Goal: Task Accomplishment & Management: Use online tool/utility

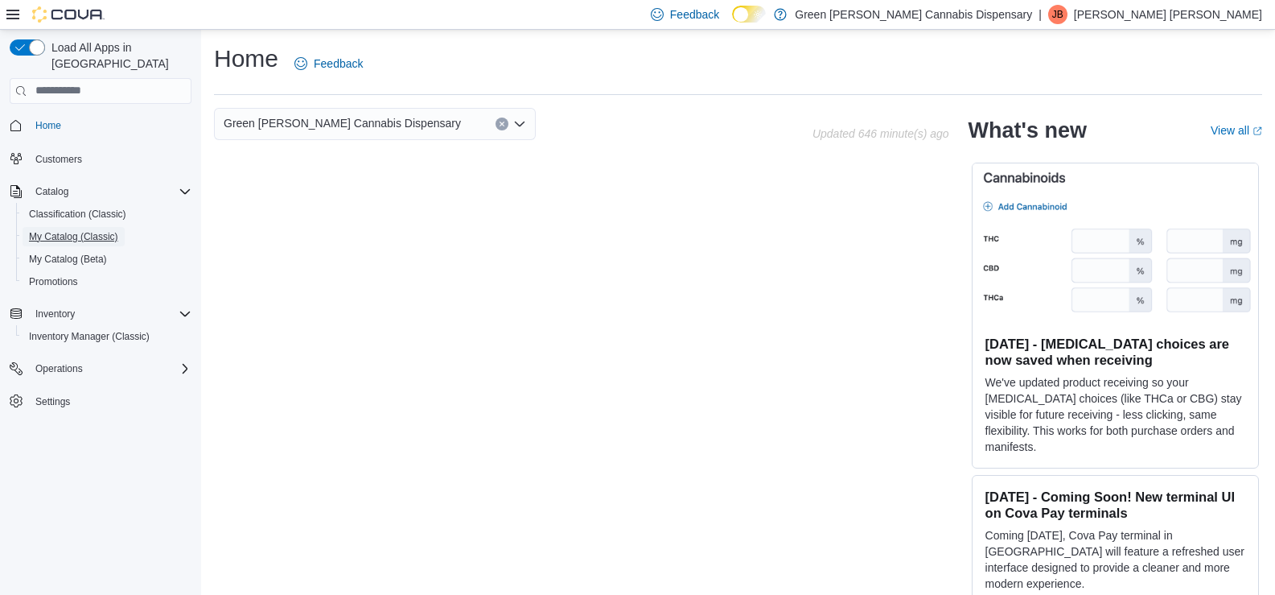
click at [68, 230] on span "My Catalog (Classic)" at bounding box center [73, 236] width 89 height 13
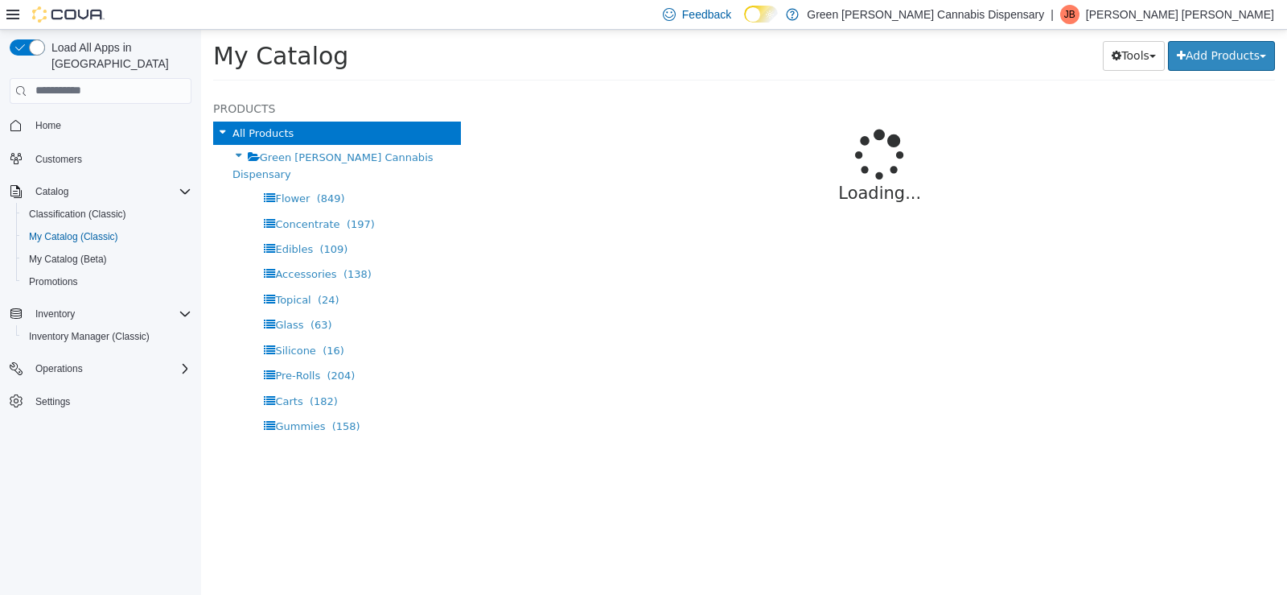
select select "**********"
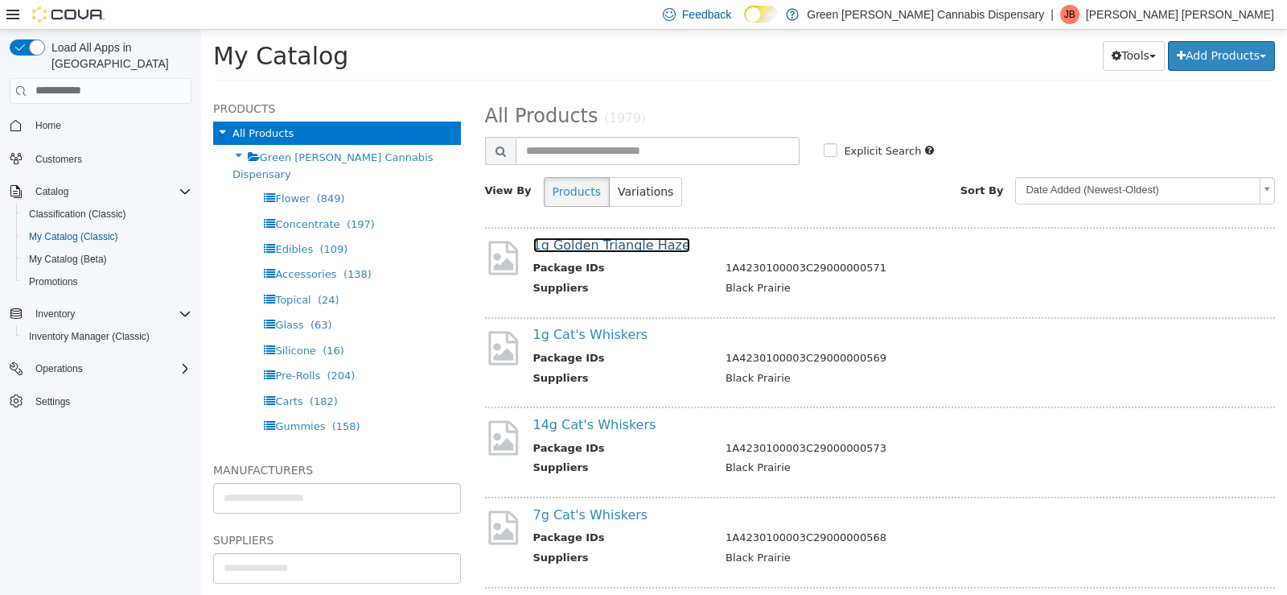
click at [599, 239] on link "1g Golden Triangle Haze" at bounding box center [611, 244] width 157 height 15
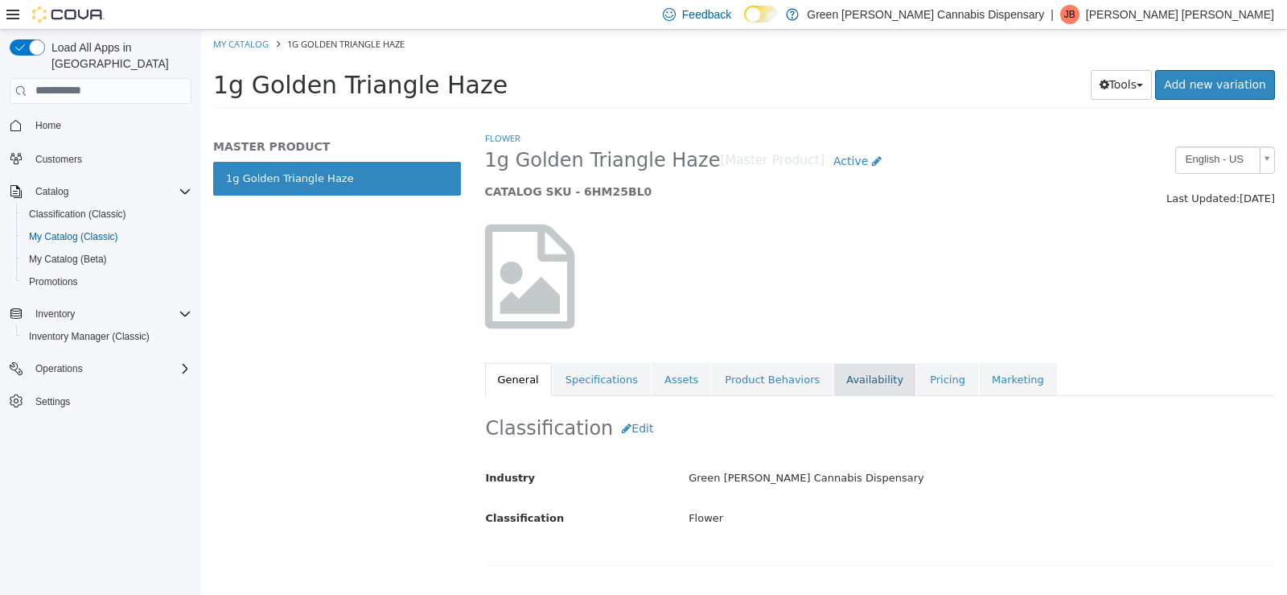
click at [846, 370] on link "Availability" at bounding box center [875, 379] width 83 height 34
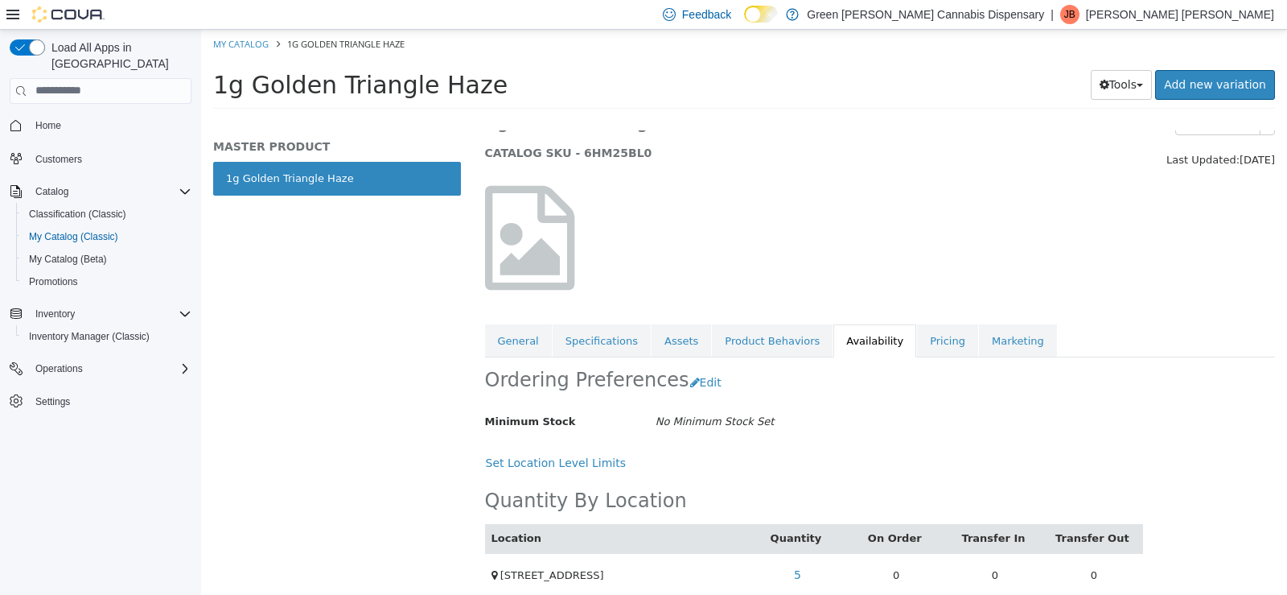
scroll to position [58, 0]
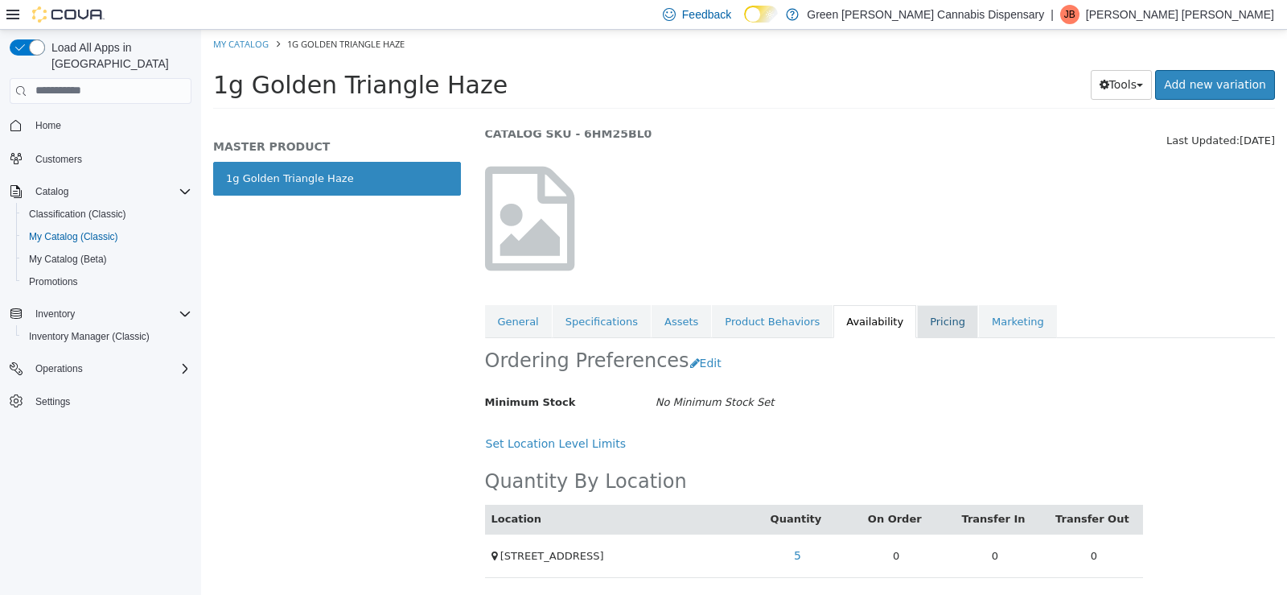
click at [917, 325] on link "Pricing" at bounding box center [947, 321] width 61 height 34
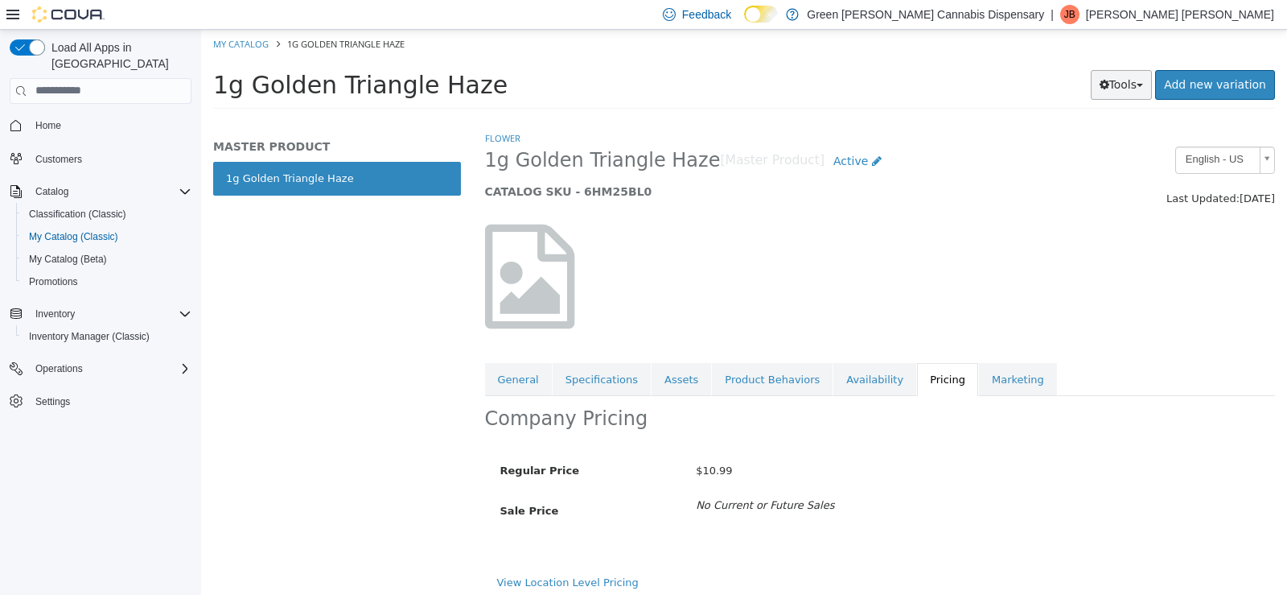
click at [1132, 83] on button "Tools" at bounding box center [1122, 84] width 62 height 30
click at [1093, 142] on link "Print Labels" at bounding box center [1087, 138] width 127 height 22
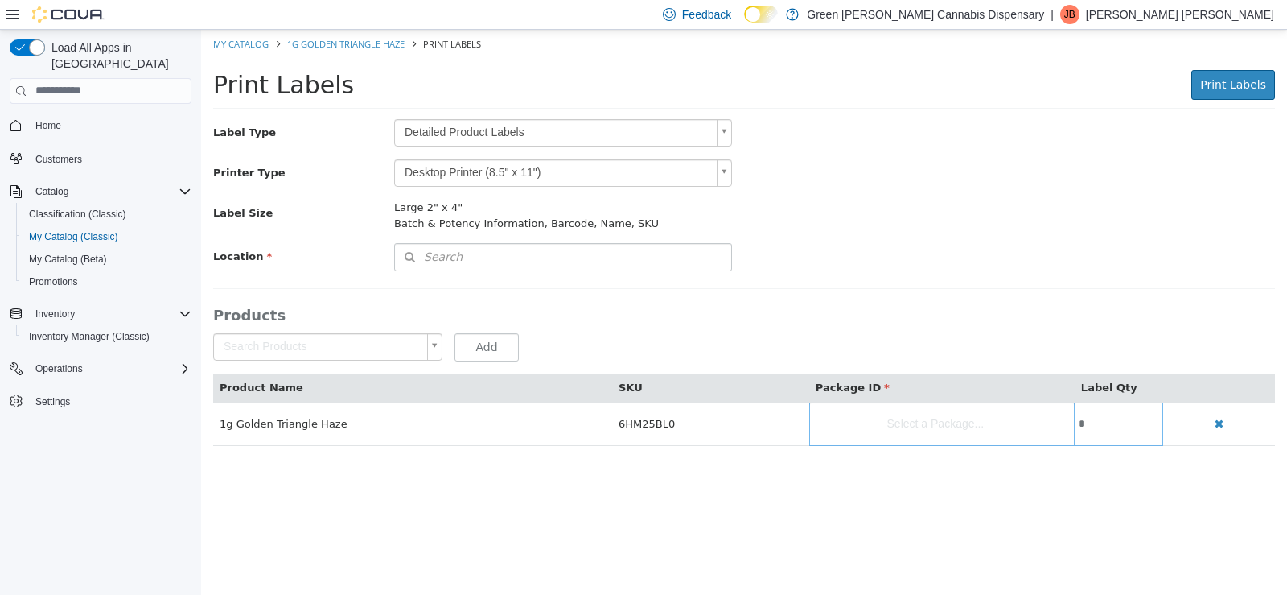
click at [722, 129] on body "Saving Bulk Changes... × My Catalog 1g Golden Triangle Haze Print Labels Print …" at bounding box center [744, 245] width 1086 height 433
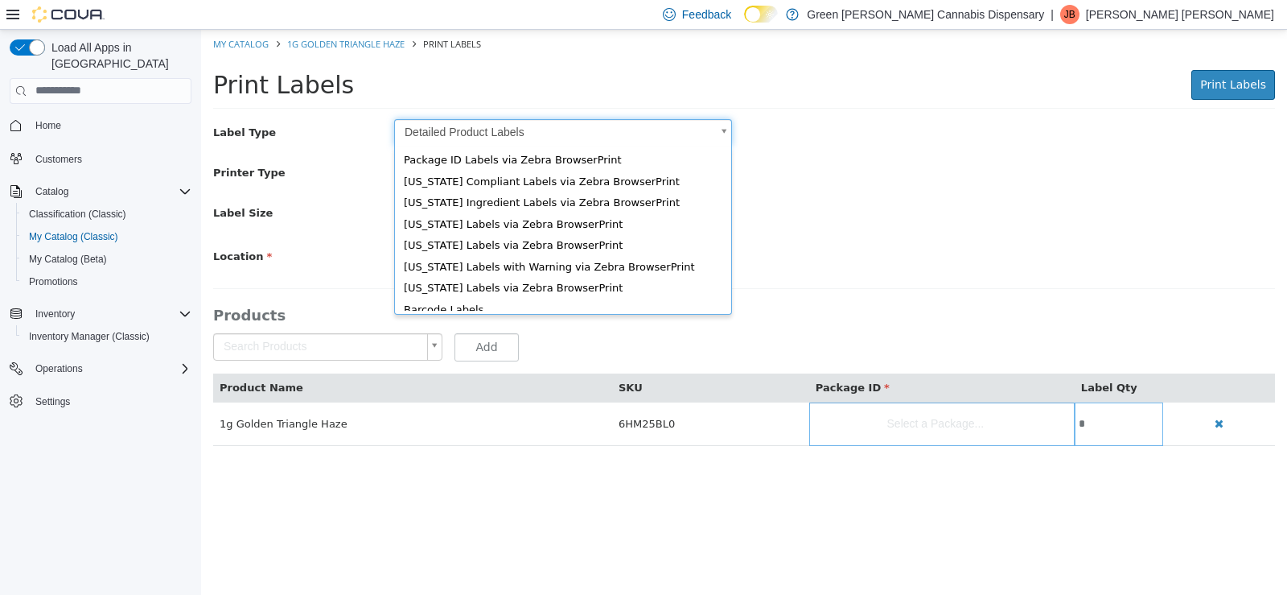
scroll to position [22, 0]
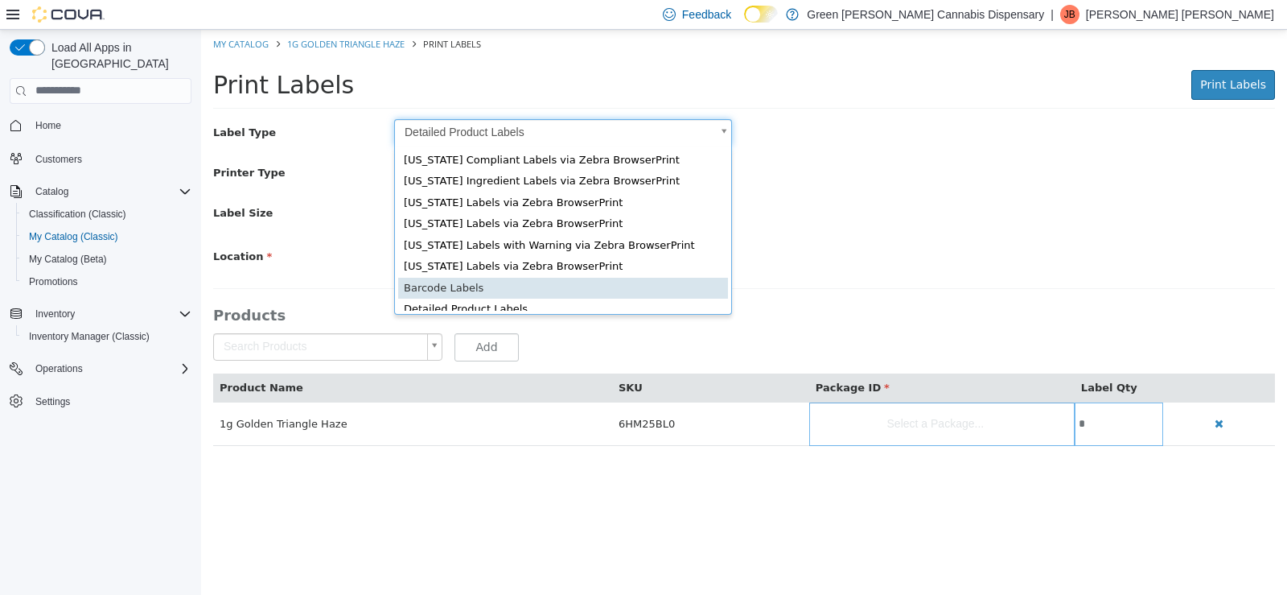
type input "*"
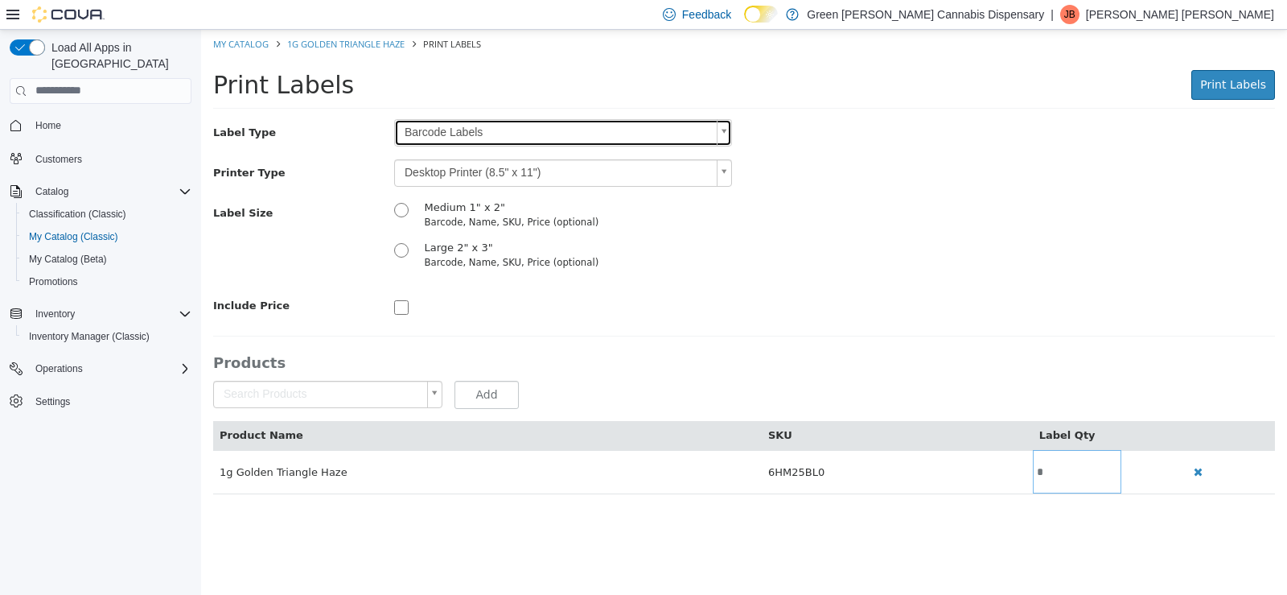
scroll to position [0, 0]
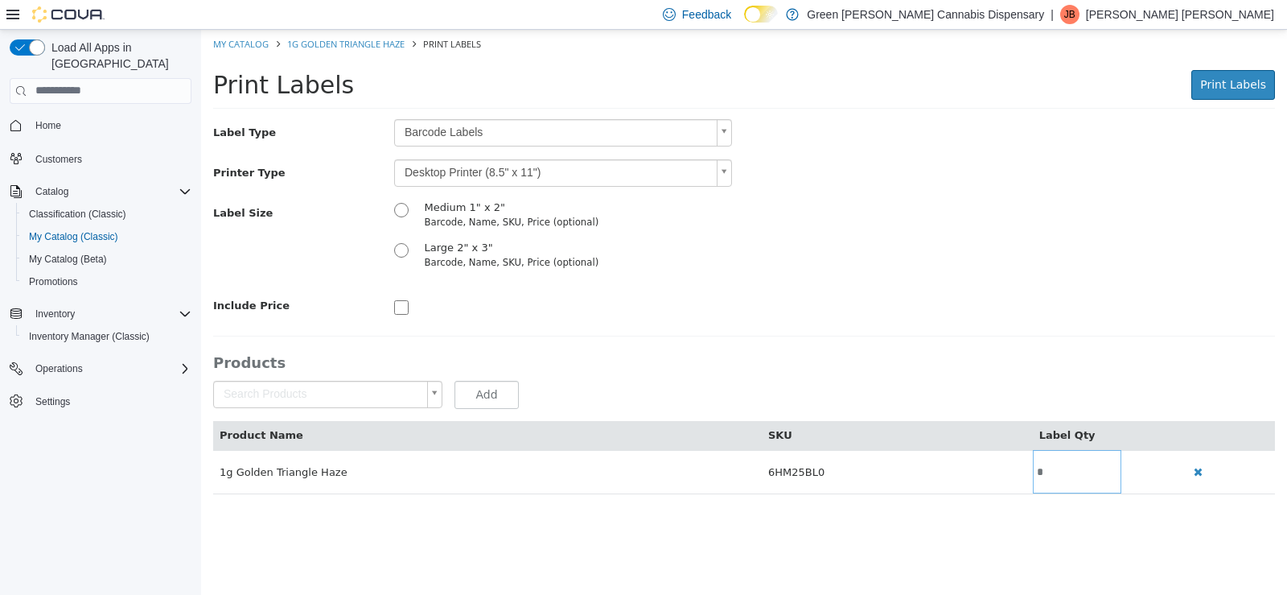
click at [723, 172] on body "Saving Bulk Changes... × My Catalog 1g Golden Triangle Haze Print Labels Print …" at bounding box center [744, 269] width 1086 height 481
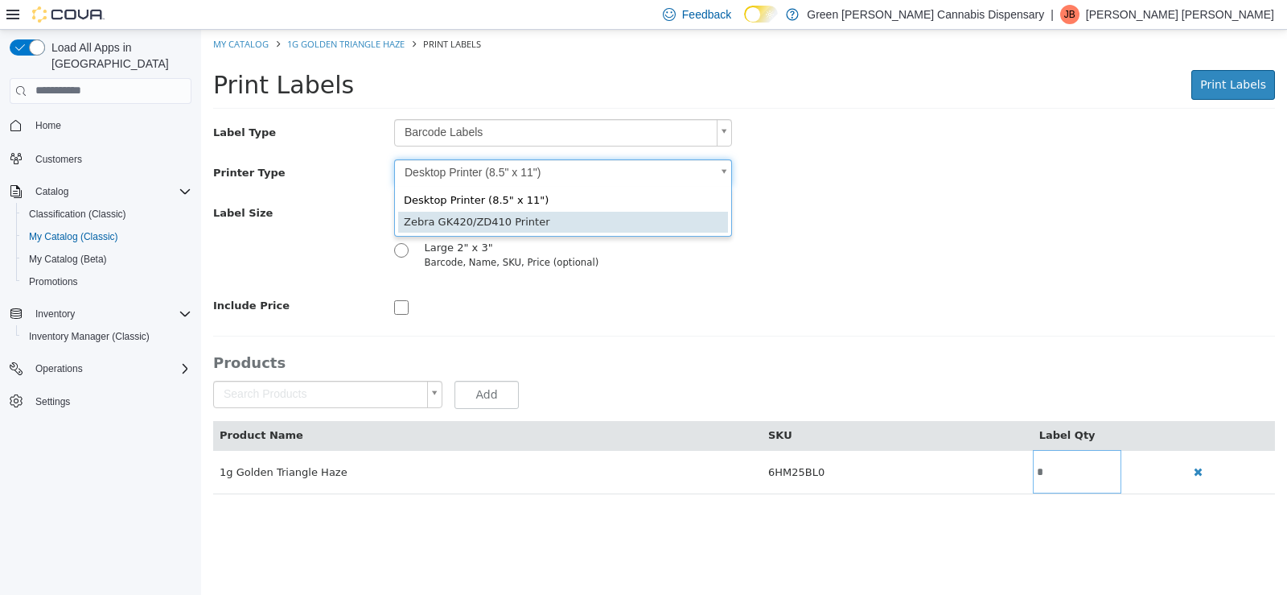
type input "*"
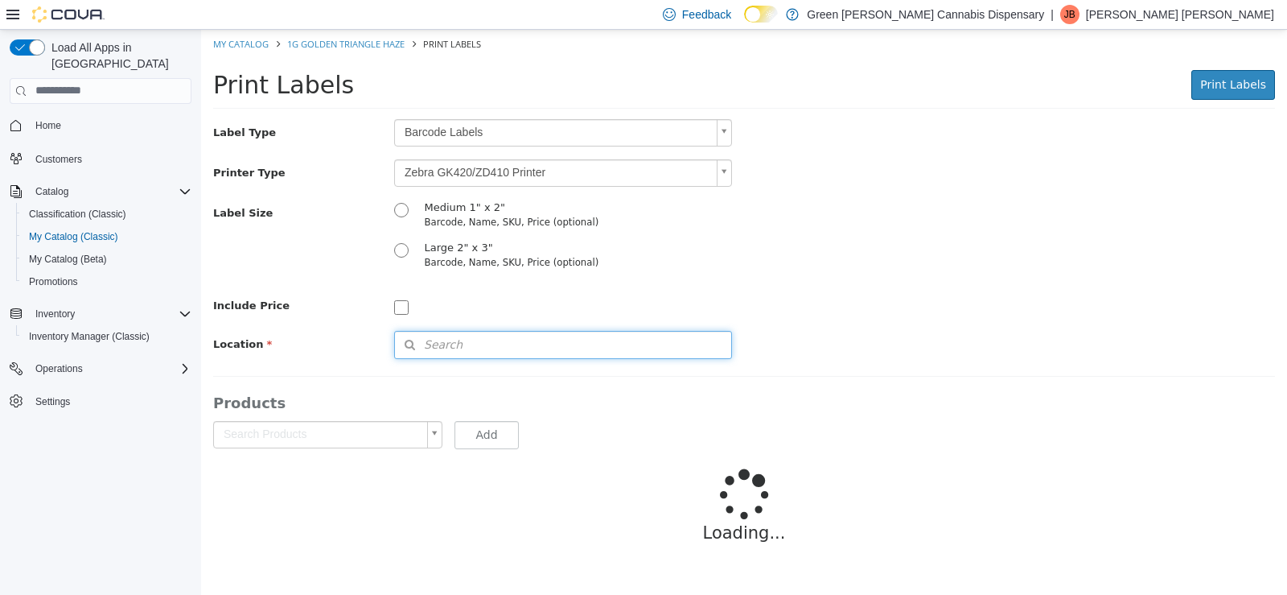
click at [427, 342] on span "Search" at bounding box center [429, 344] width 68 height 17
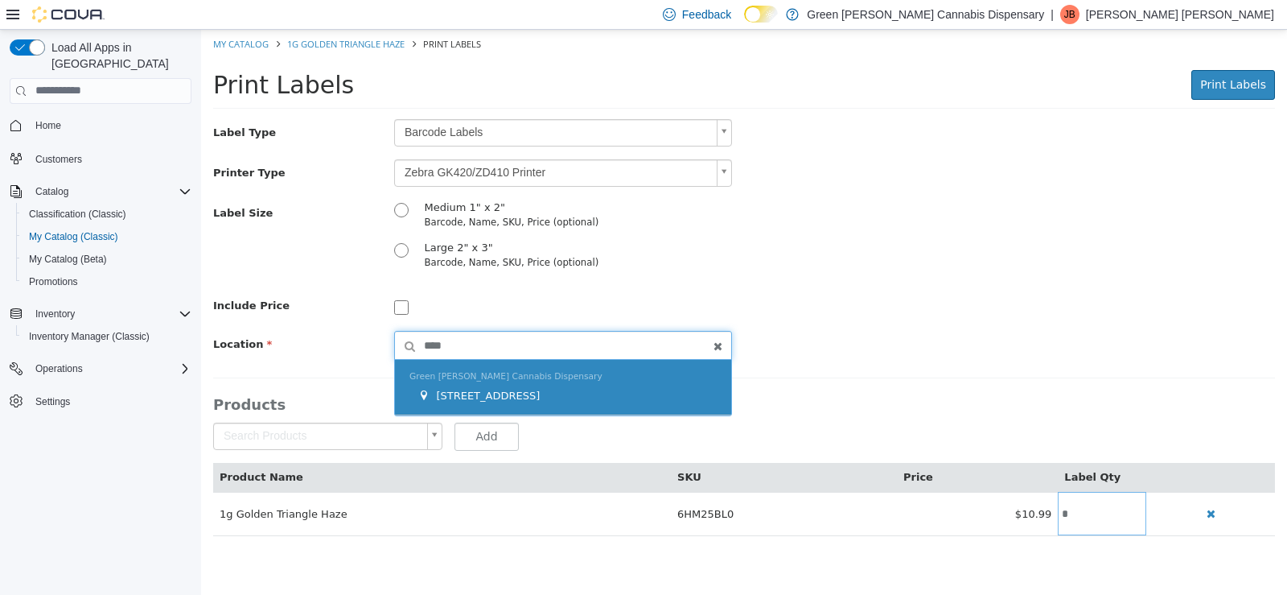
type input "****"
click at [570, 397] on div "1409 Battleground Drive" at bounding box center [567, 395] width 299 height 16
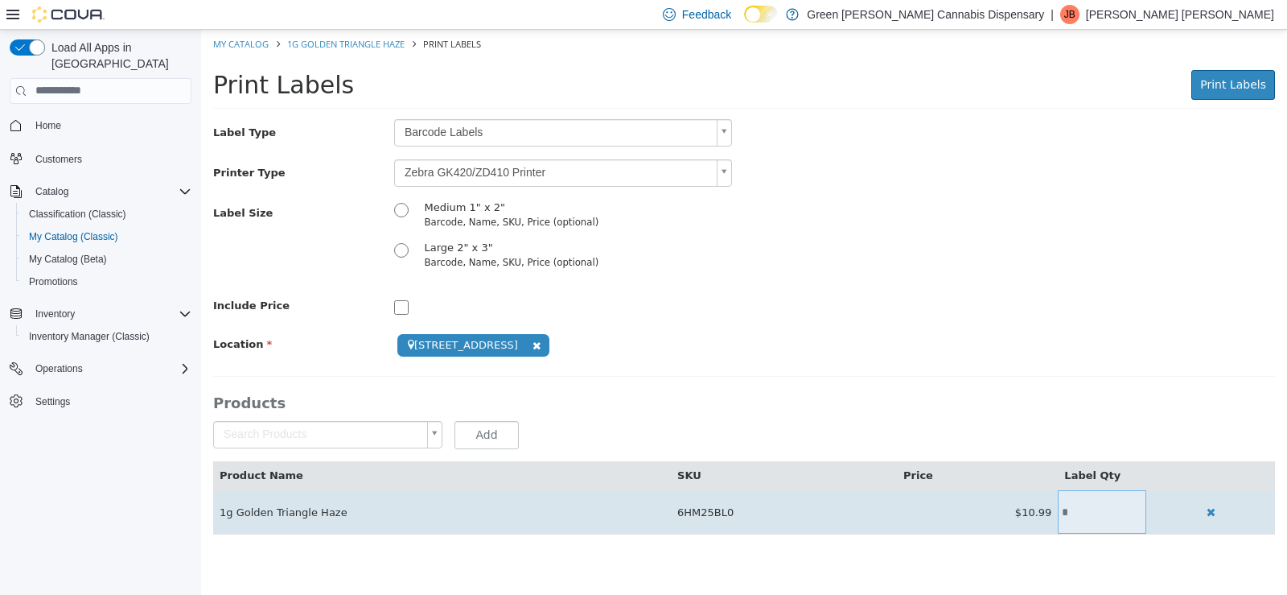
click at [1069, 500] on td "*" at bounding box center [1102, 510] width 89 height 43
click at [1072, 512] on input "*" at bounding box center [1102, 511] width 89 height 12
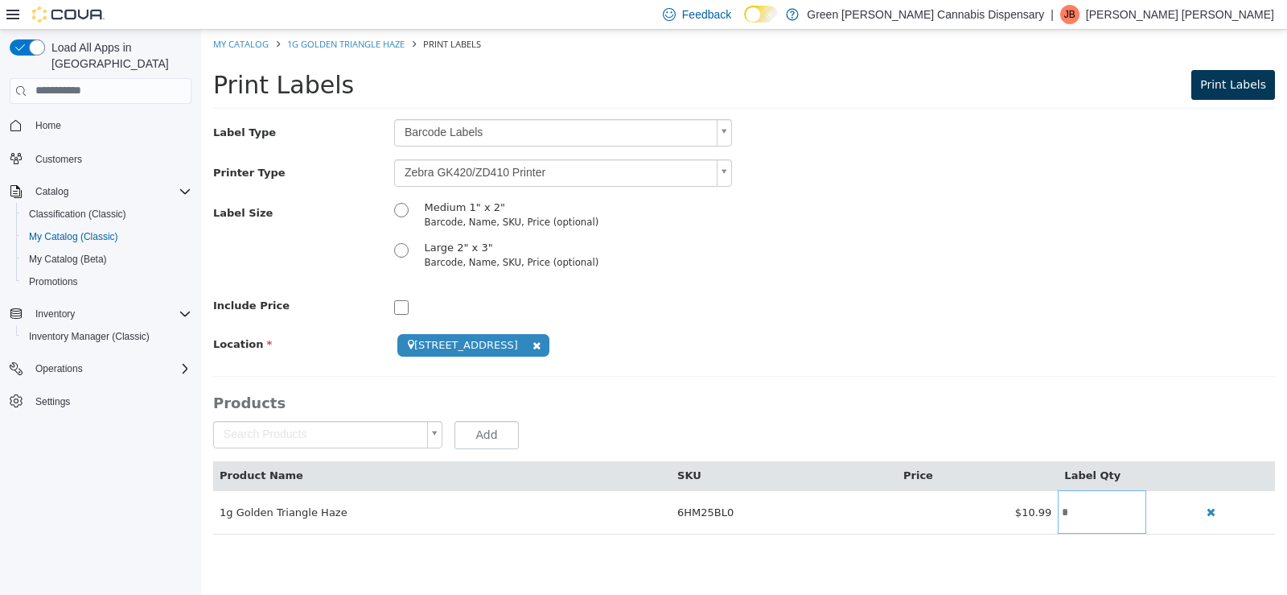
type input "*"
click at [1244, 87] on span "Print Labels" at bounding box center [1234, 83] width 66 height 13
click at [242, 41] on link "My Catalog" at bounding box center [241, 43] width 56 height 12
select select "**********"
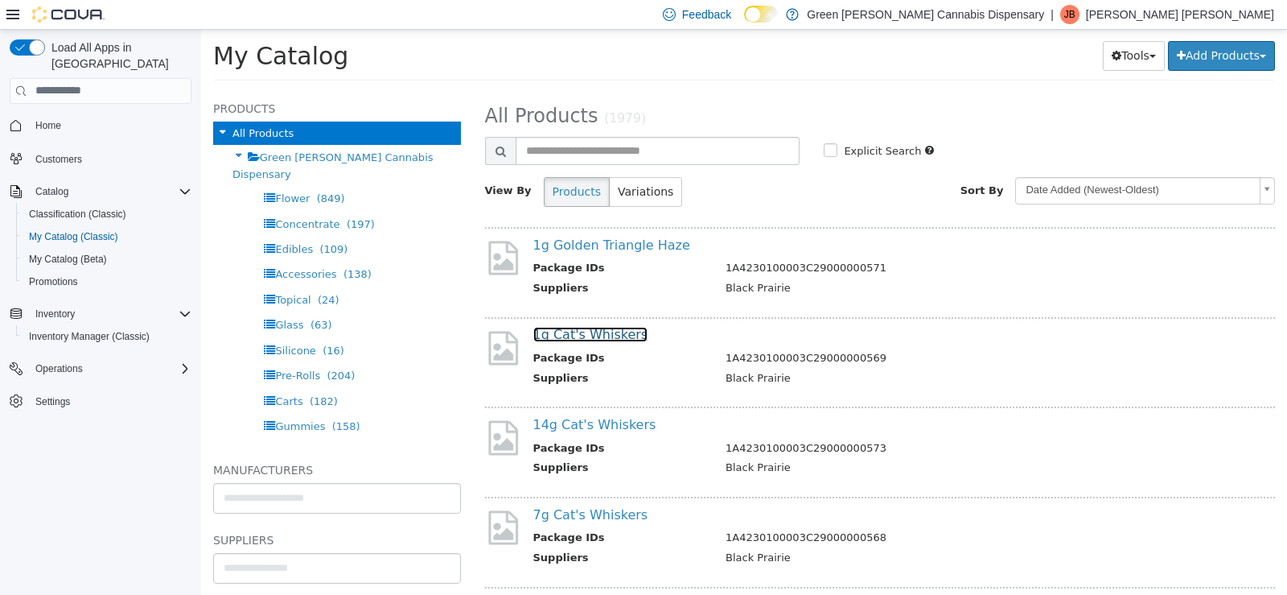
click at [599, 336] on link "1g Cat's Whiskers" at bounding box center [590, 333] width 115 height 15
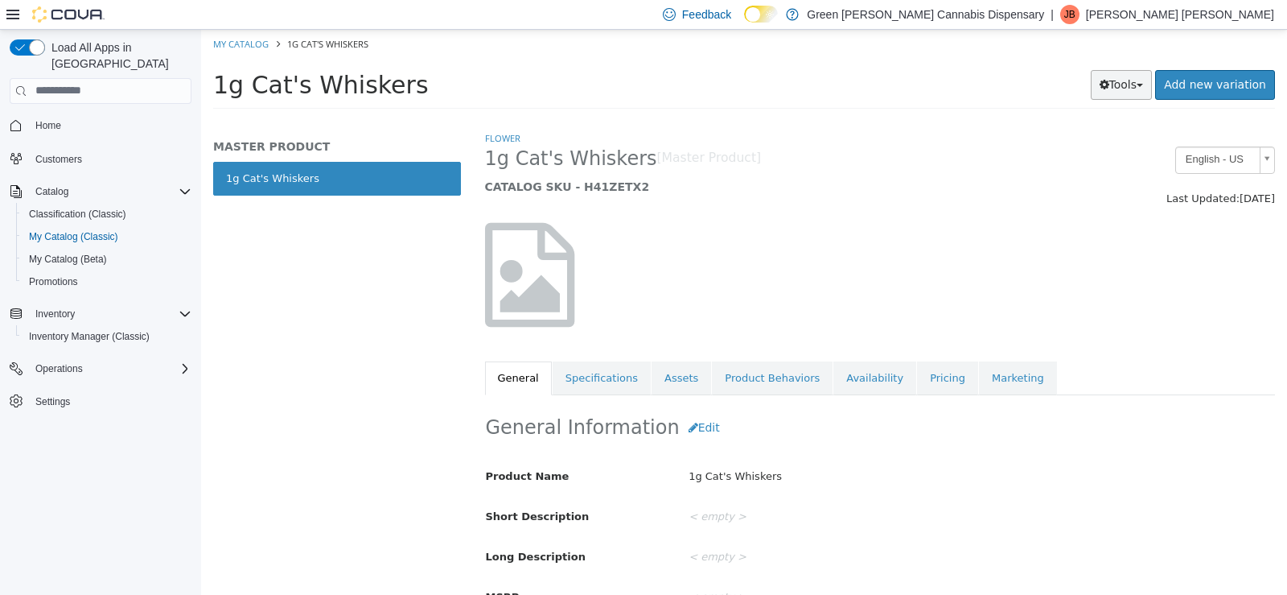
click at [1133, 81] on button "Tools" at bounding box center [1122, 84] width 62 height 30
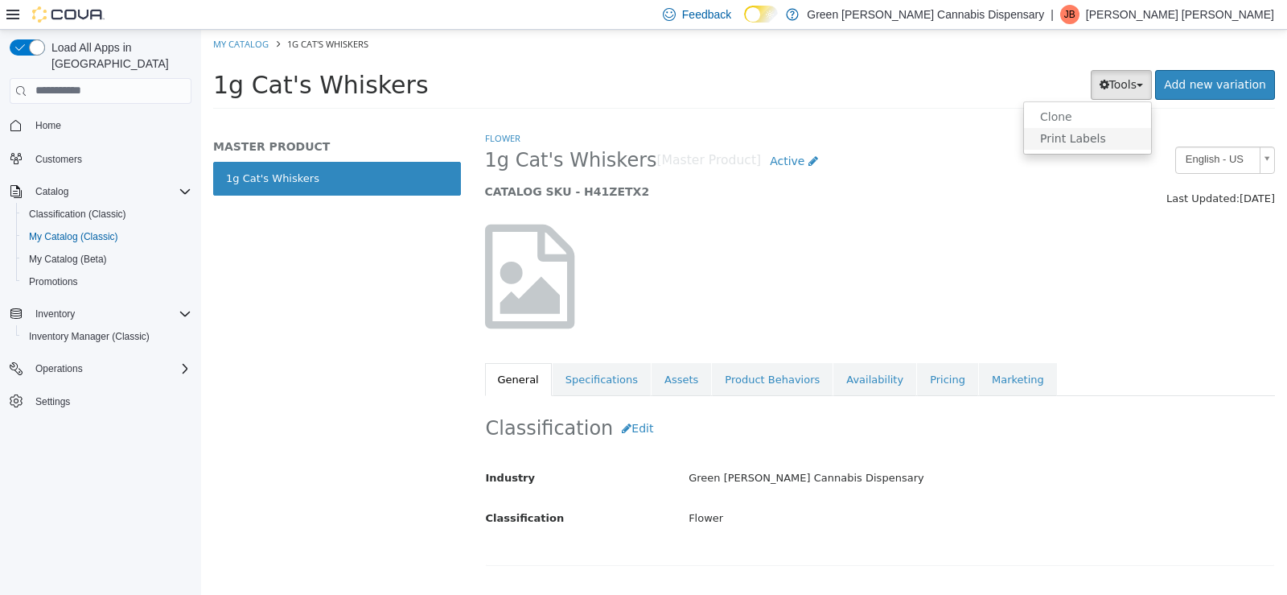
click at [1077, 139] on link "Print Labels" at bounding box center [1087, 138] width 127 height 22
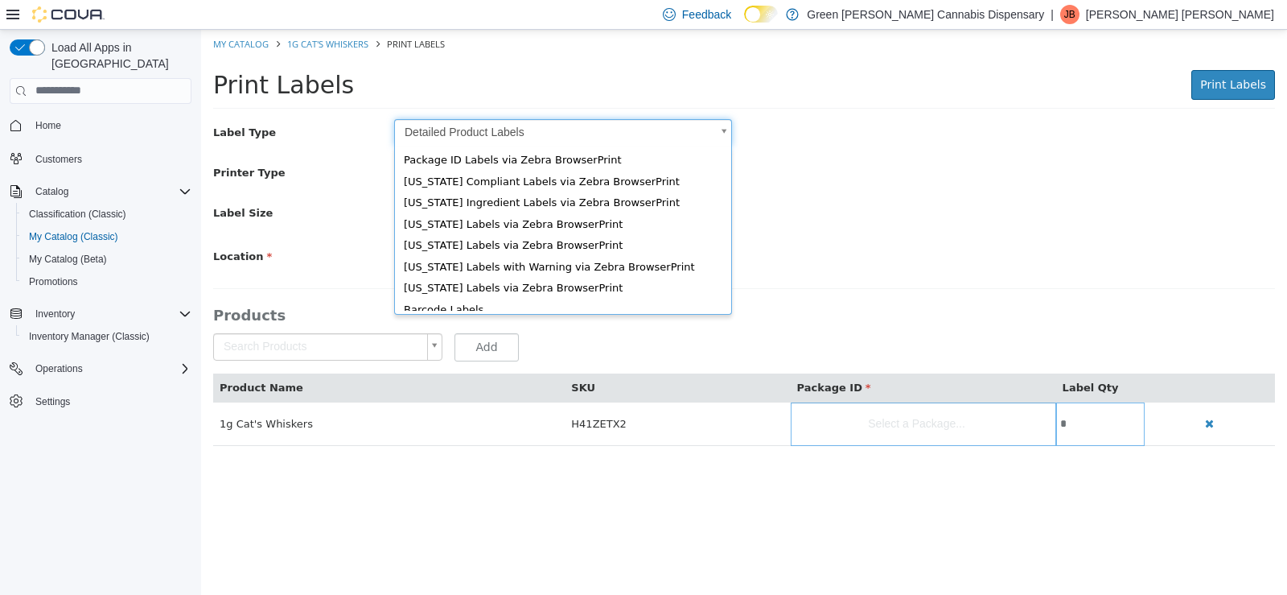
click at [723, 132] on body "Saving Bulk Changes... × My Catalog 1g Cat's Whiskers Print Labels Print Labels…" at bounding box center [744, 245] width 1086 height 433
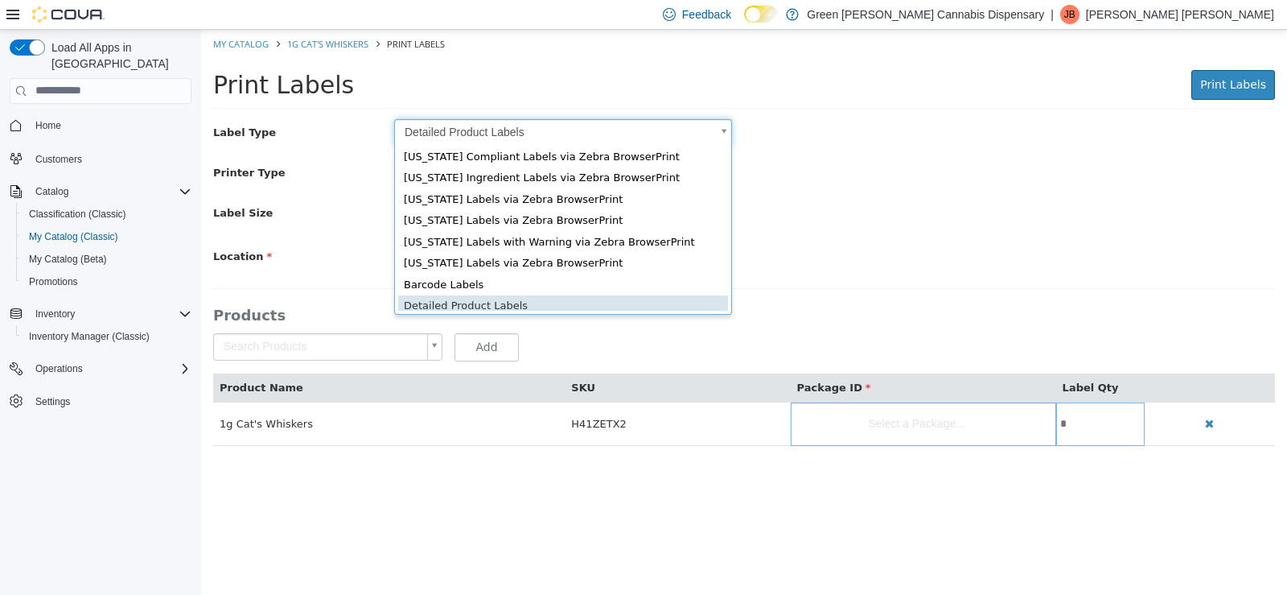
scroll to position [22, 0]
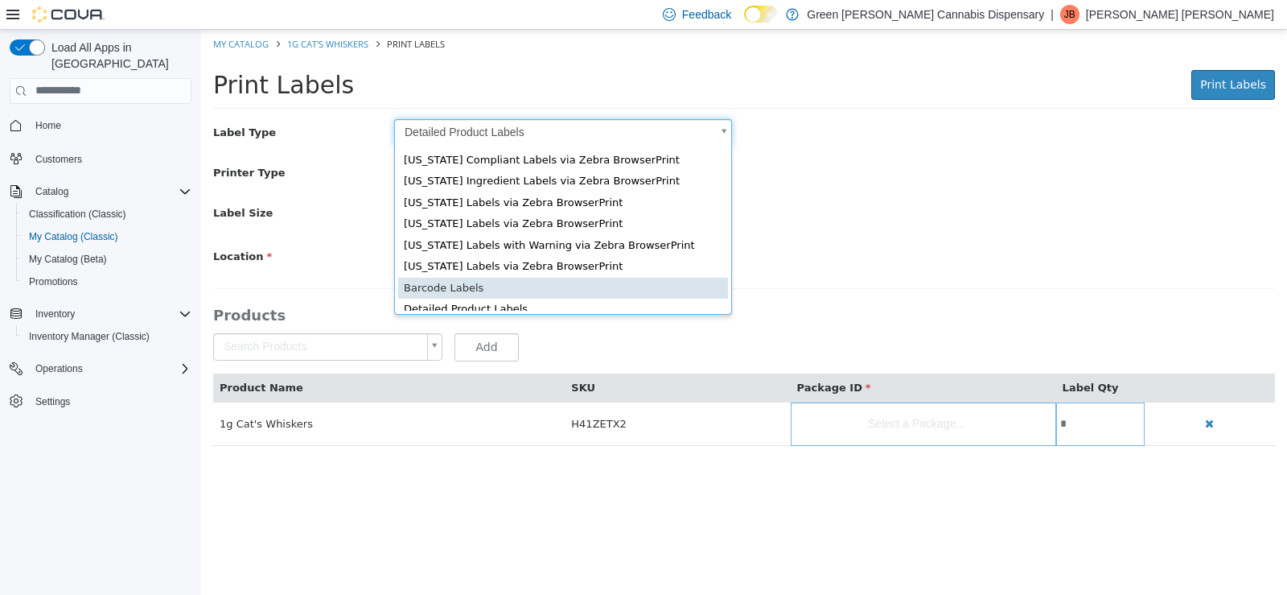
type input "*"
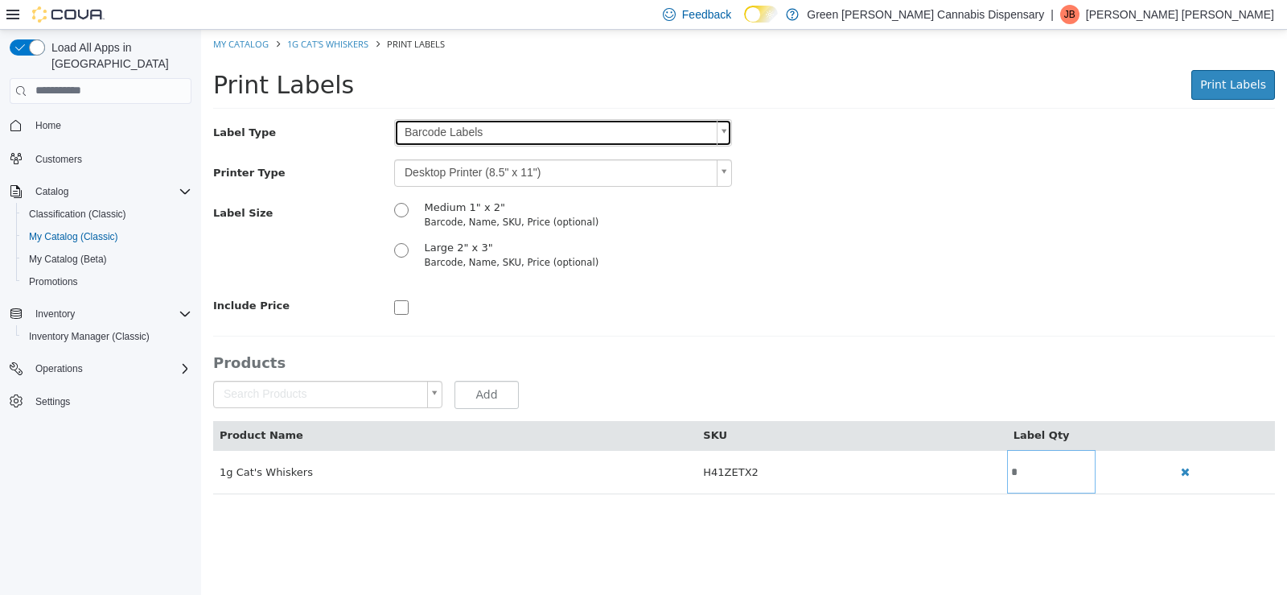
scroll to position [0, 0]
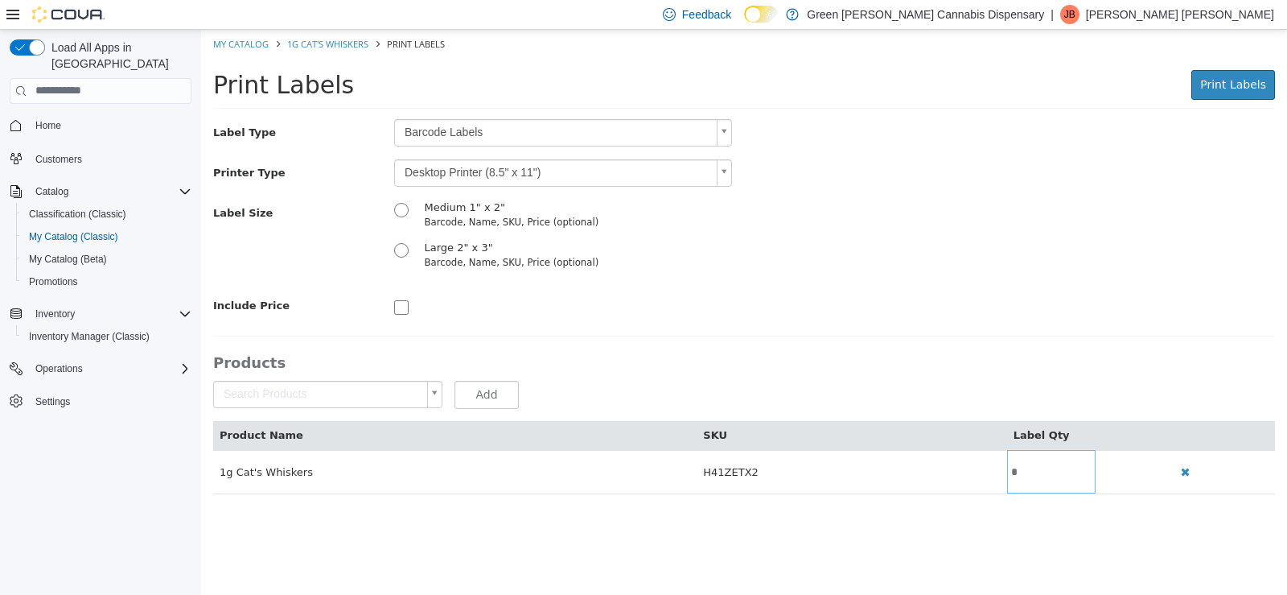
click at [728, 175] on body "Saving Bulk Changes... × My Catalog 1g Cat's Whiskers Print Labels Print Labels…" at bounding box center [744, 269] width 1086 height 481
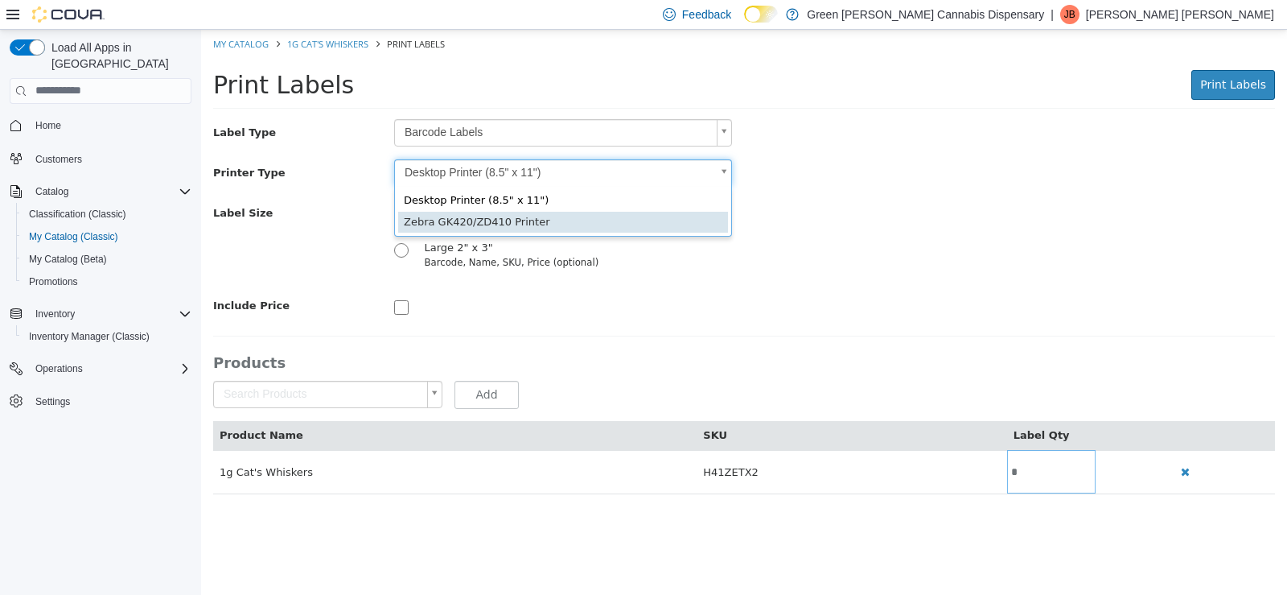
scroll to position [0, 5]
type input "*"
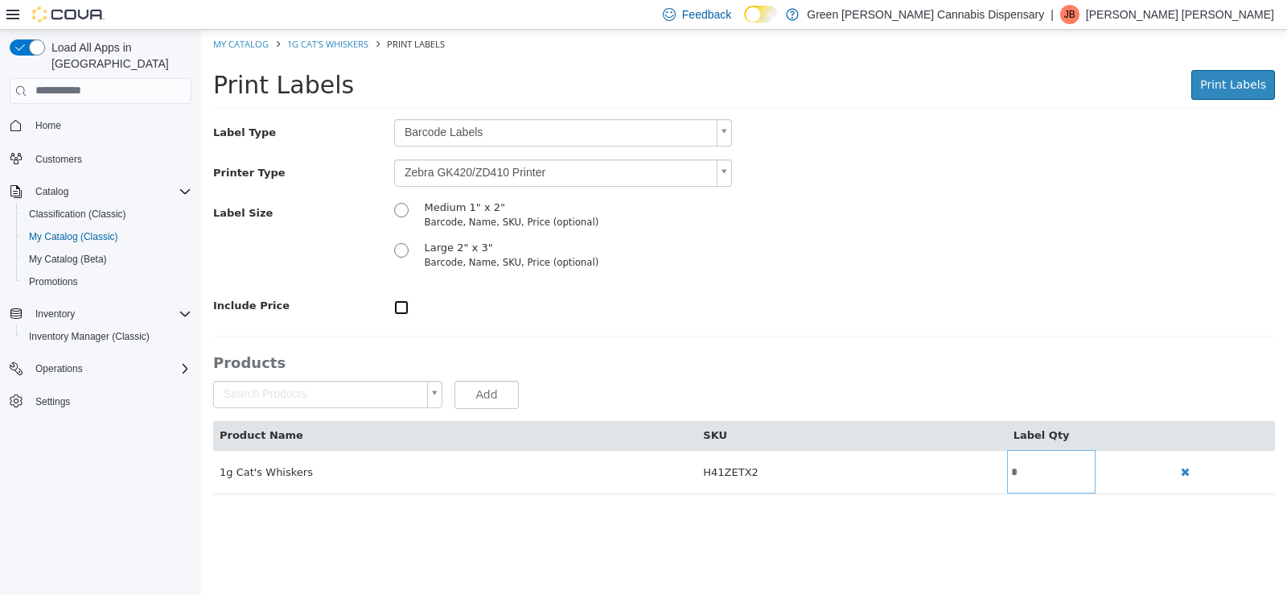
click at [397, 315] on div at bounding box center [563, 304] width 362 height 27
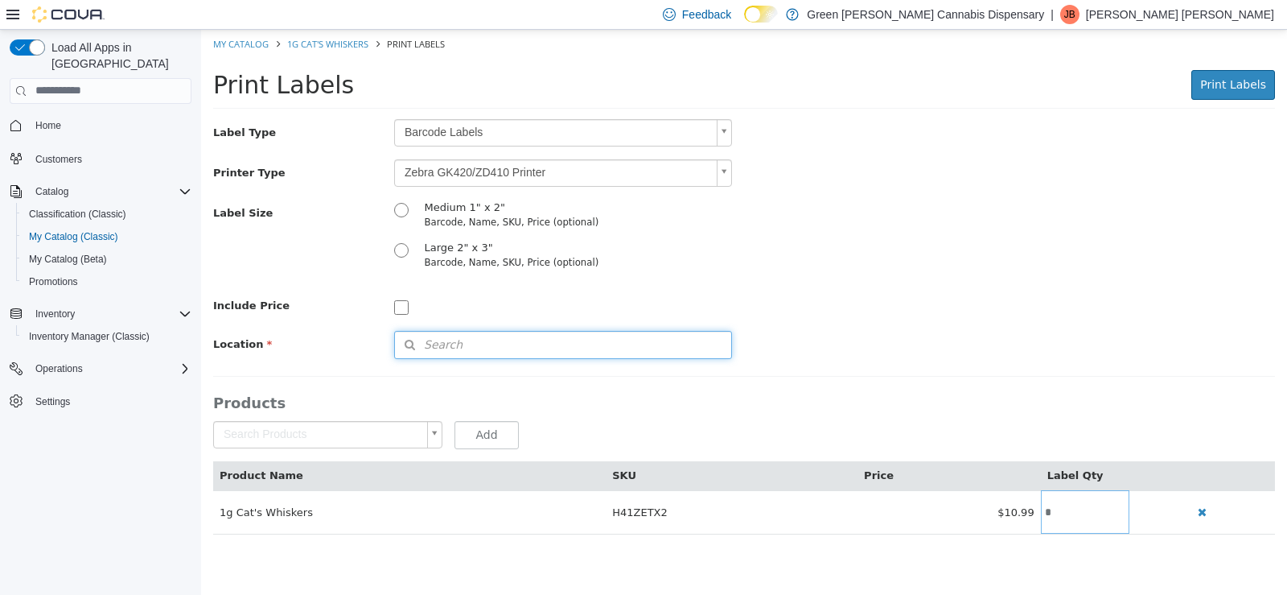
click at [444, 332] on button "Search" at bounding box center [563, 344] width 338 height 28
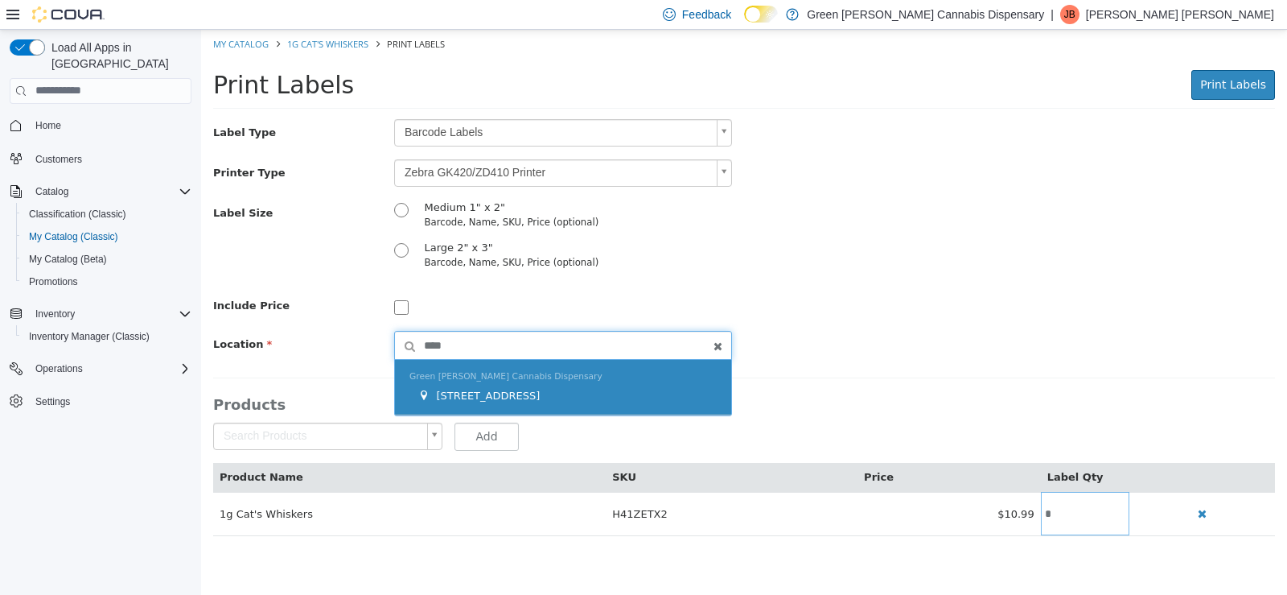
type input "****"
click at [501, 397] on span "1409 Battleground Drive" at bounding box center [488, 395] width 104 height 12
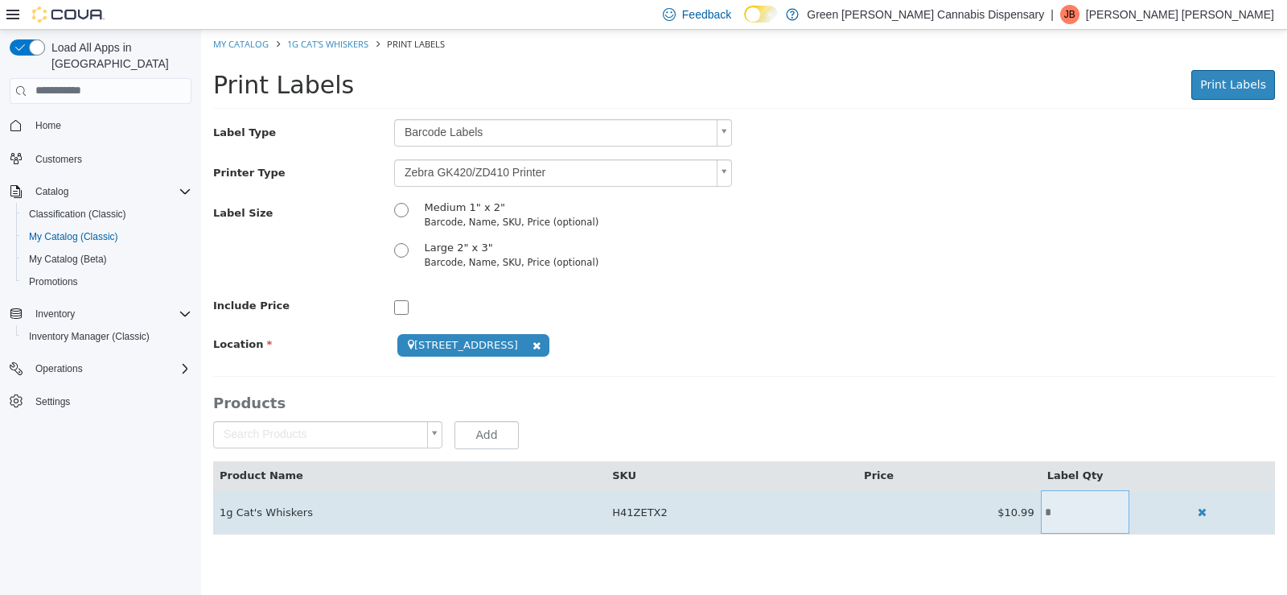
click at [1061, 510] on input "*" at bounding box center [1085, 511] width 89 height 12
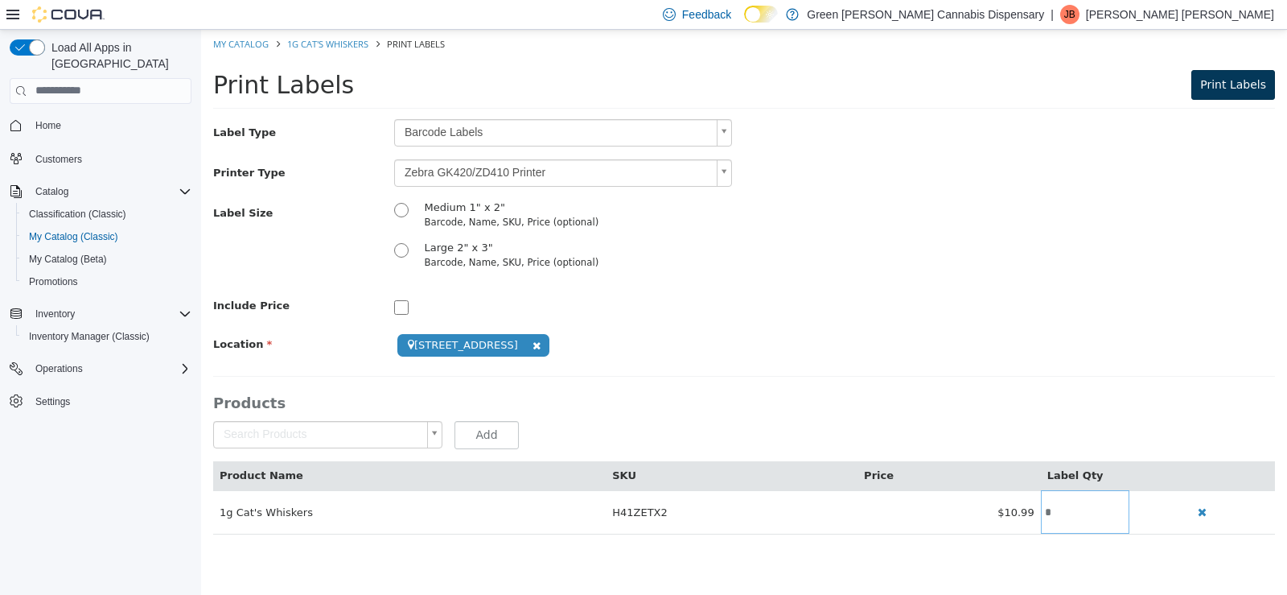
type input "*"
click at [1244, 80] on span "Print Labels" at bounding box center [1234, 83] width 66 height 13
click at [256, 45] on link "My Catalog" at bounding box center [241, 43] width 56 height 12
select select "**********"
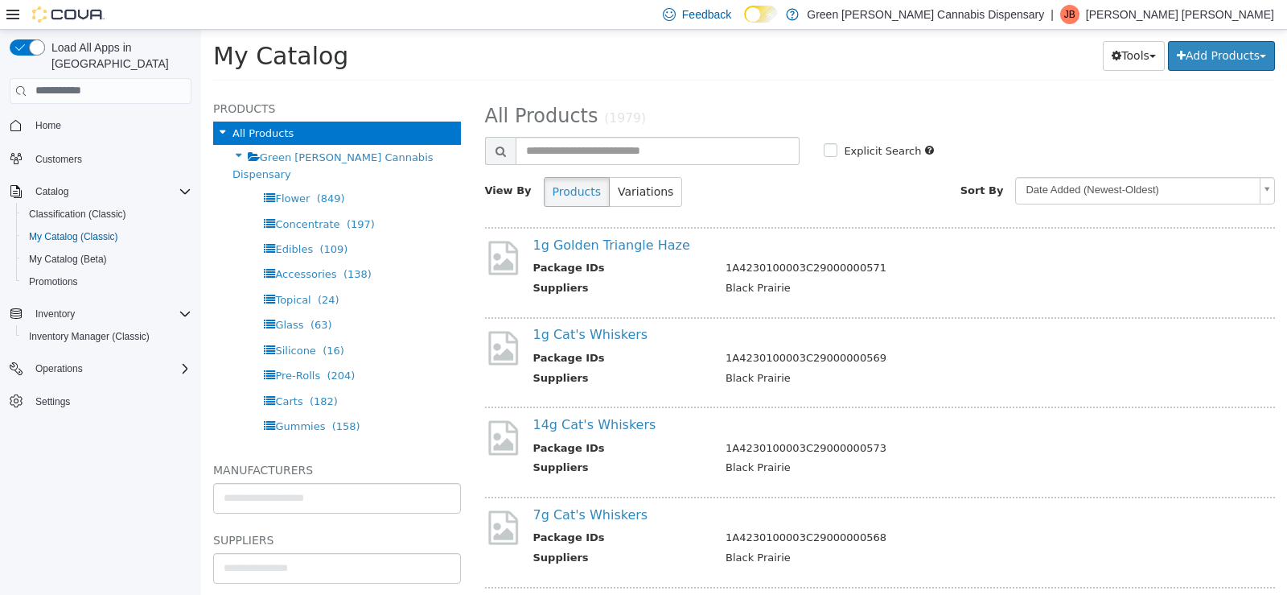
click at [538, 440] on th "Package IDs" at bounding box center [623, 449] width 181 height 20
click at [570, 426] on link "14g Cat's Whiskers" at bounding box center [594, 423] width 123 height 15
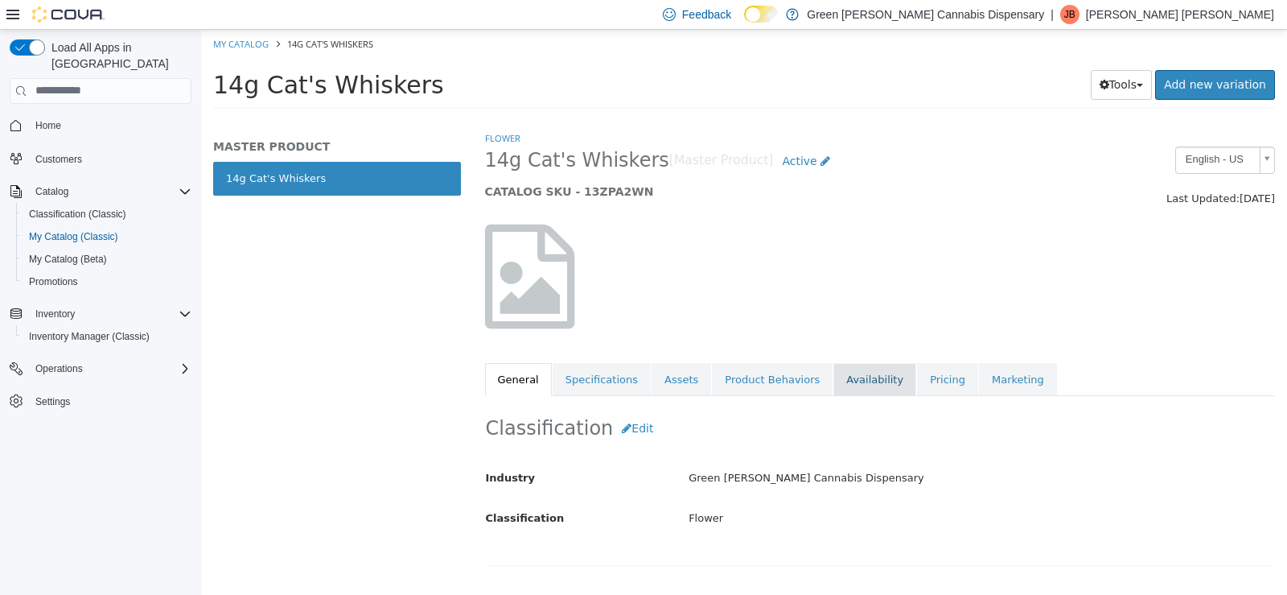
click at [855, 380] on link "Availability" at bounding box center [875, 379] width 83 height 34
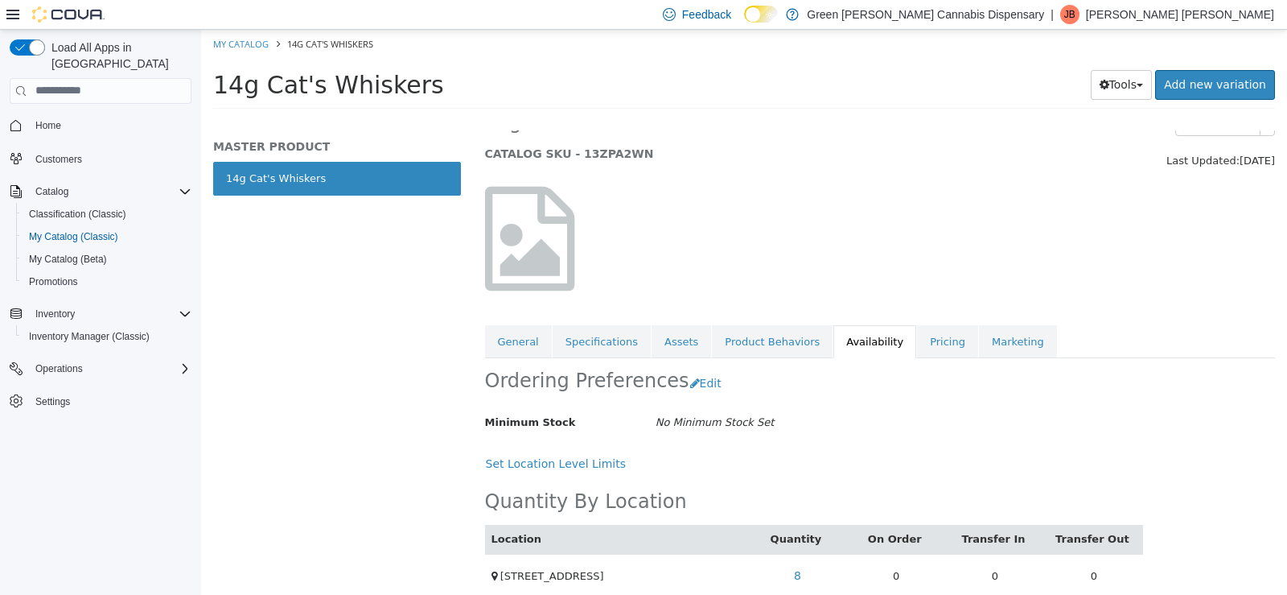
scroll to position [58, 0]
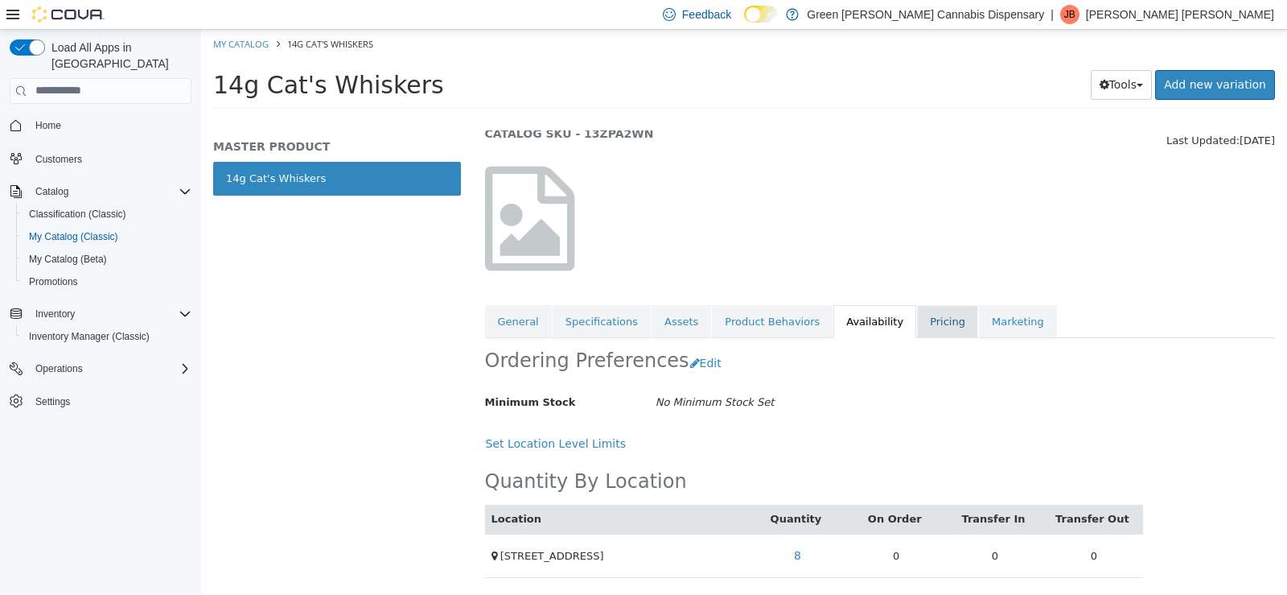
click at [917, 324] on link "Pricing" at bounding box center [947, 321] width 61 height 34
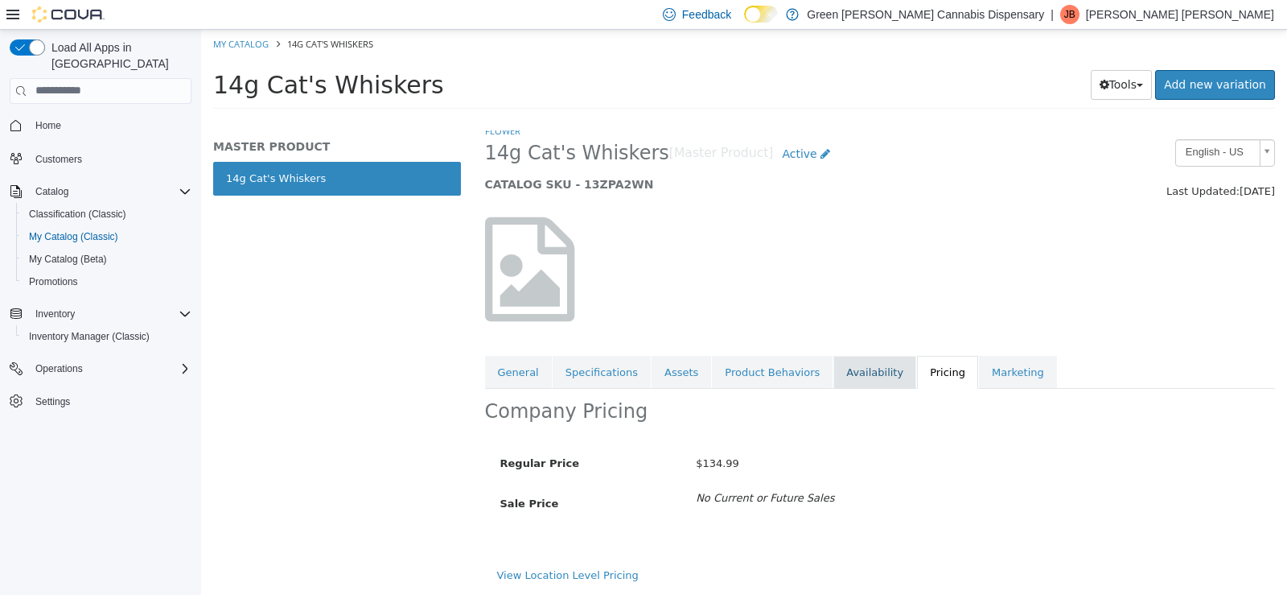
click at [834, 378] on link "Availability" at bounding box center [875, 372] width 83 height 34
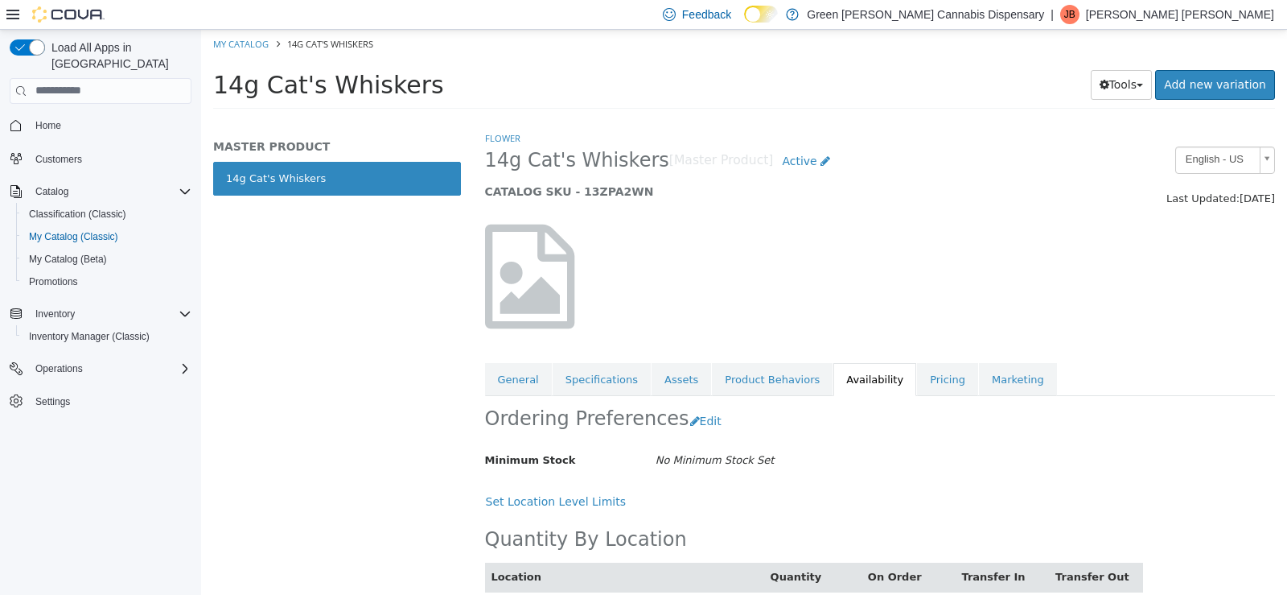
scroll to position [58, 0]
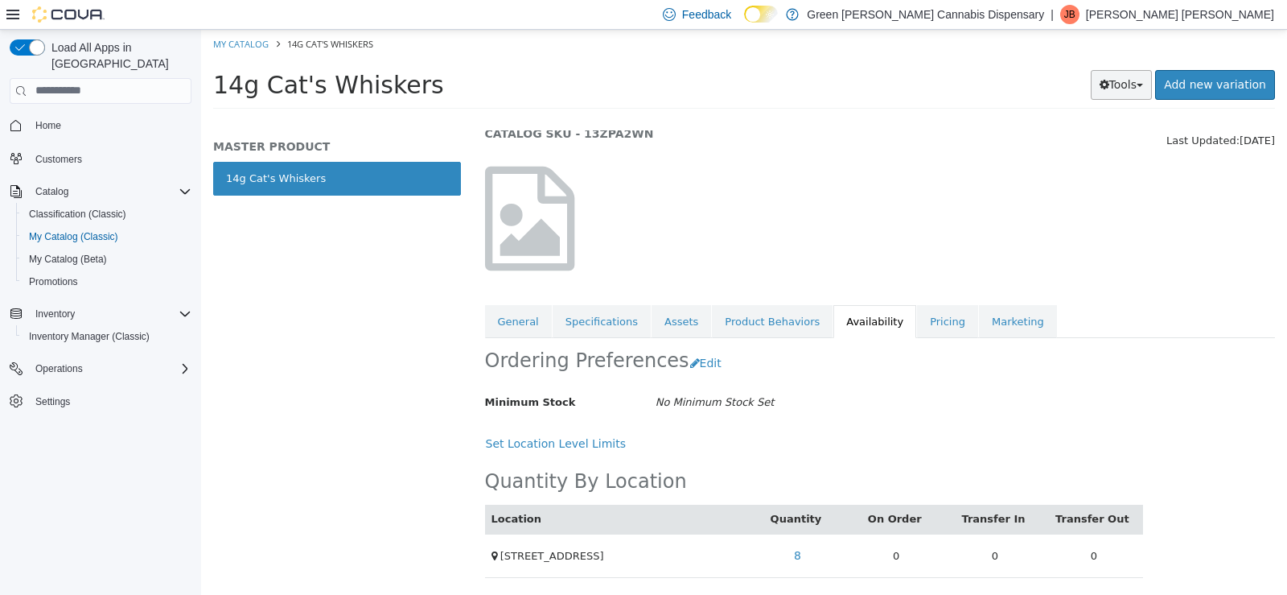
click at [1136, 93] on button "Tools" at bounding box center [1122, 84] width 62 height 30
click at [1091, 140] on link "Print Labels" at bounding box center [1087, 138] width 127 height 22
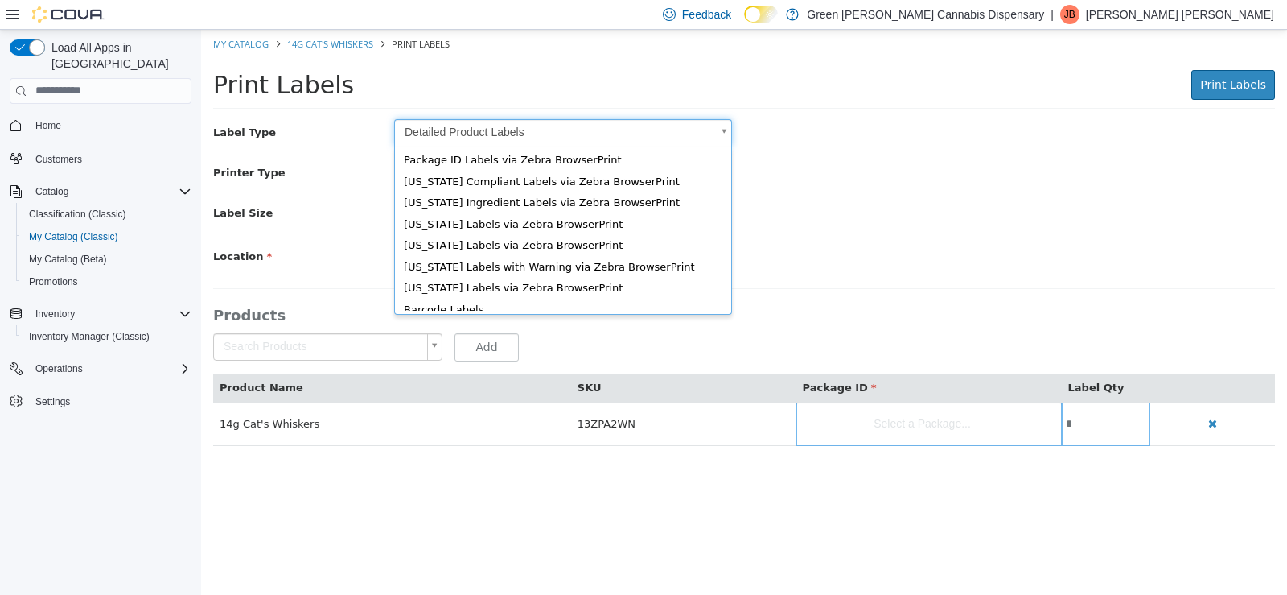
click at [726, 132] on body "Saving Bulk Changes... × My Catalog 14g Cat's Whiskers Print Labels Print Label…" at bounding box center [744, 245] width 1086 height 433
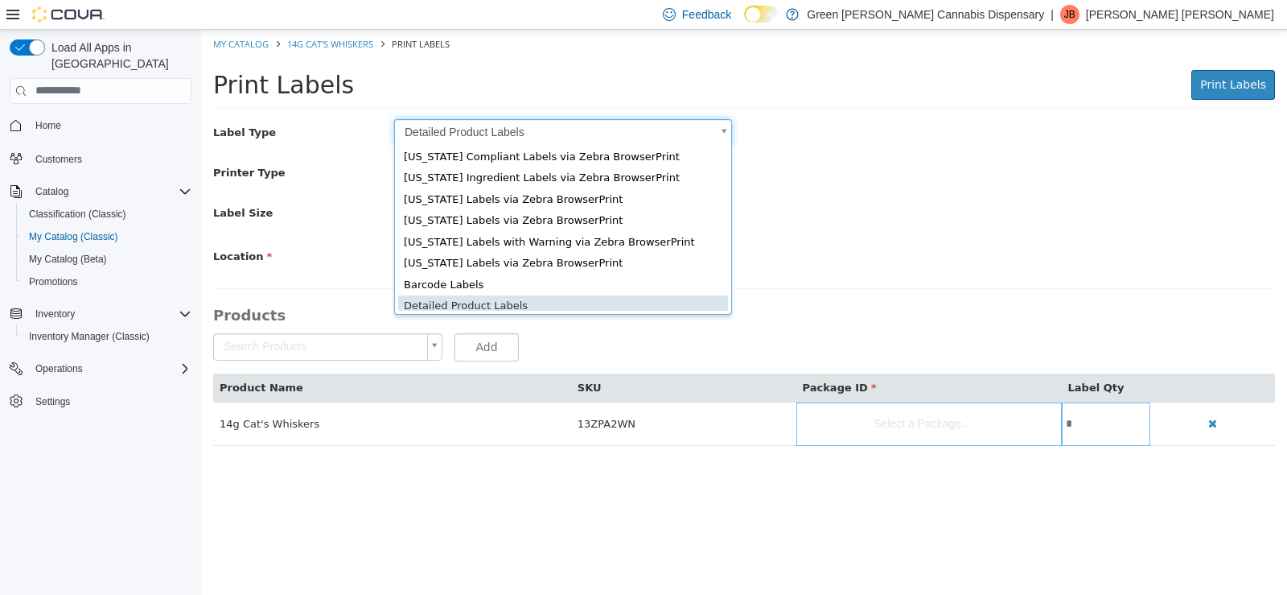
scroll to position [22, 0]
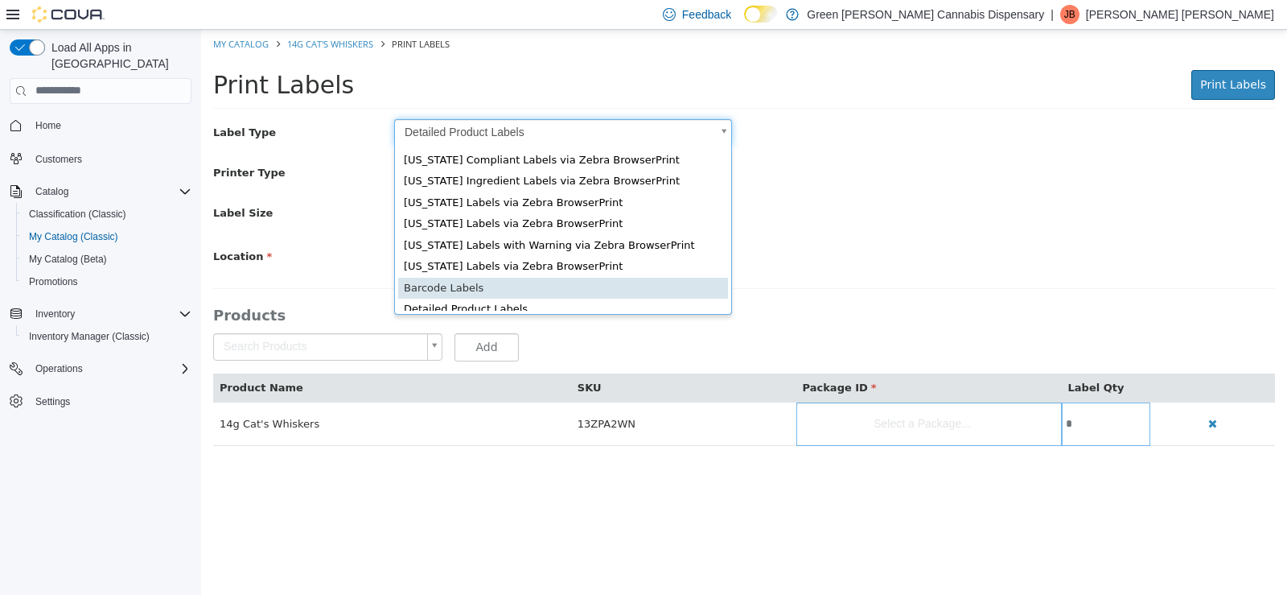
type input "*"
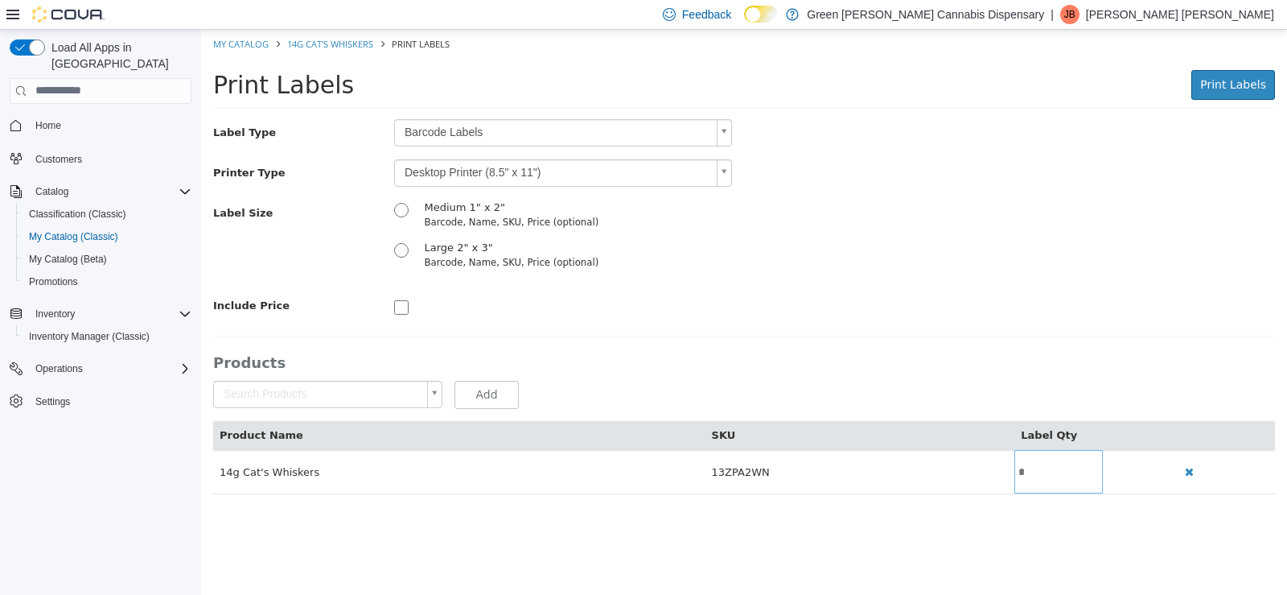
click at [725, 167] on body "Saving Bulk Changes... × My Catalog 14g Cat's Whiskers Print Labels Print Label…" at bounding box center [744, 269] width 1086 height 481
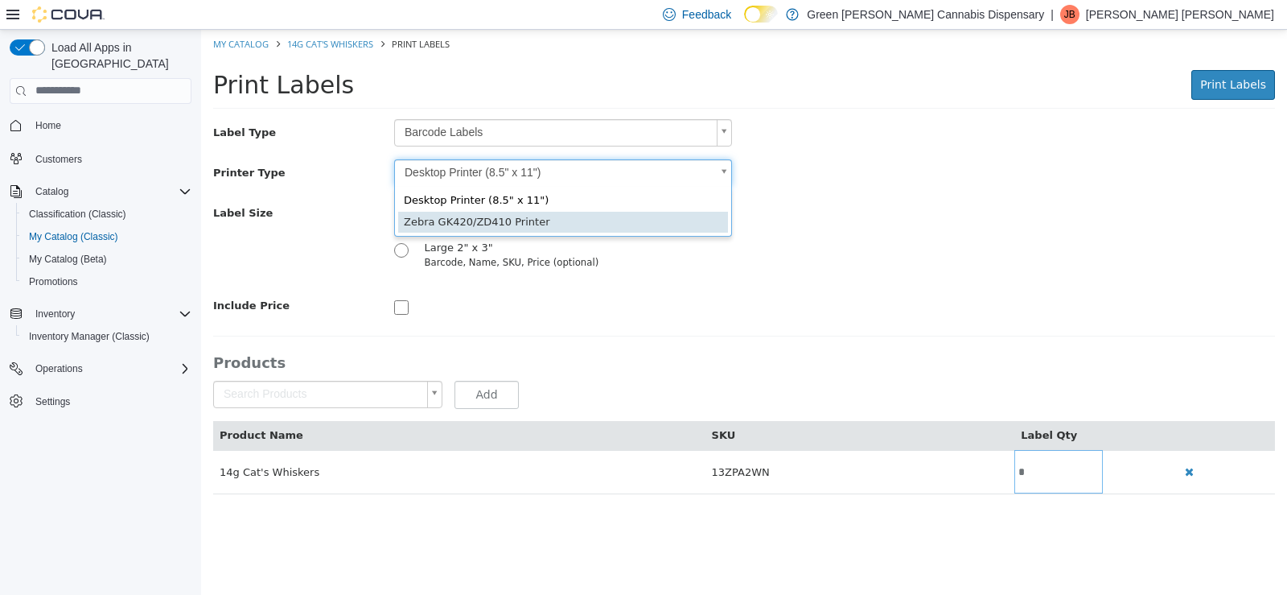
type input "*"
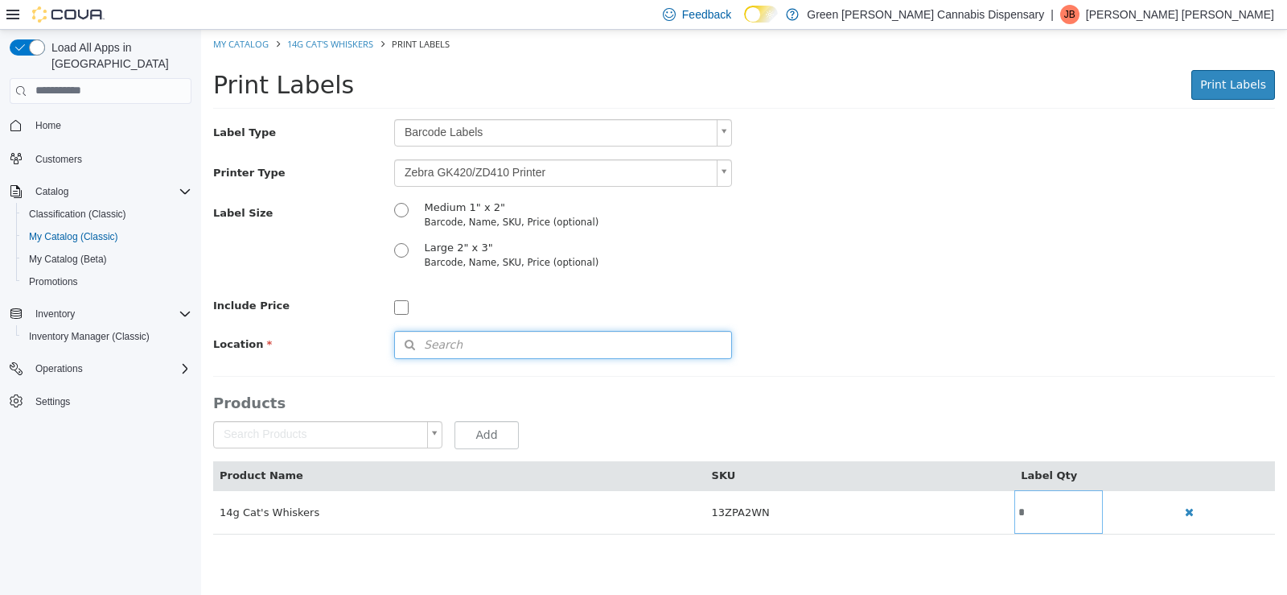
click at [418, 343] on icon "button" at bounding box center [409, 343] width 29 height 11
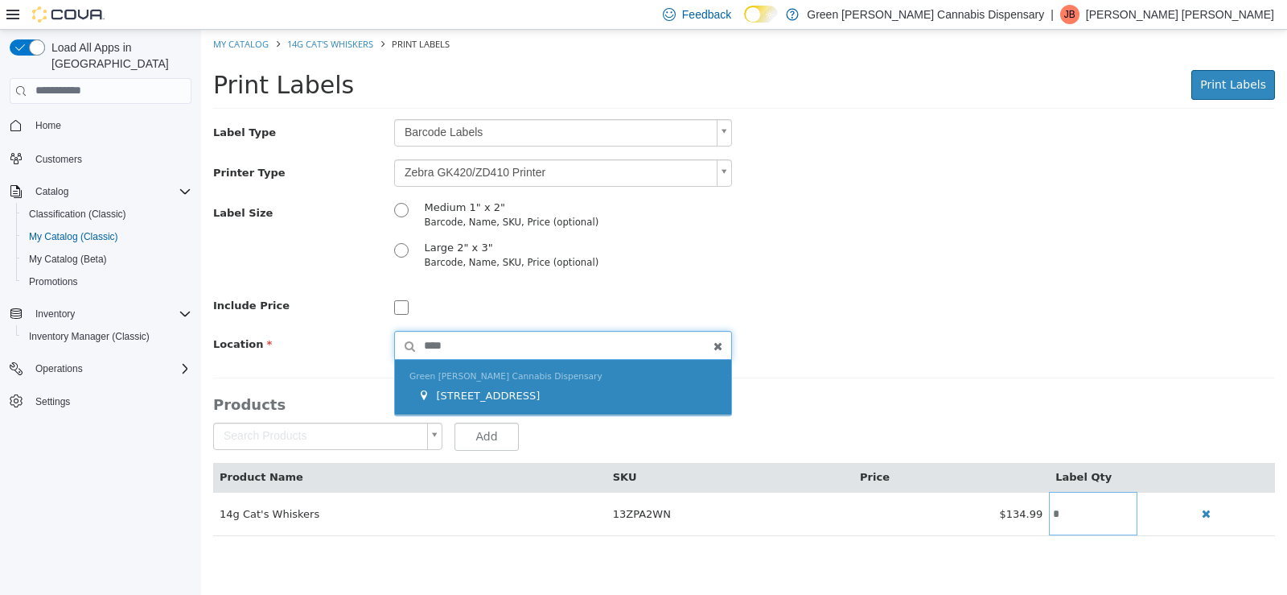
type input "****"
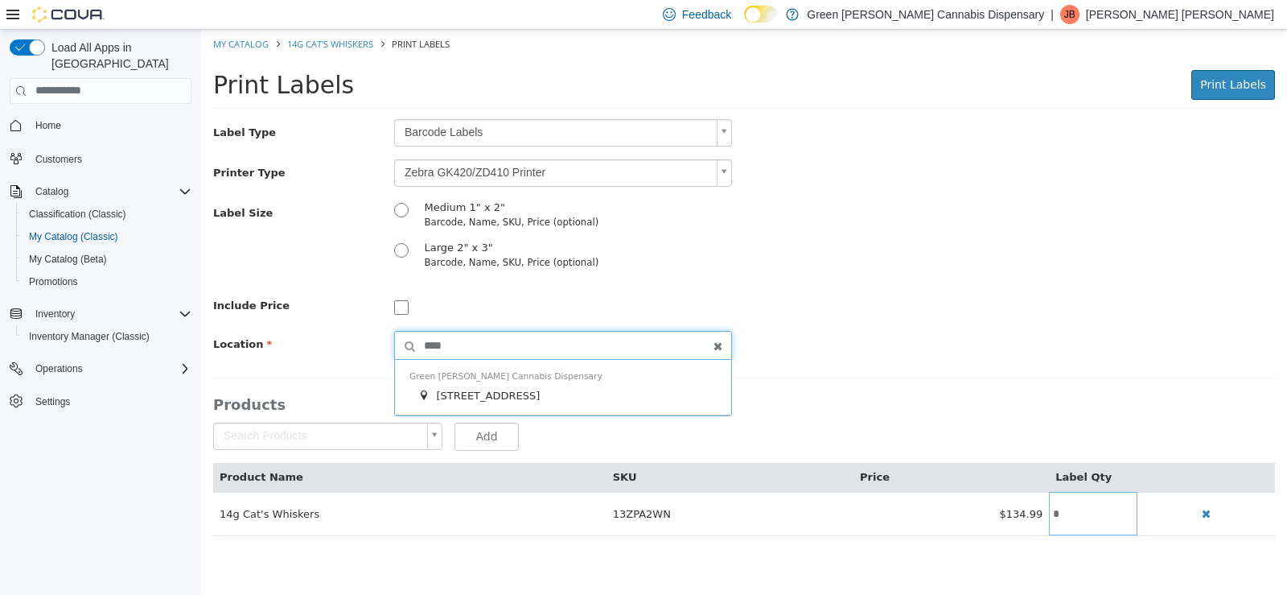
click at [540, 396] on span "1409 Battleground Drive" at bounding box center [488, 395] width 104 height 12
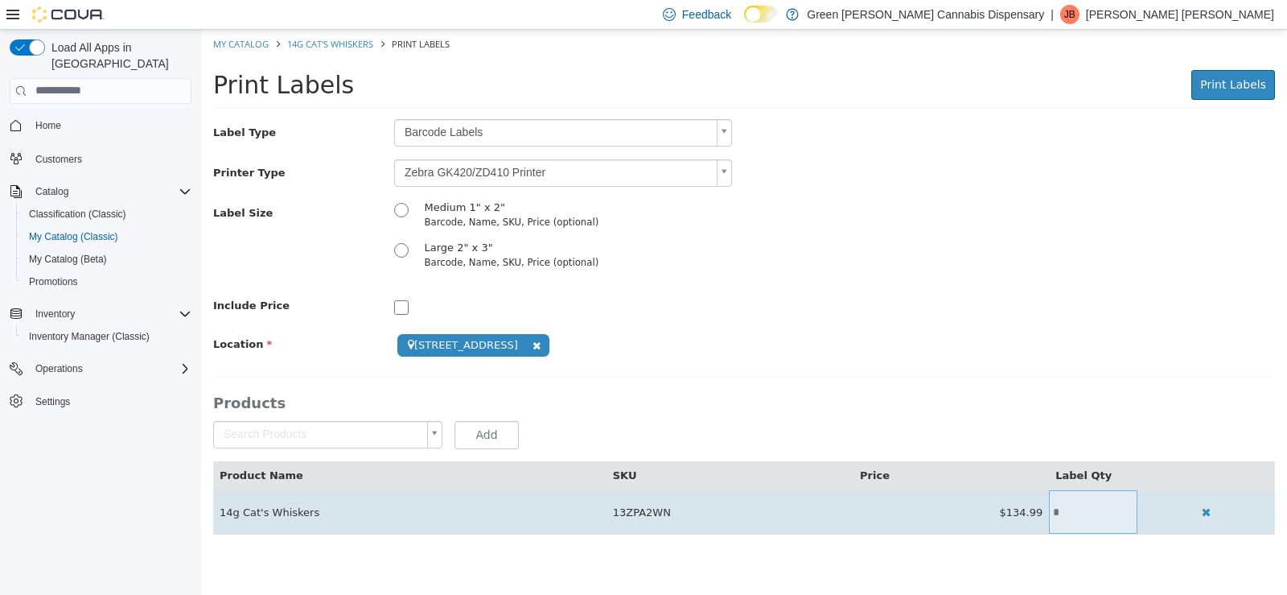
click at [1086, 510] on input "*" at bounding box center [1093, 511] width 89 height 12
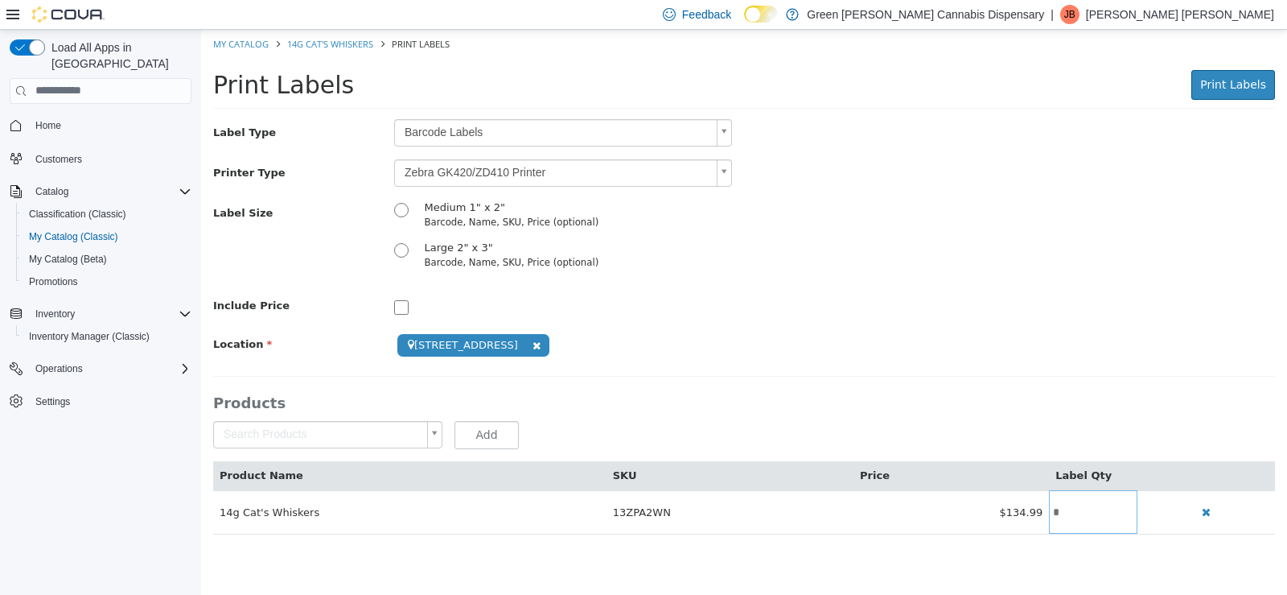
type input "*"
click at [1249, 100] on div "Print Labels Print Labels Preparing Labels" at bounding box center [744, 88] width 1062 height 40
click at [1224, 81] on span "Print Labels" at bounding box center [1234, 83] width 66 height 13
click at [233, 41] on link "My Catalog" at bounding box center [241, 43] width 56 height 12
select select "**********"
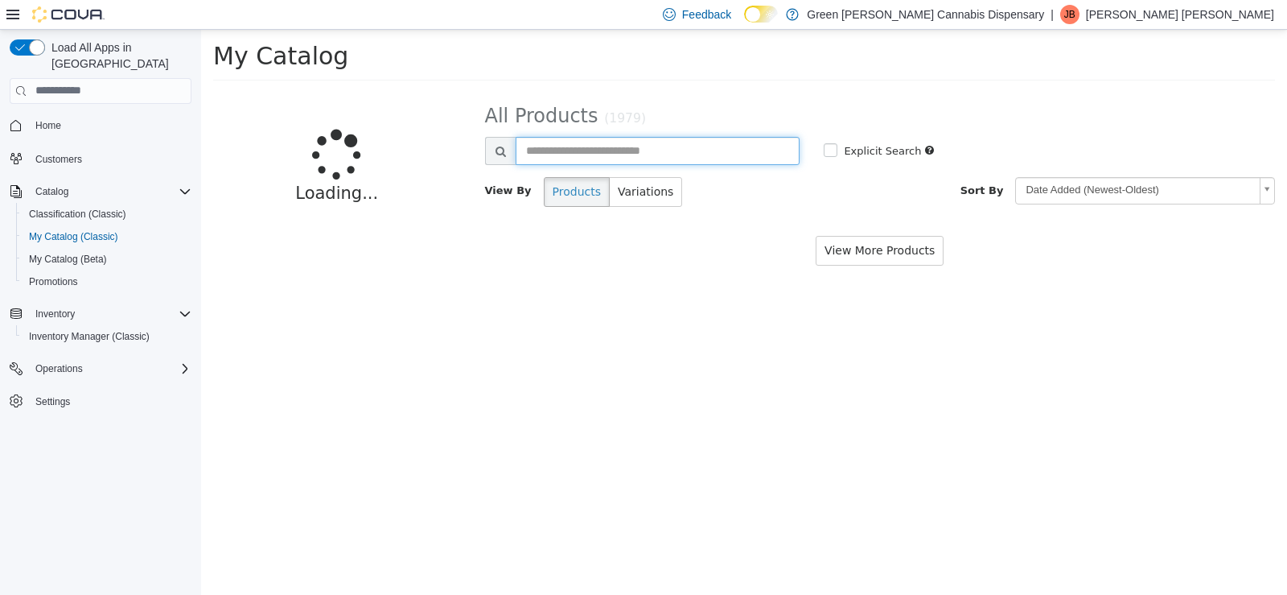
click at [621, 159] on input "text" at bounding box center [658, 150] width 285 height 28
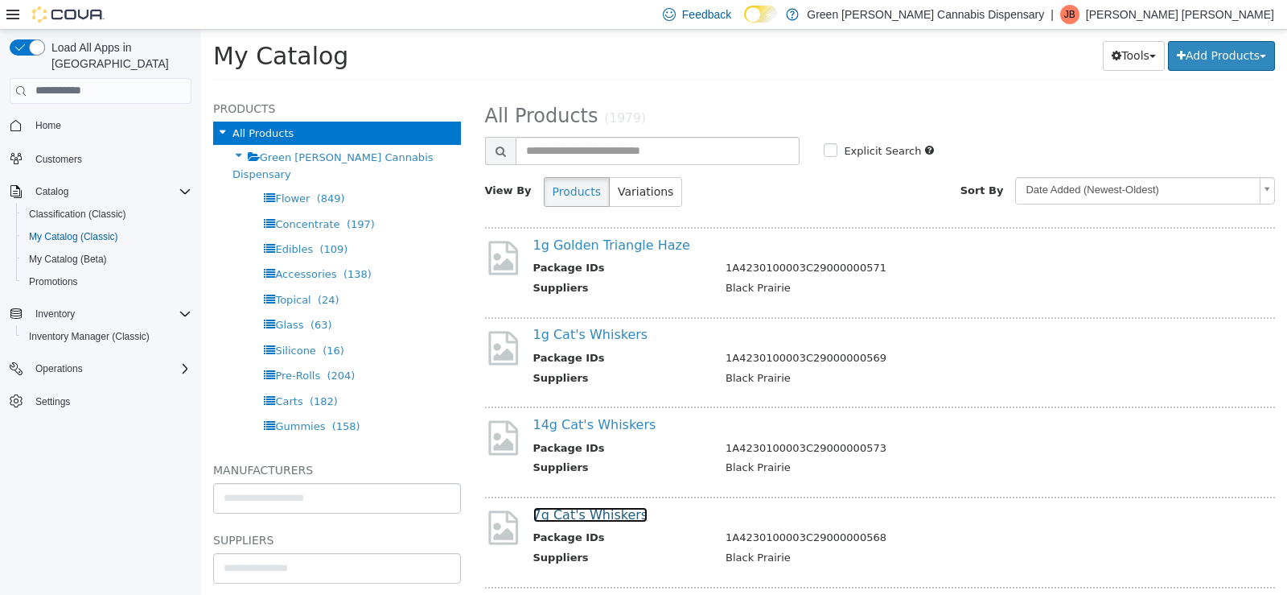
click at [595, 506] on link "7g Cat's Whiskers" at bounding box center [590, 513] width 115 height 15
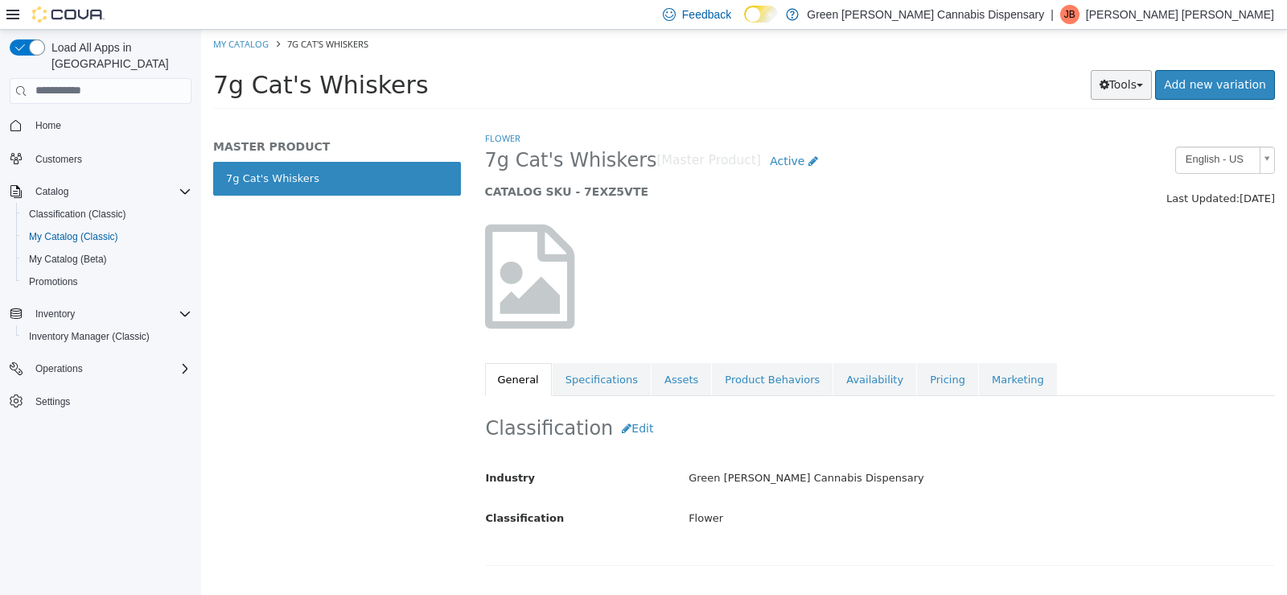
click at [1129, 89] on button "Tools" at bounding box center [1122, 84] width 62 height 30
click at [1048, 138] on link "Print Labels" at bounding box center [1087, 138] width 127 height 22
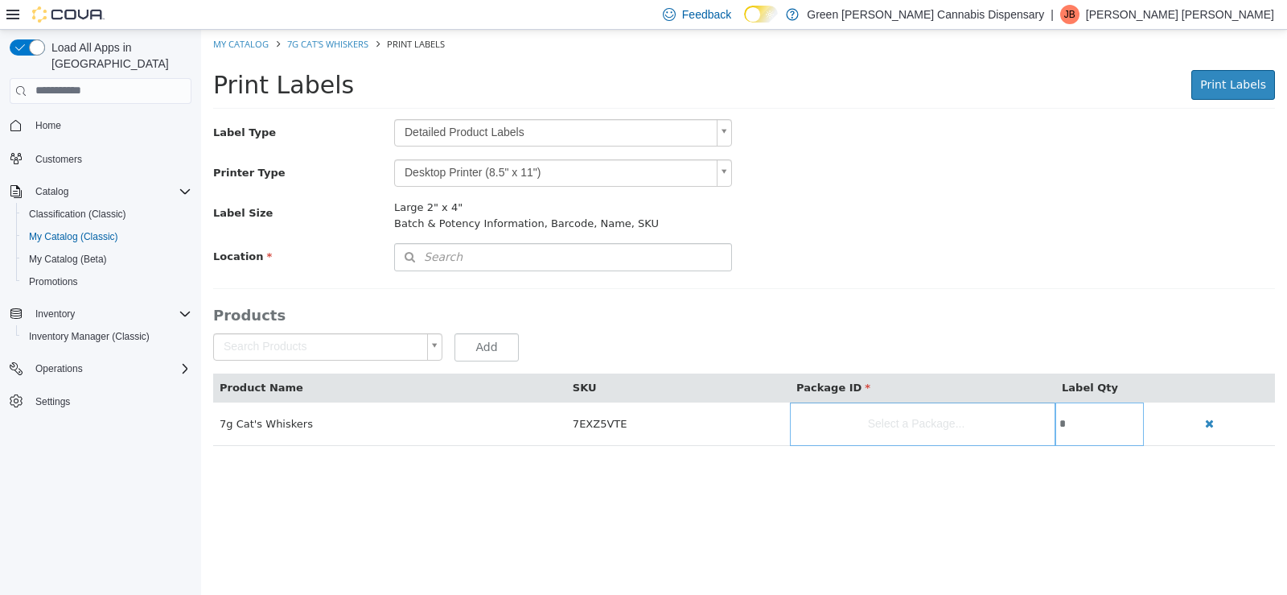
click at [723, 133] on body "Saving Bulk Changes... × My Catalog 7g Cat's Whiskers Print Labels Print Labels…" at bounding box center [744, 245] width 1086 height 433
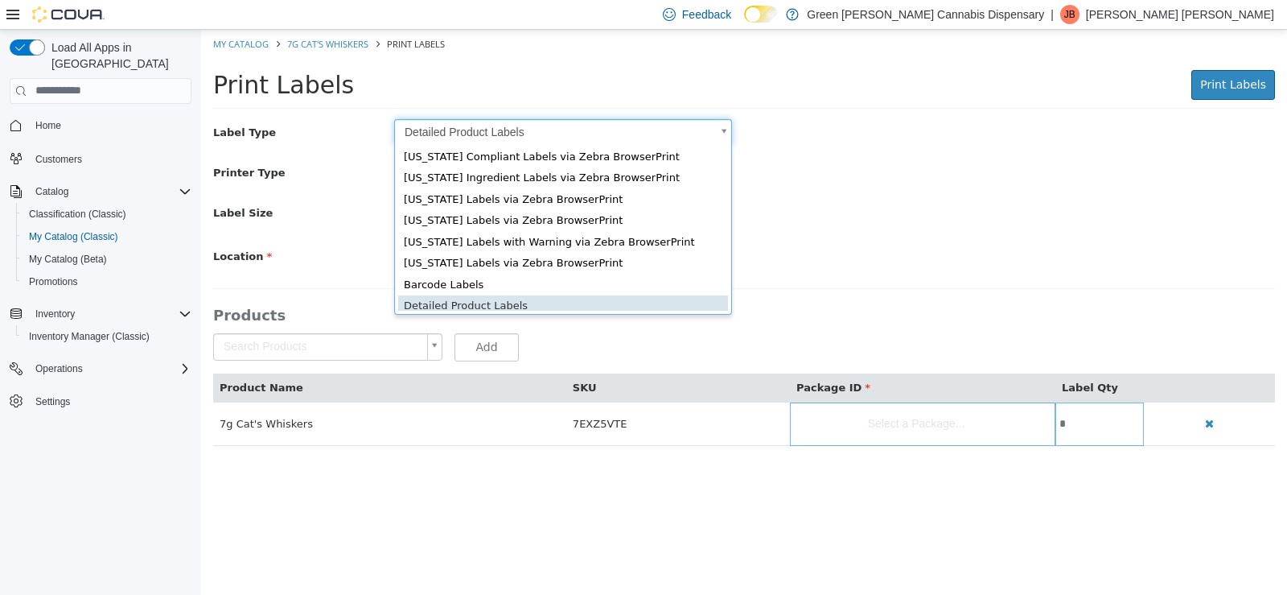
scroll to position [22, 0]
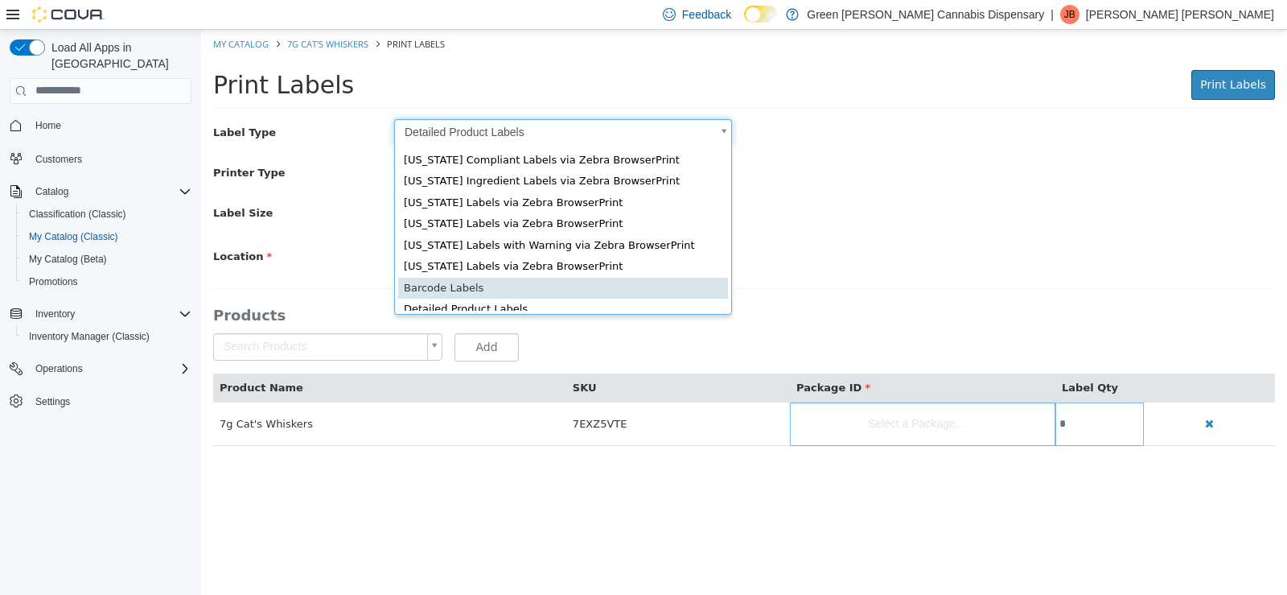
type input "*"
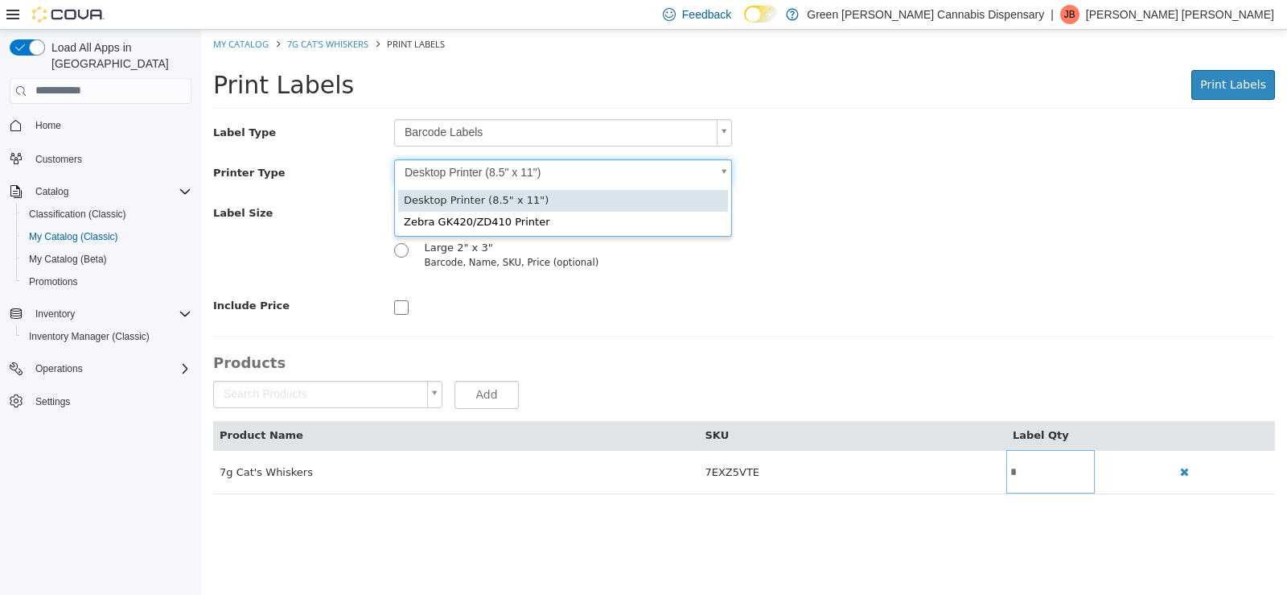
click at [722, 172] on body "Saving Bulk Changes... × My Catalog 7g Cat's Whiskers Print Labels Print Labels…" at bounding box center [744, 269] width 1086 height 481
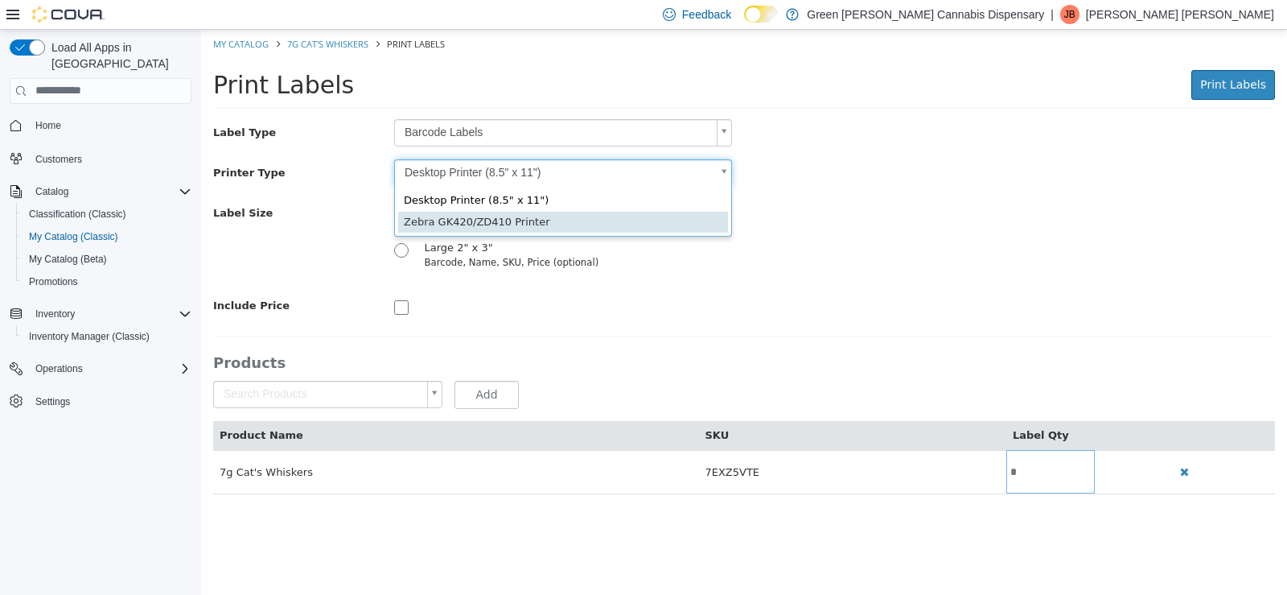
type input "*"
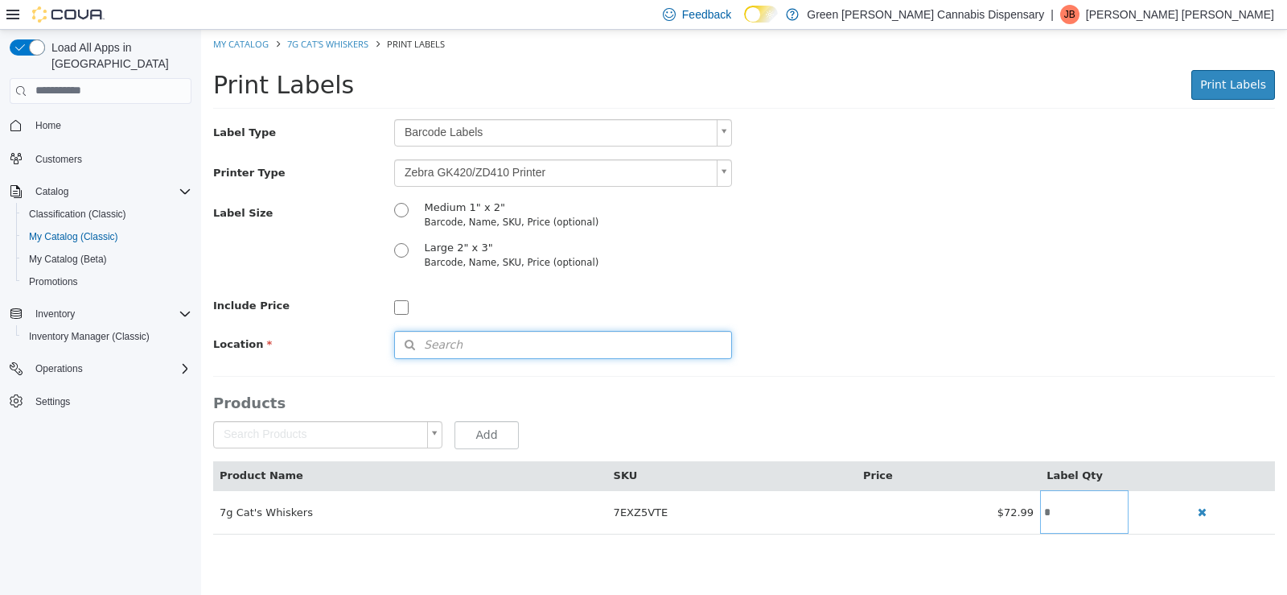
click at [406, 337] on span "Search" at bounding box center [429, 344] width 68 height 17
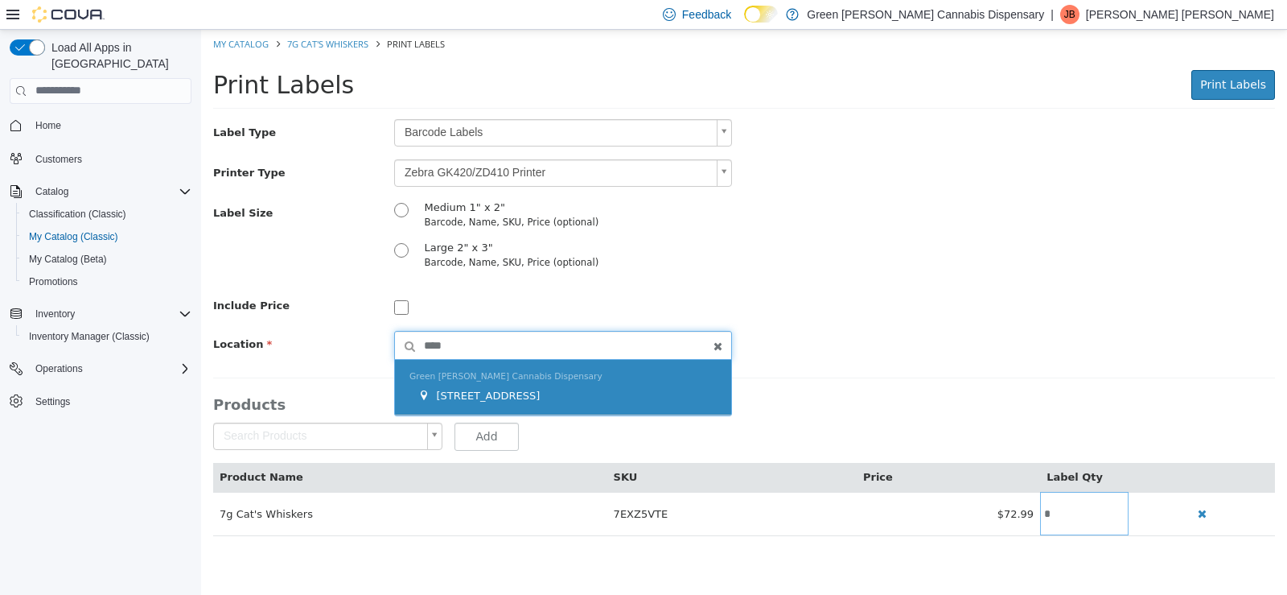
type input "****"
click at [473, 398] on span "1409 Battleground Drive" at bounding box center [488, 395] width 104 height 12
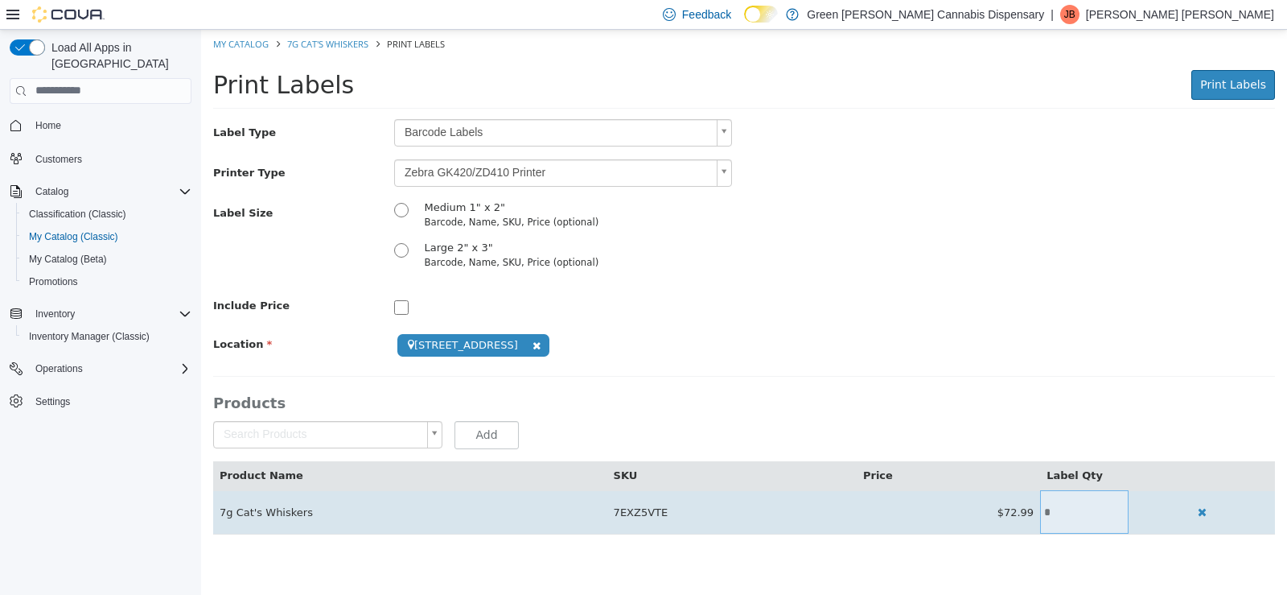
click at [1077, 513] on input "*" at bounding box center [1084, 511] width 89 height 12
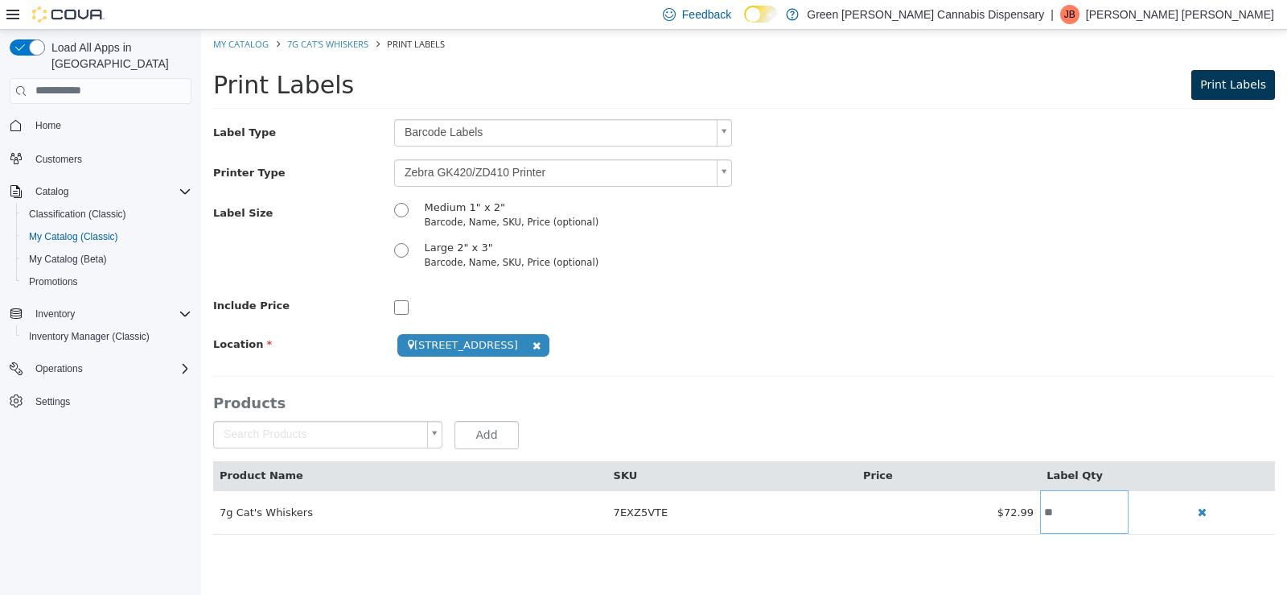
type input "**"
click at [1237, 86] on span "Print Labels" at bounding box center [1234, 83] width 66 height 13
click at [240, 46] on link "My Catalog" at bounding box center [241, 43] width 56 height 12
select select "**********"
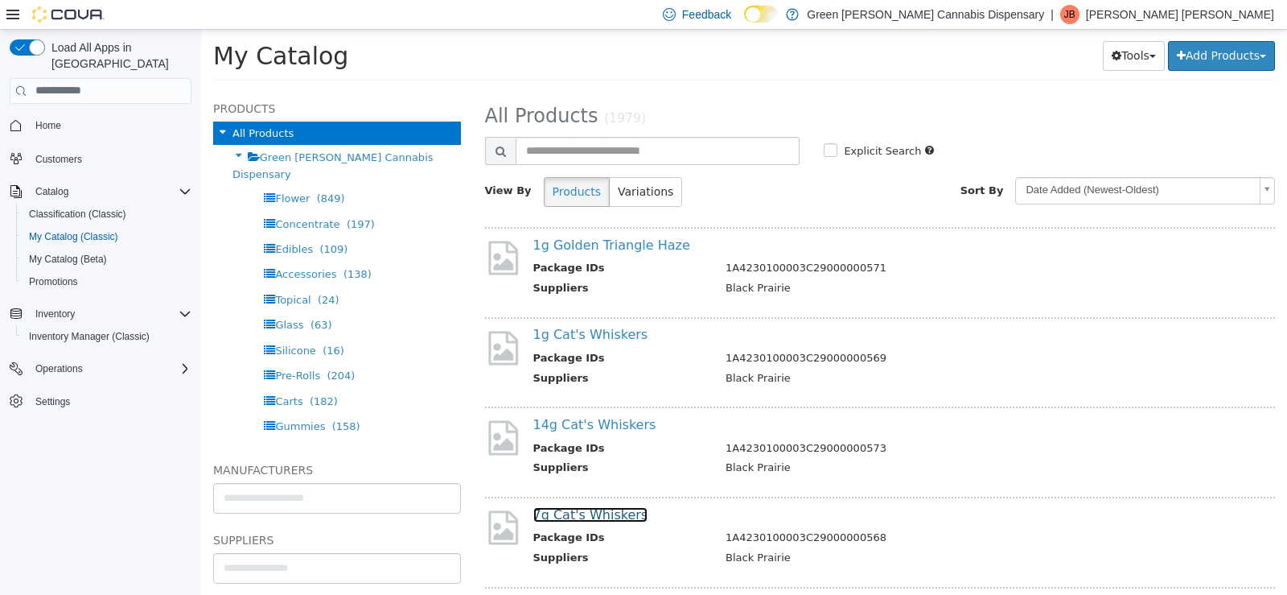
click at [579, 512] on link "7g Cat's Whiskers" at bounding box center [590, 513] width 115 height 15
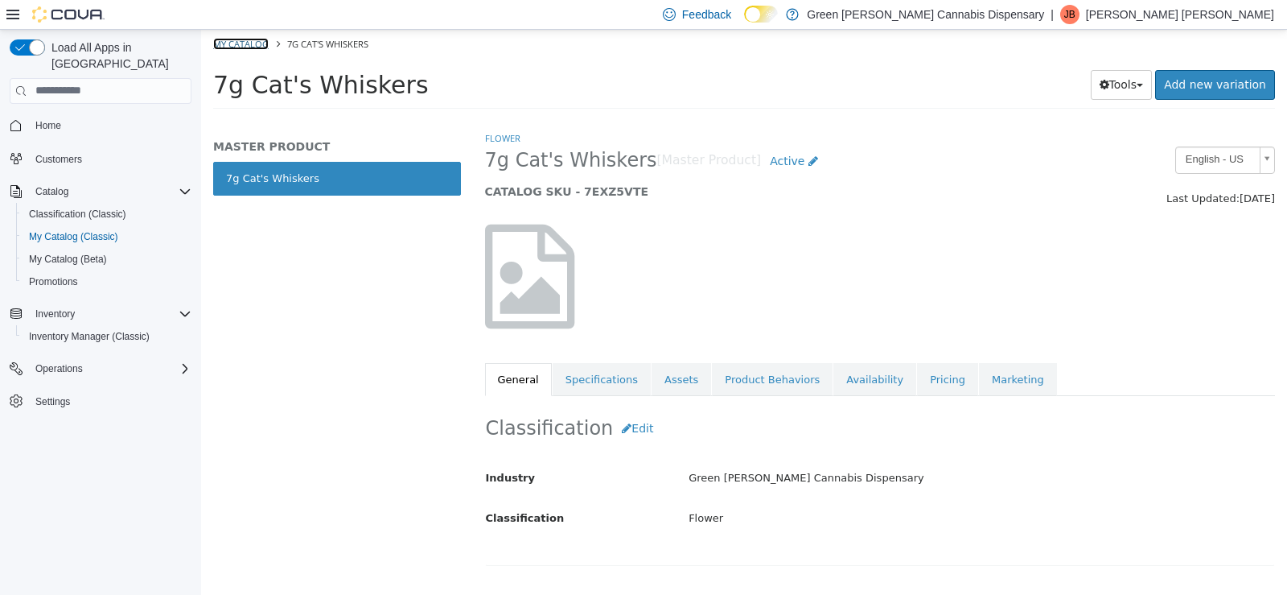
click at [238, 40] on link "My Catalog" at bounding box center [241, 43] width 56 height 12
select select "**********"
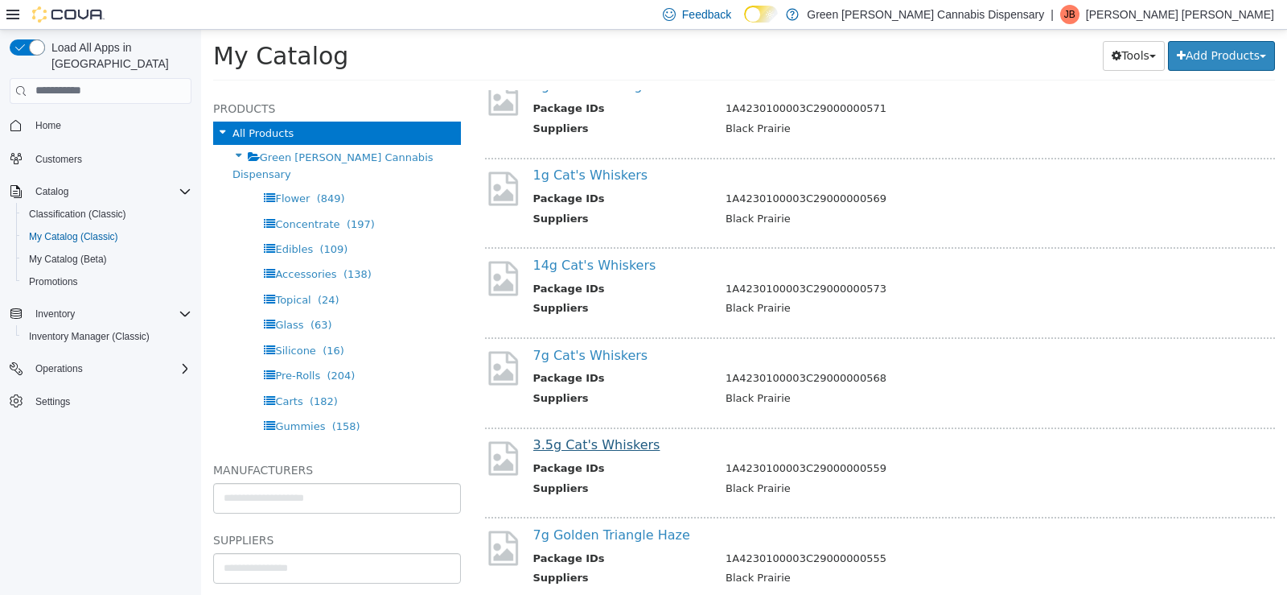
scroll to position [161, 0]
click at [582, 442] on link "3.5g Cat's Whiskers" at bounding box center [596, 442] width 127 height 15
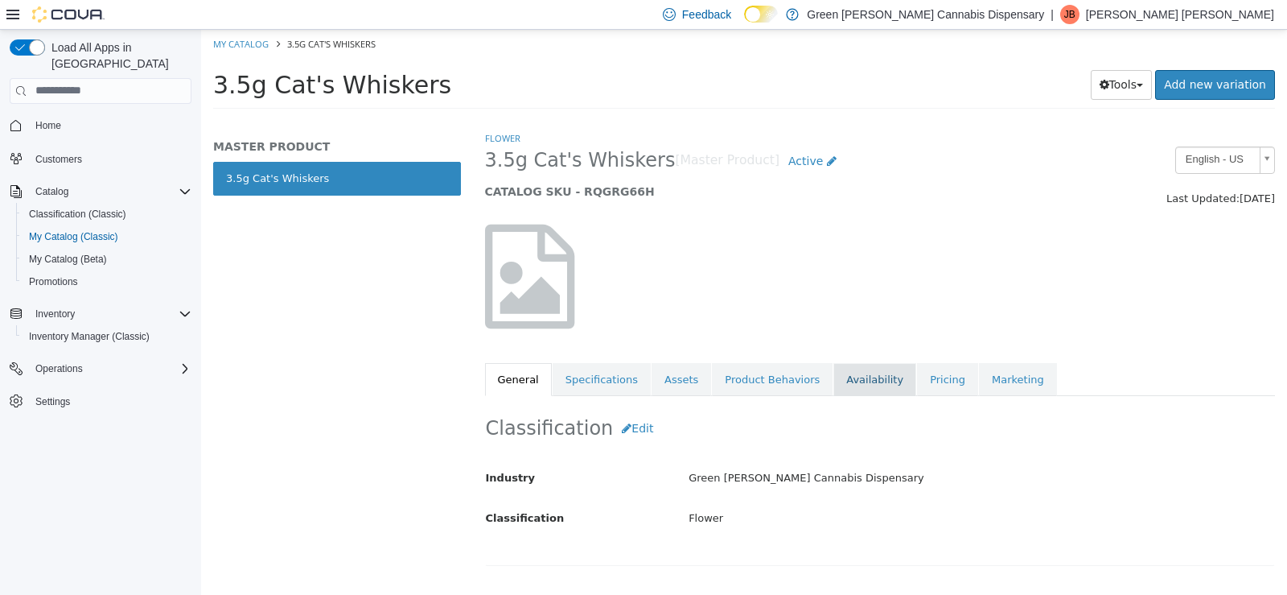
click at [834, 374] on link "Availability" at bounding box center [875, 379] width 83 height 34
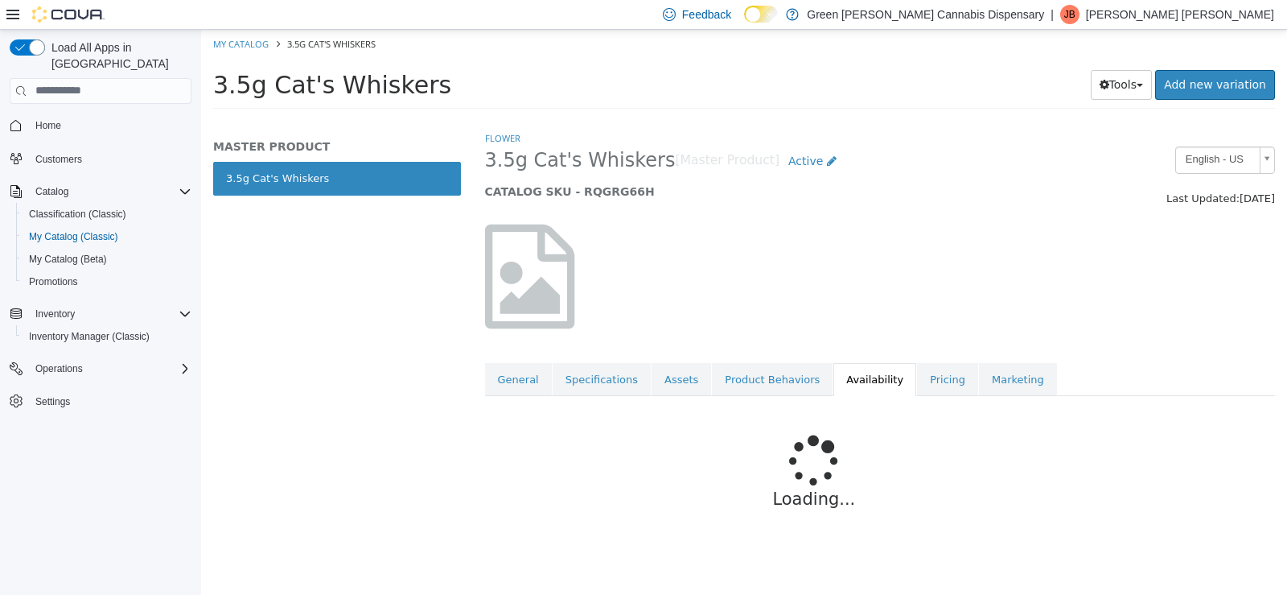
scroll to position [44, 0]
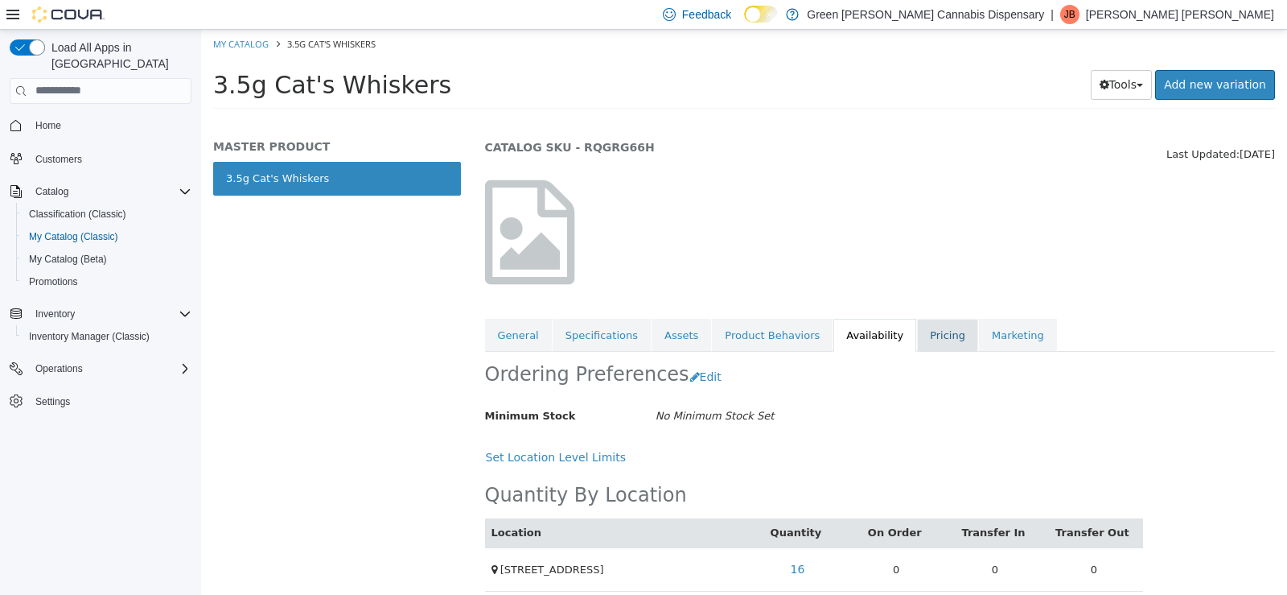
click at [917, 337] on link "Pricing" at bounding box center [947, 335] width 61 height 34
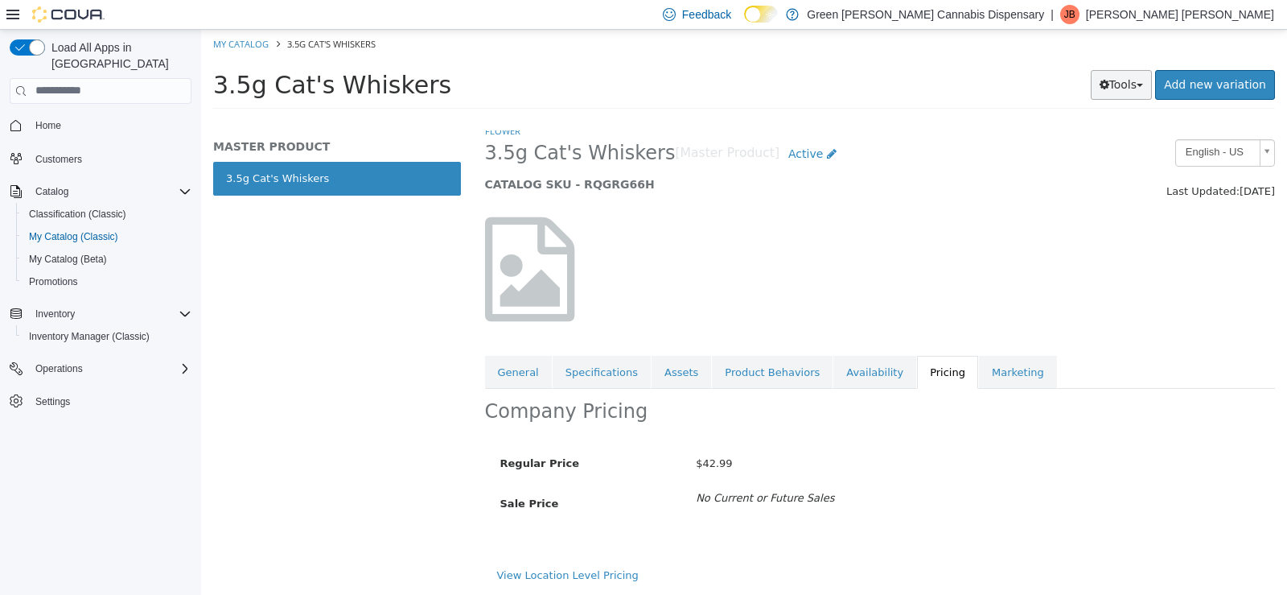
click at [1137, 77] on button "Tools" at bounding box center [1122, 84] width 62 height 30
click at [1099, 141] on link "Print Labels" at bounding box center [1087, 138] width 127 height 22
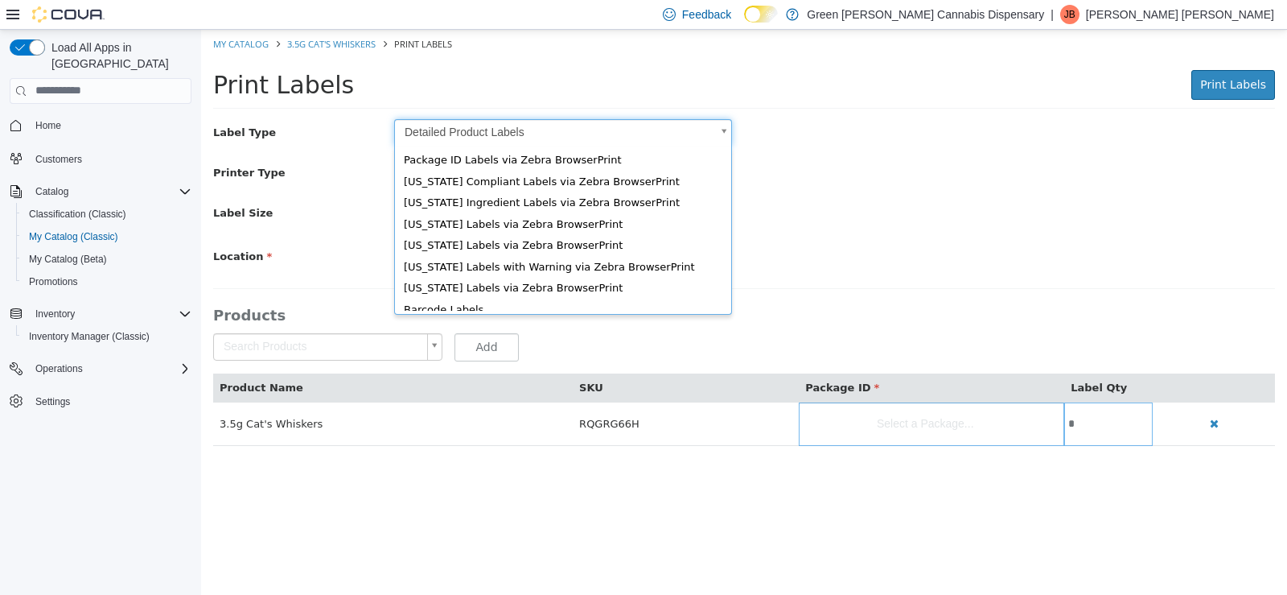
click at [719, 134] on body "Saving Bulk Changes... × My Catalog 3.5g Cat's Whiskers Print Labels Print Labe…" at bounding box center [744, 245] width 1086 height 433
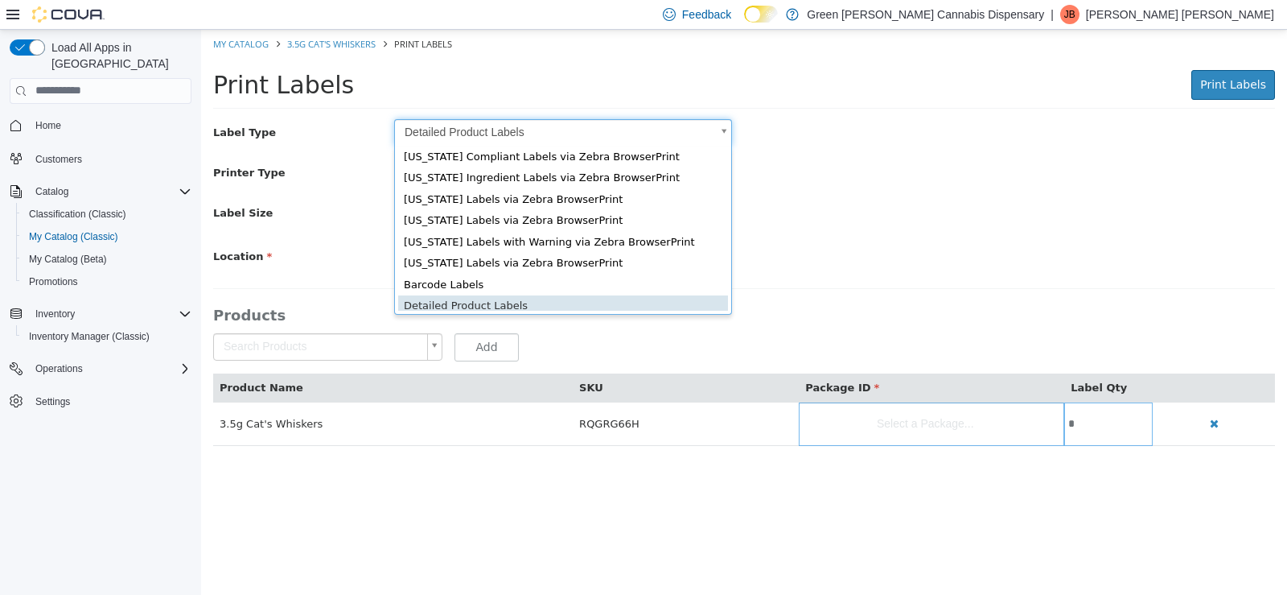
scroll to position [22, 0]
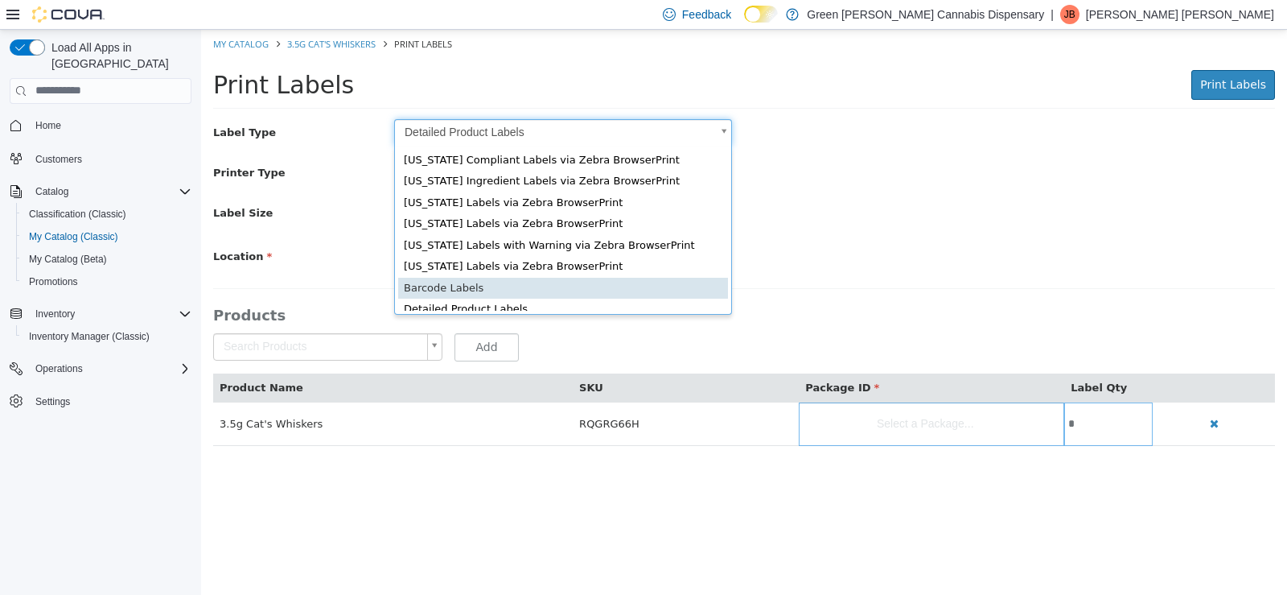
type input "*"
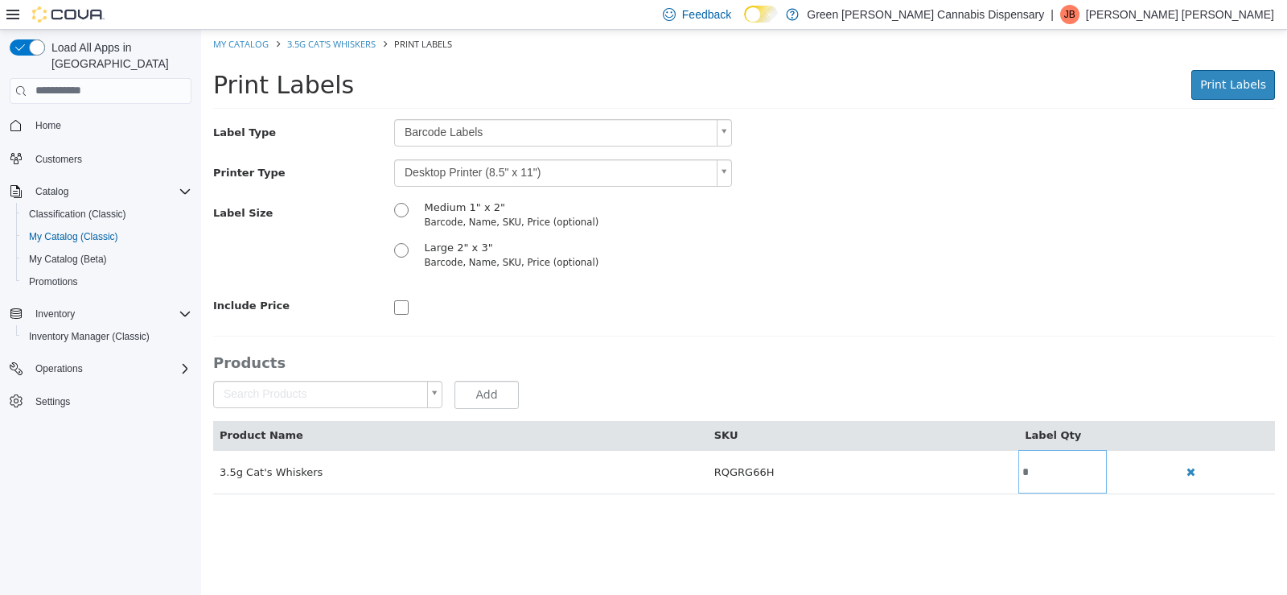
click at [722, 175] on body "Saving Bulk Changes... × My Catalog 3.5g Cat's Whiskers Print Labels Print Labe…" at bounding box center [744, 269] width 1086 height 481
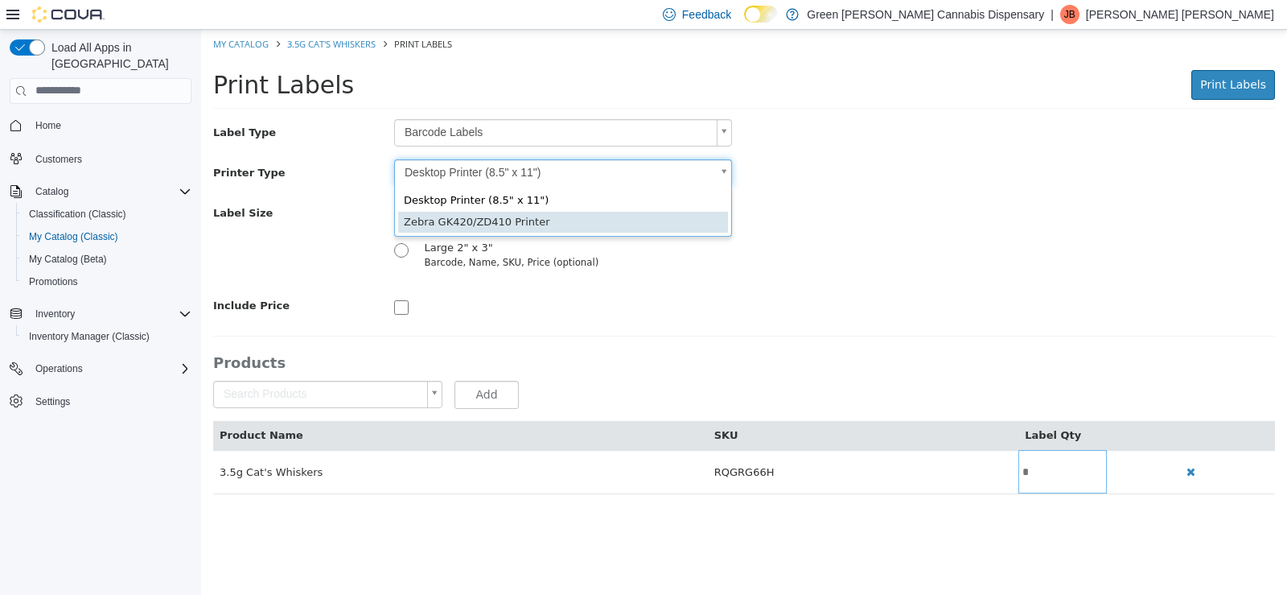
type input "*"
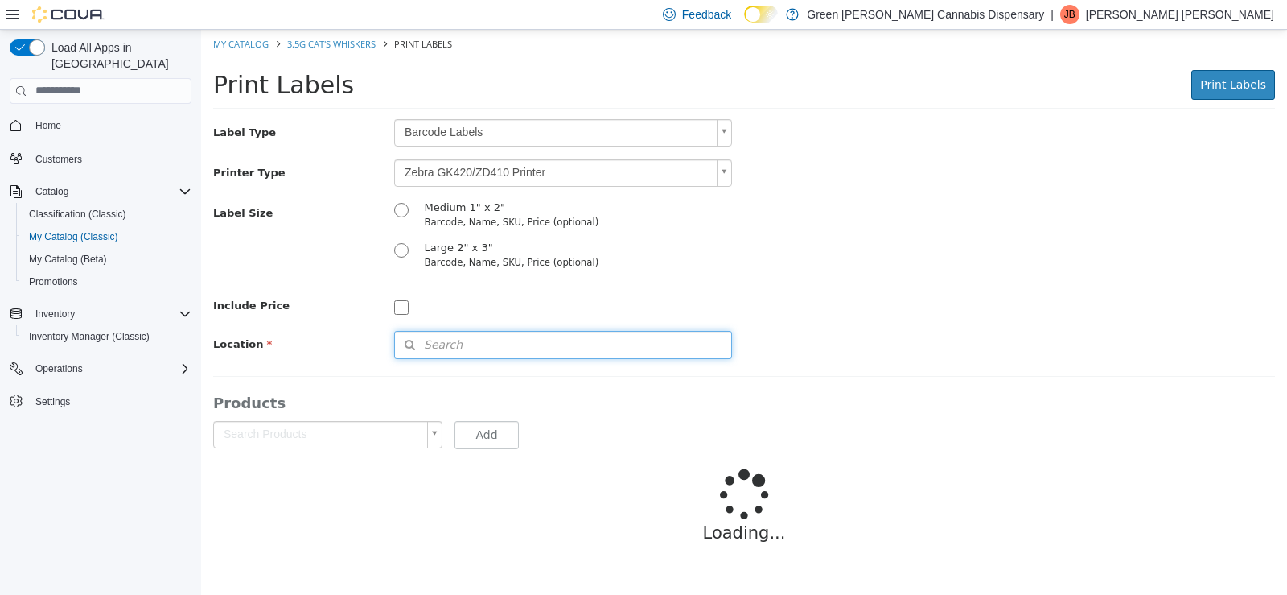
click at [435, 339] on span "Search" at bounding box center [429, 344] width 68 height 17
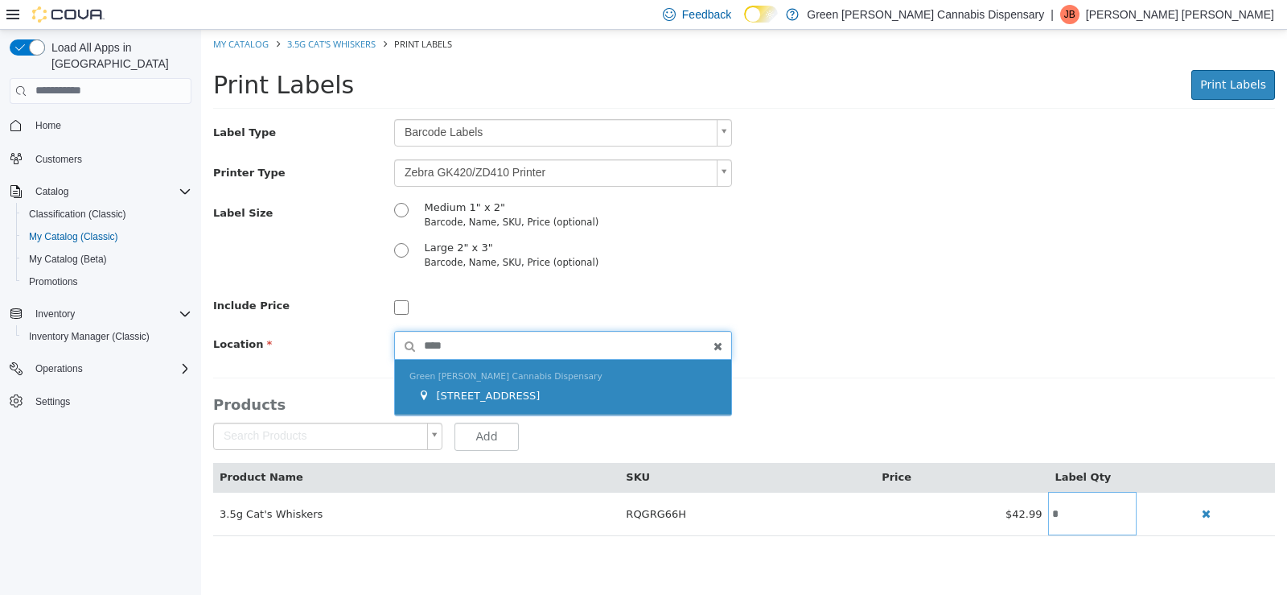
type input "****"
click at [531, 391] on span "1409 Battleground Drive" at bounding box center [488, 395] width 104 height 12
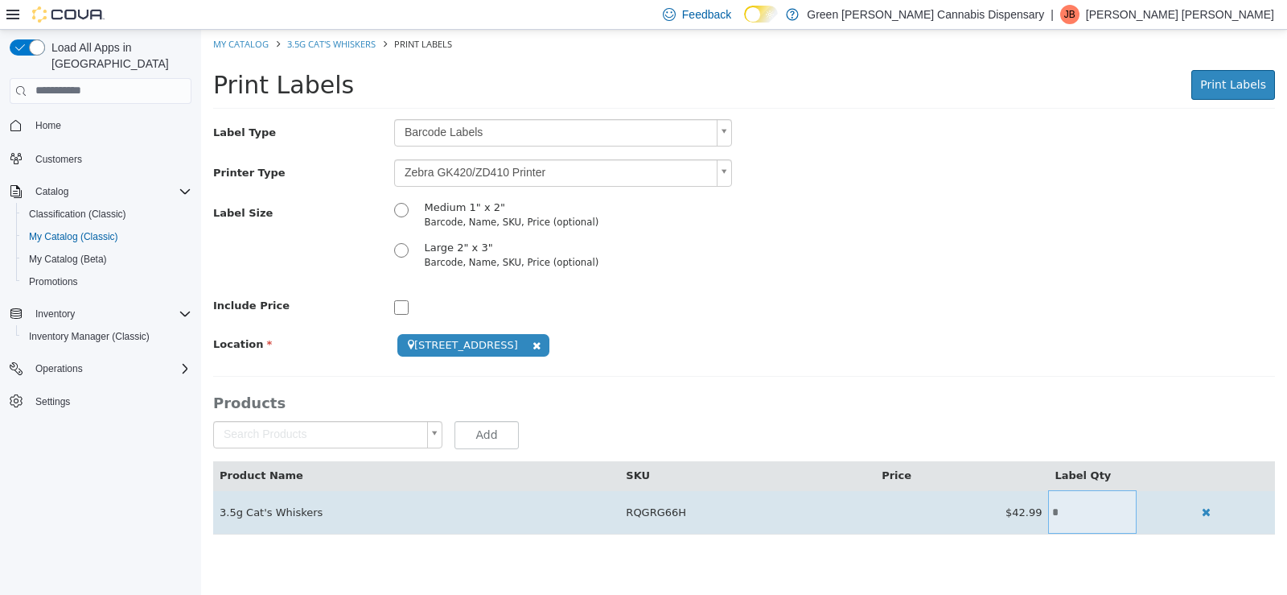
click at [1081, 513] on input "*" at bounding box center [1092, 511] width 89 height 12
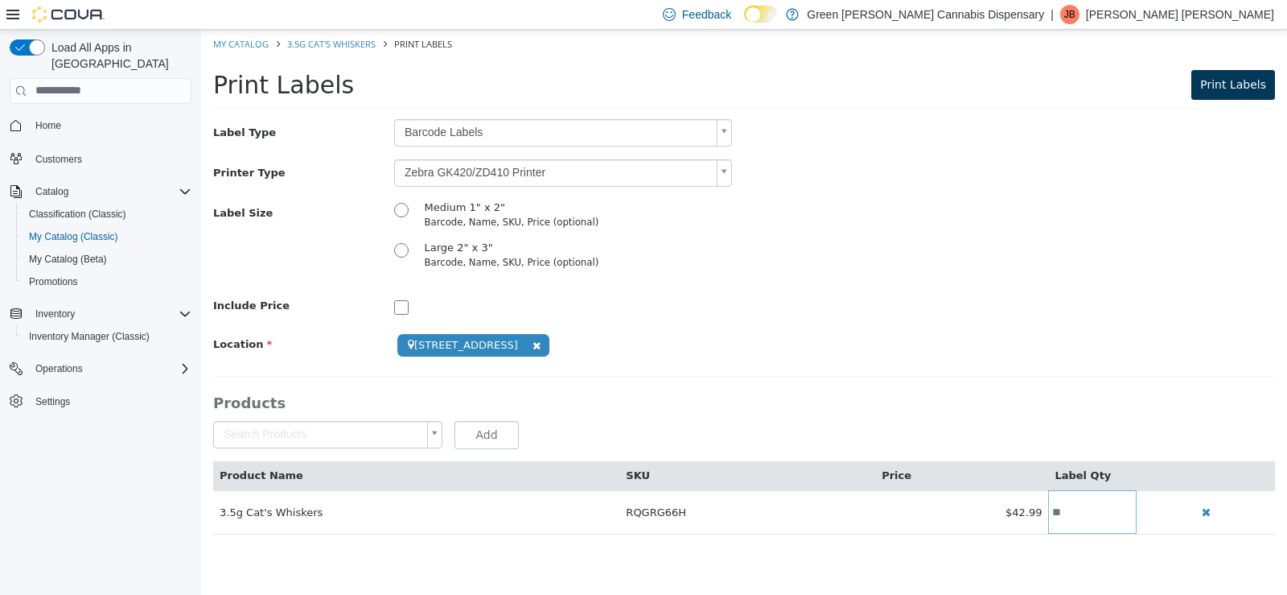
type input "**"
click at [1238, 84] on span "Print Labels" at bounding box center [1234, 83] width 66 height 13
click at [251, 47] on link "My Catalog" at bounding box center [241, 43] width 56 height 12
select select "**********"
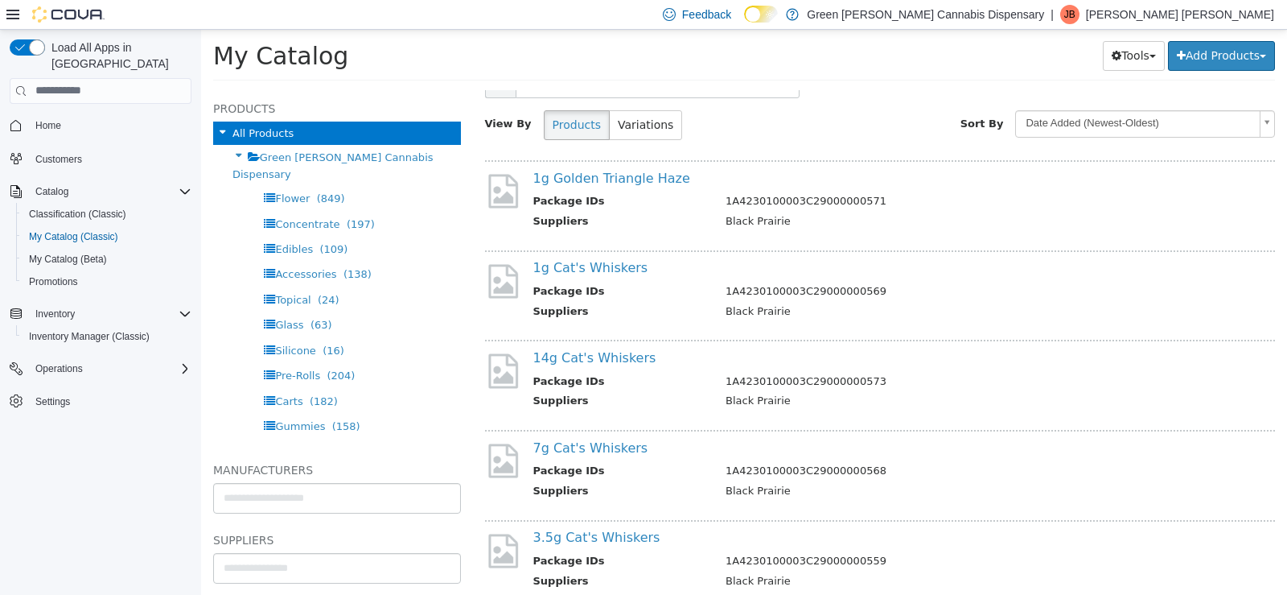
scroll to position [241, 0]
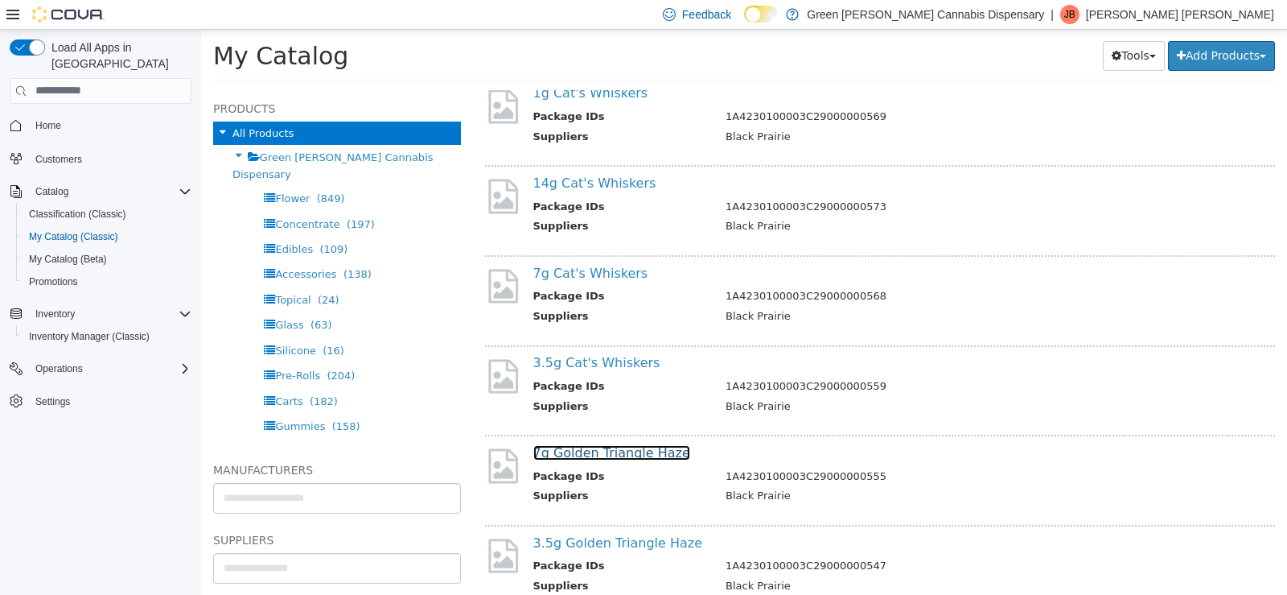
click at [622, 453] on link "7g Golden Triangle Haze" at bounding box center [611, 451] width 157 height 15
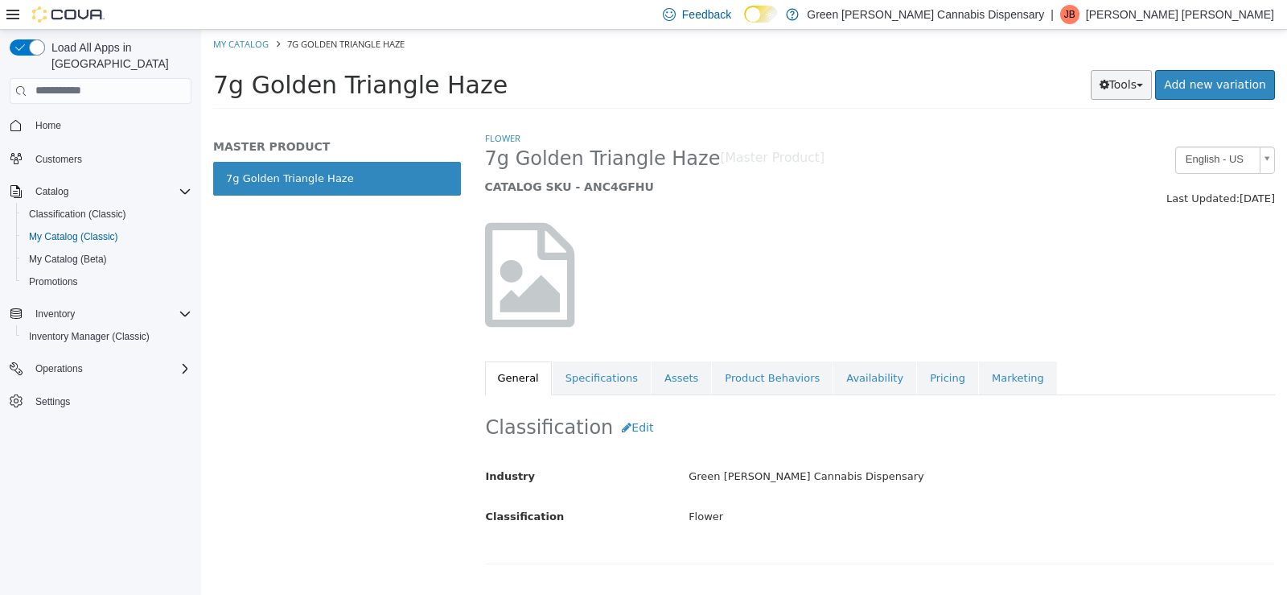
click at [1118, 81] on button "Tools" at bounding box center [1122, 84] width 62 height 30
click at [1086, 137] on link "Print Labels" at bounding box center [1087, 138] width 127 height 22
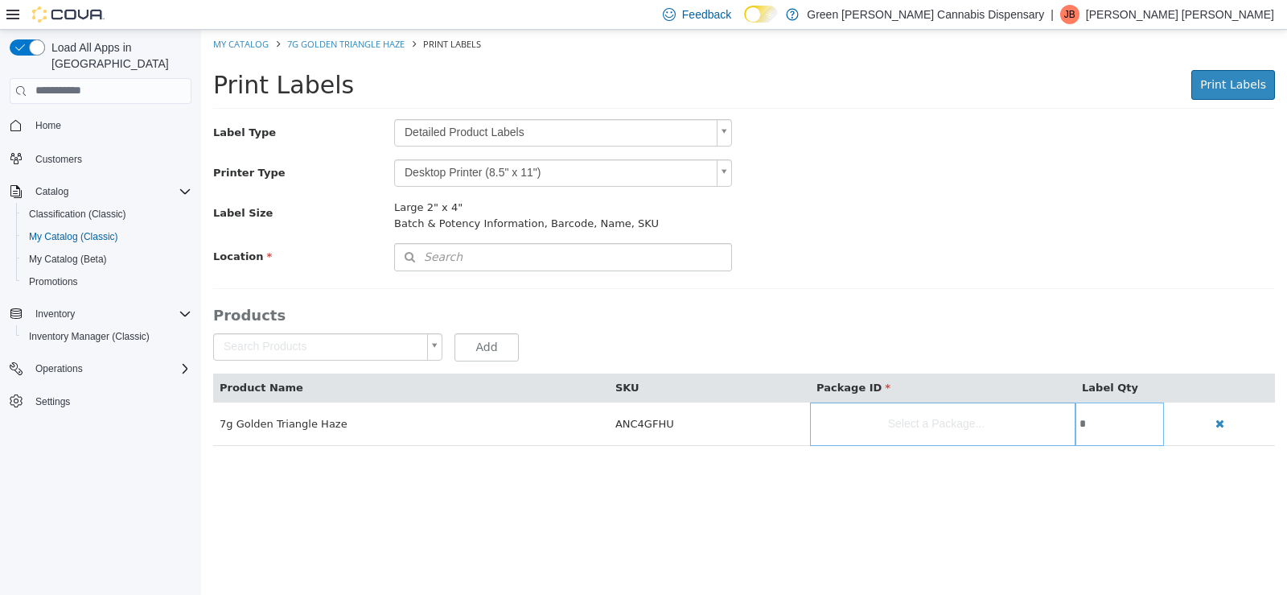
click at [722, 128] on body "Saving Bulk Changes... × My Catalog 7g Golden Triangle Haze Print Labels Print …" at bounding box center [744, 245] width 1086 height 433
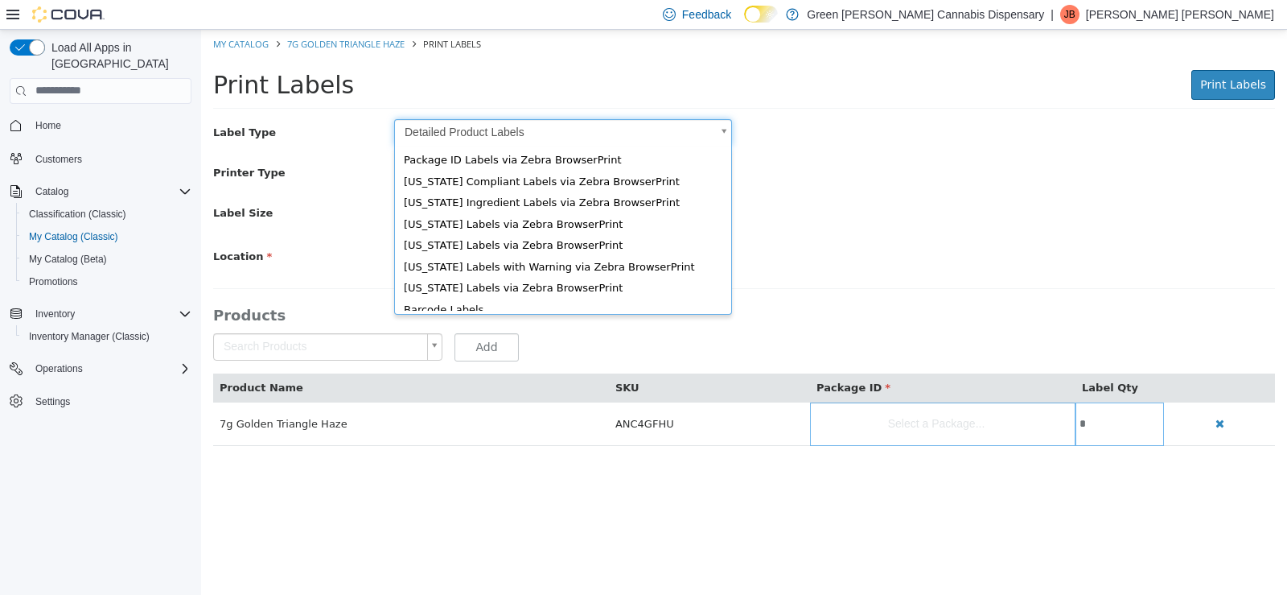
scroll to position [22, 0]
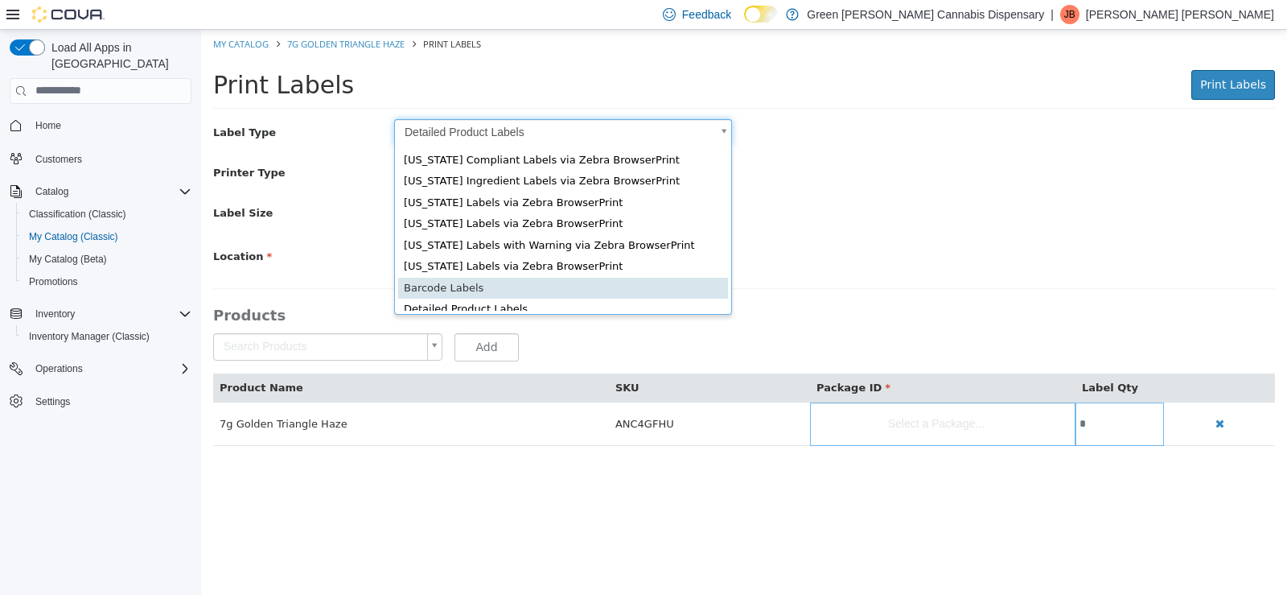
type input "*"
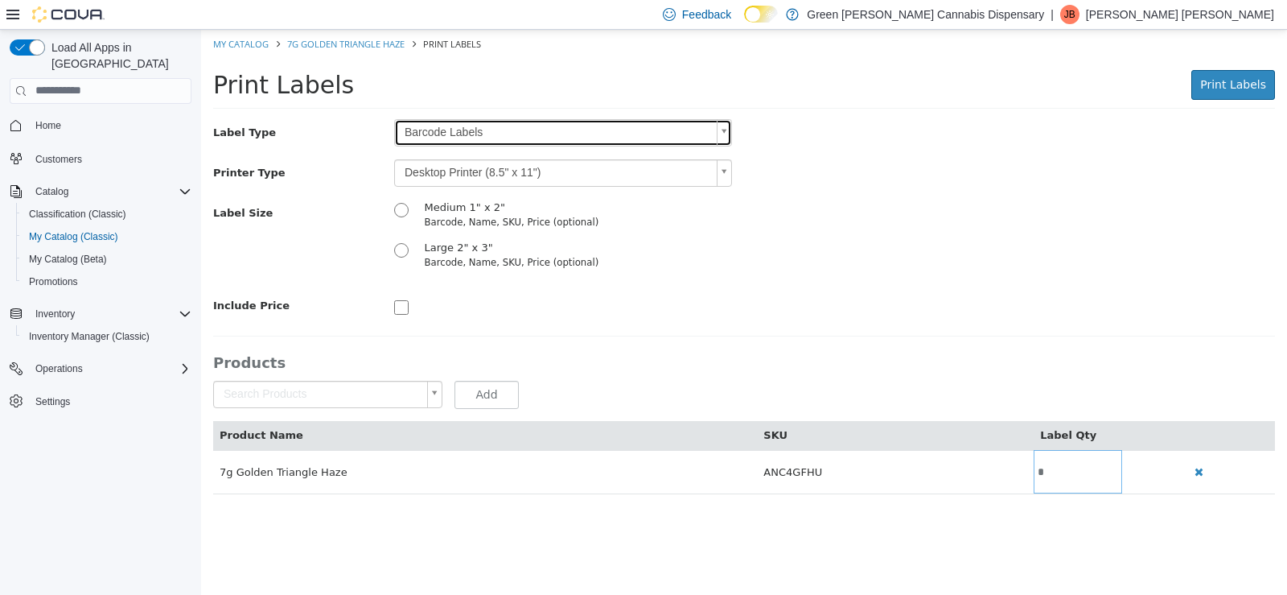
scroll to position [0, 0]
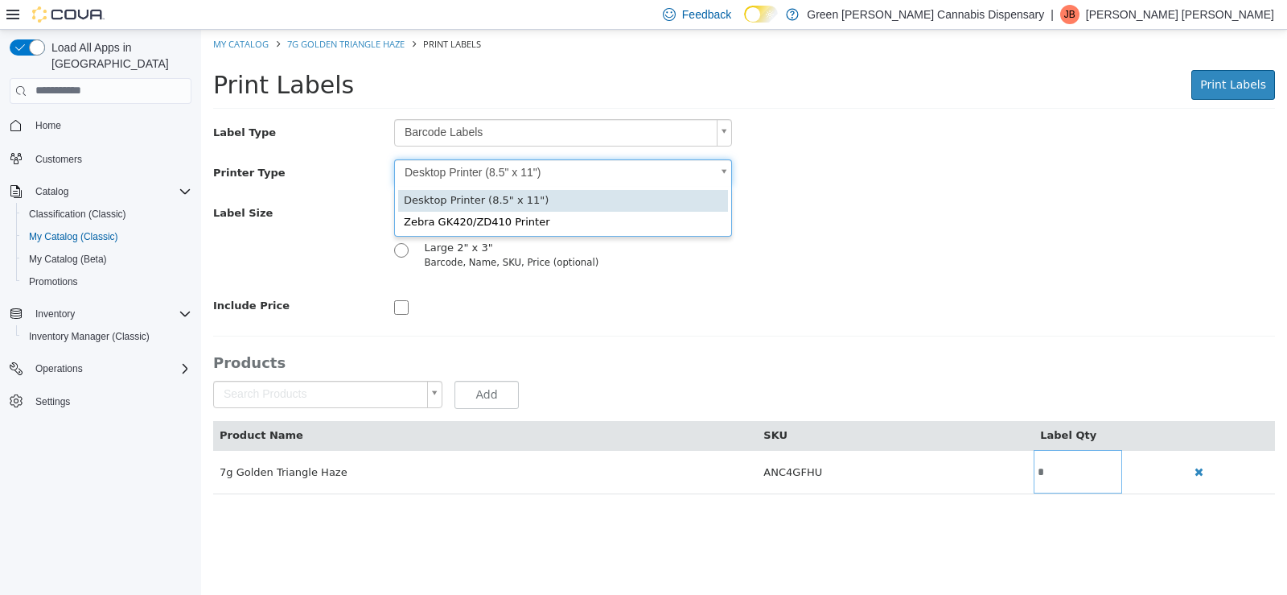
click at [729, 167] on body "Saving Bulk Changes... × My Catalog 7g Golden Triangle Haze Print Labels Print …" at bounding box center [744, 269] width 1086 height 481
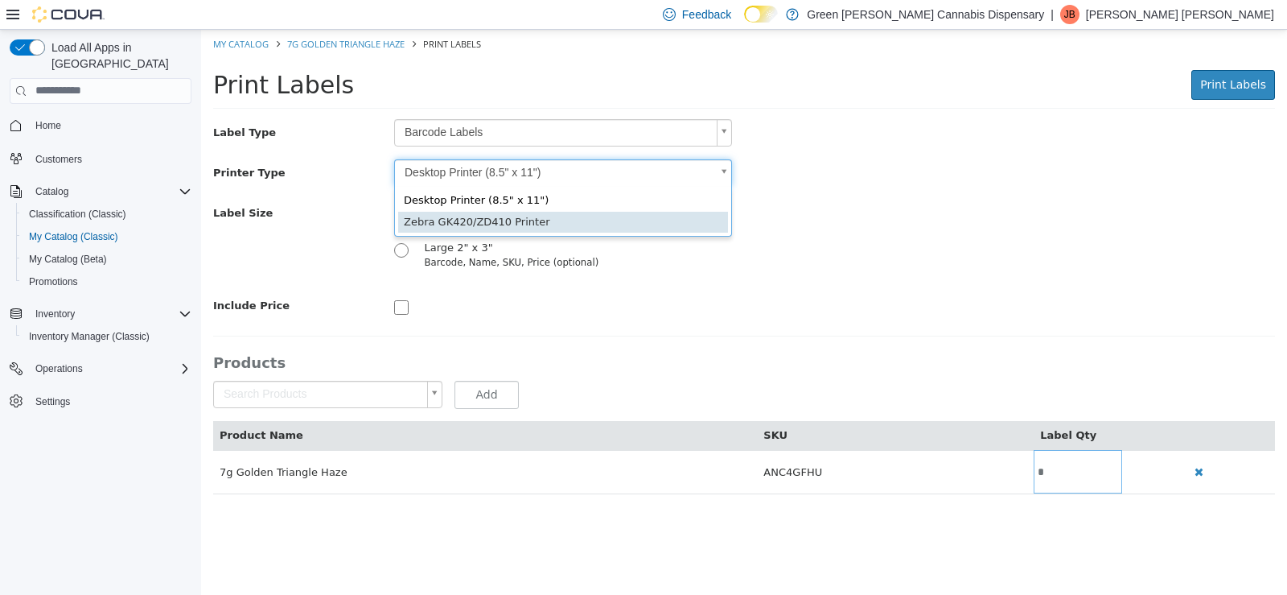
type input "*"
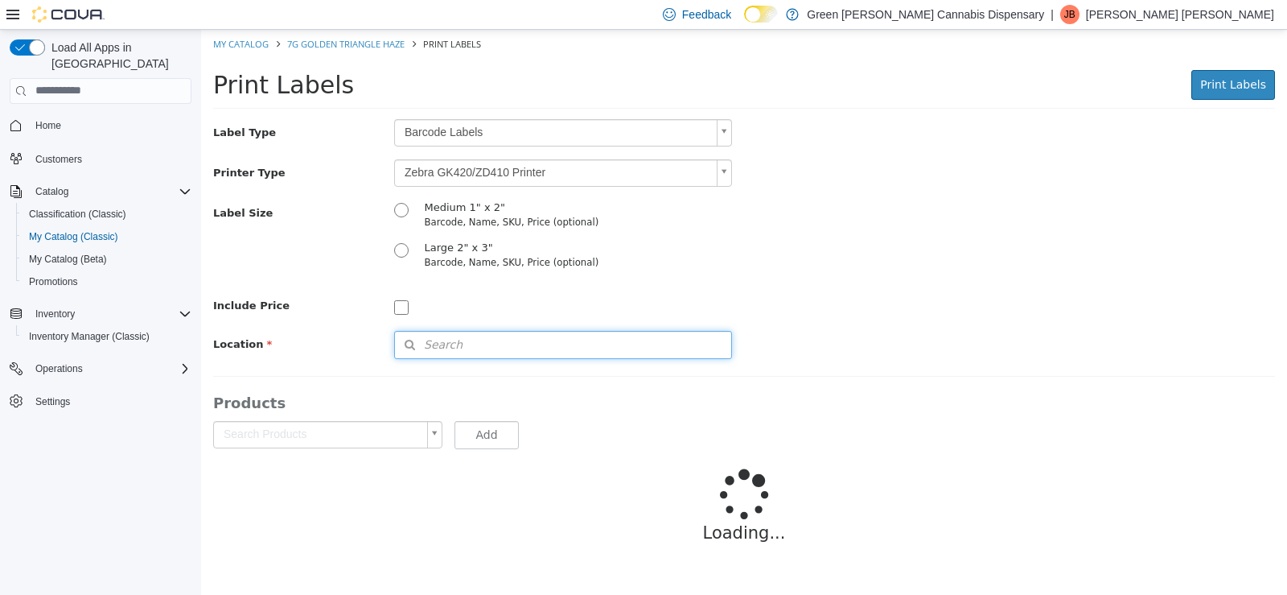
click at [421, 336] on span "Search" at bounding box center [429, 344] width 68 height 17
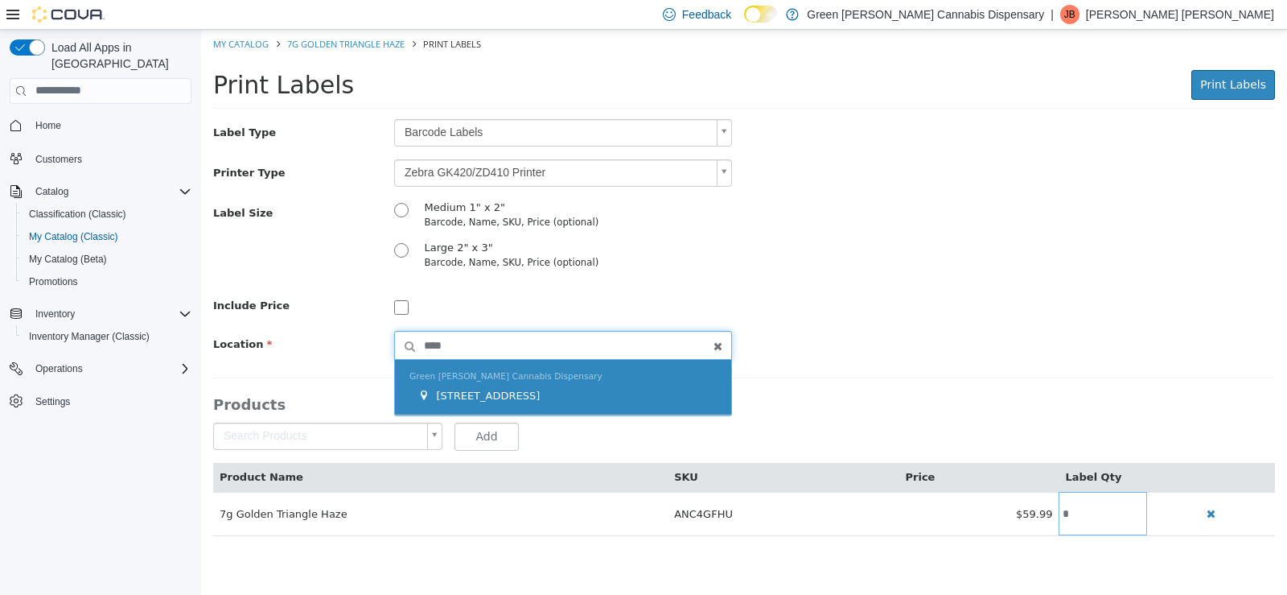
type input "****"
click at [525, 384] on div "Green Akers Cannabis Dispensary 1409 Battleground Drive" at bounding box center [563, 387] width 336 height 56
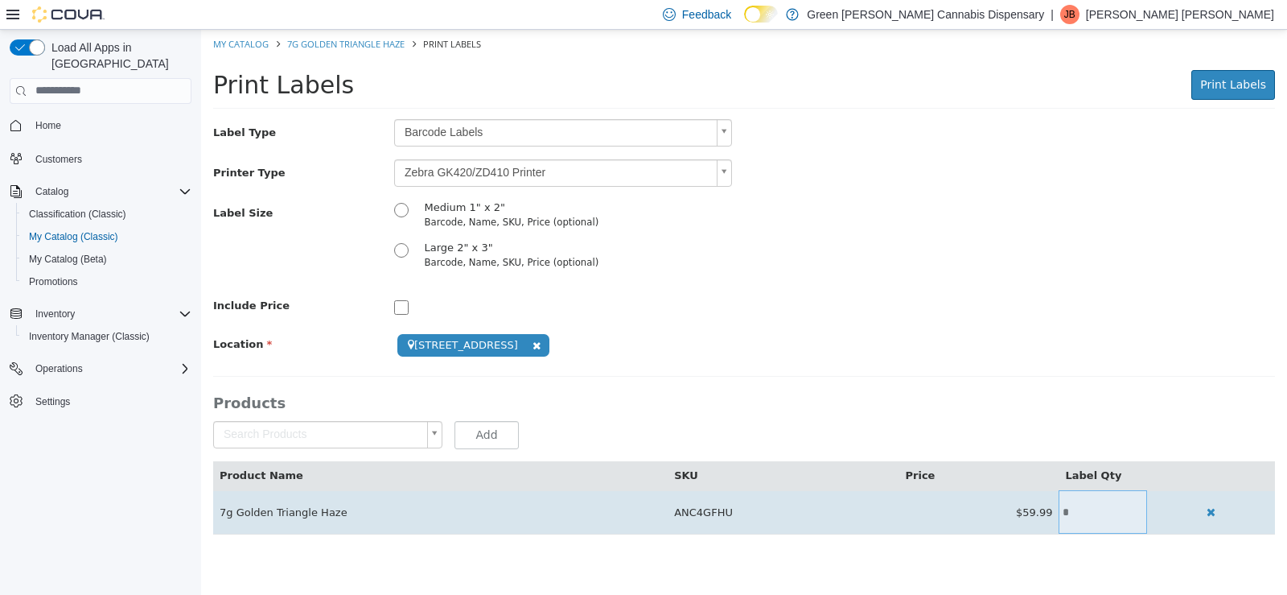
click at [1081, 509] on input "*" at bounding box center [1103, 511] width 89 height 12
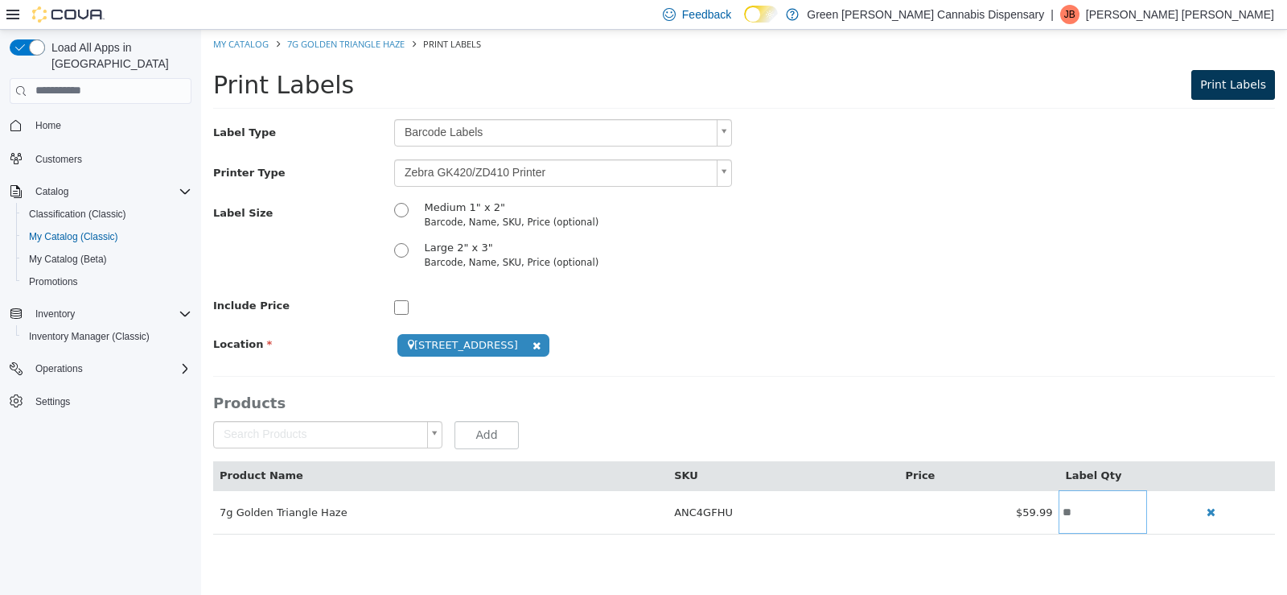
type input "**"
click at [1221, 79] on span "Print Labels" at bounding box center [1234, 83] width 66 height 13
click at [724, 130] on body "**********" at bounding box center [744, 289] width 1086 height 521
click at [724, 173] on body "**********" at bounding box center [744, 289] width 1086 height 521
click at [249, 38] on link "My Catalog" at bounding box center [241, 43] width 56 height 12
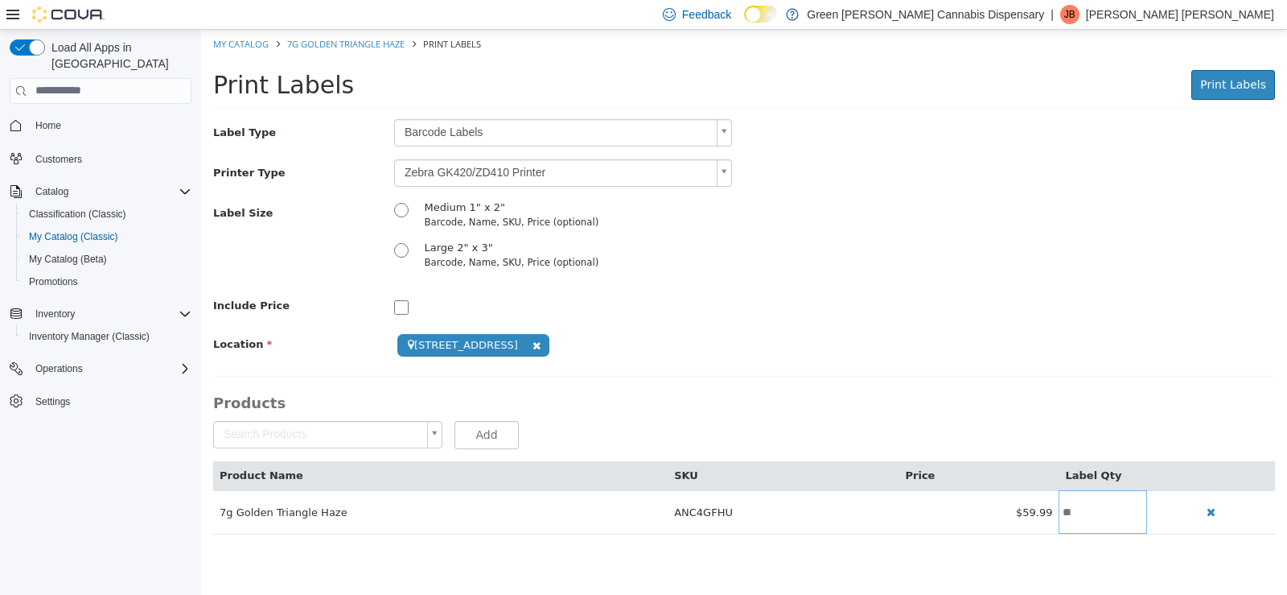
select select "**********"
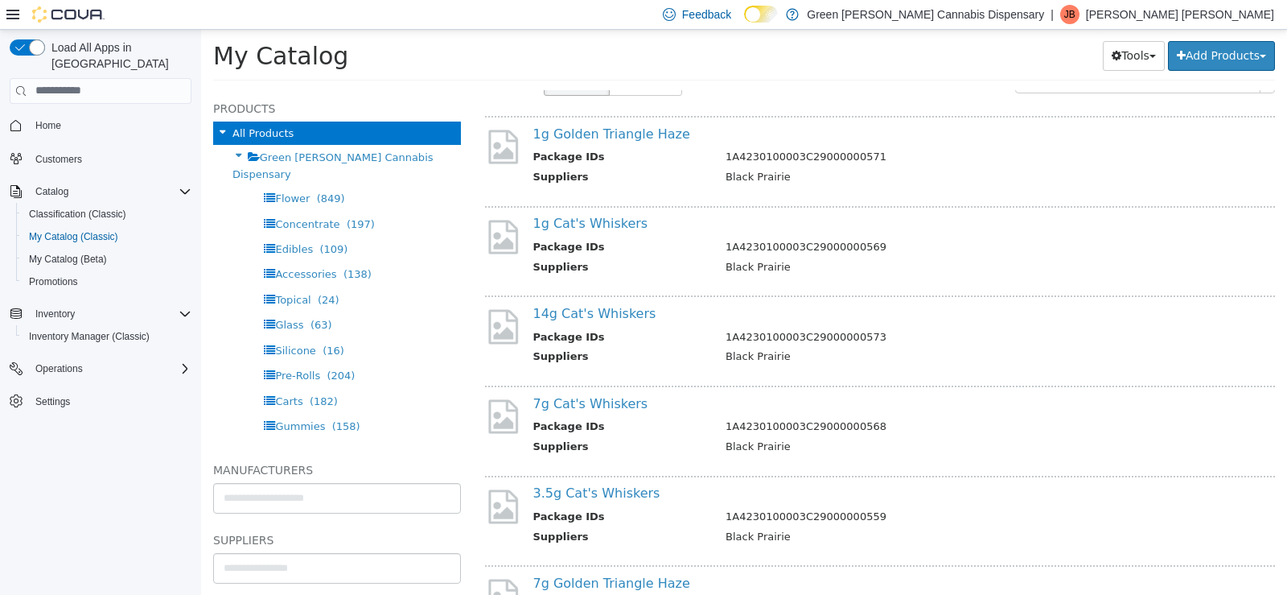
scroll to position [322, 0]
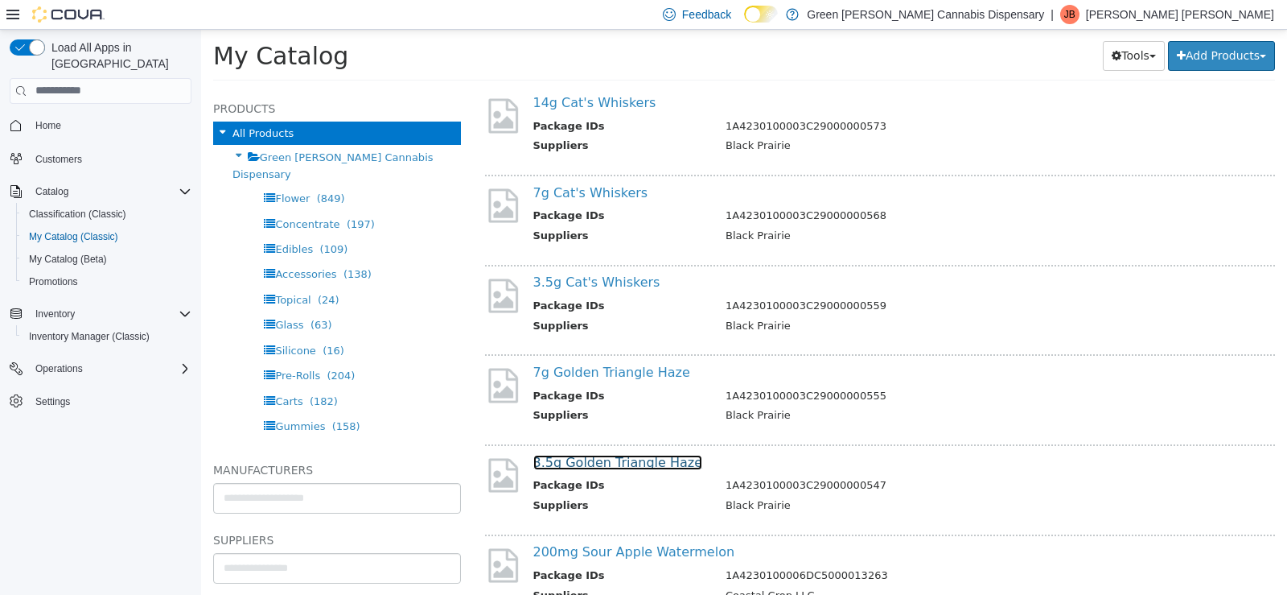
click at [587, 463] on link "3.5g Golden Triangle Haze" at bounding box center [618, 461] width 170 height 15
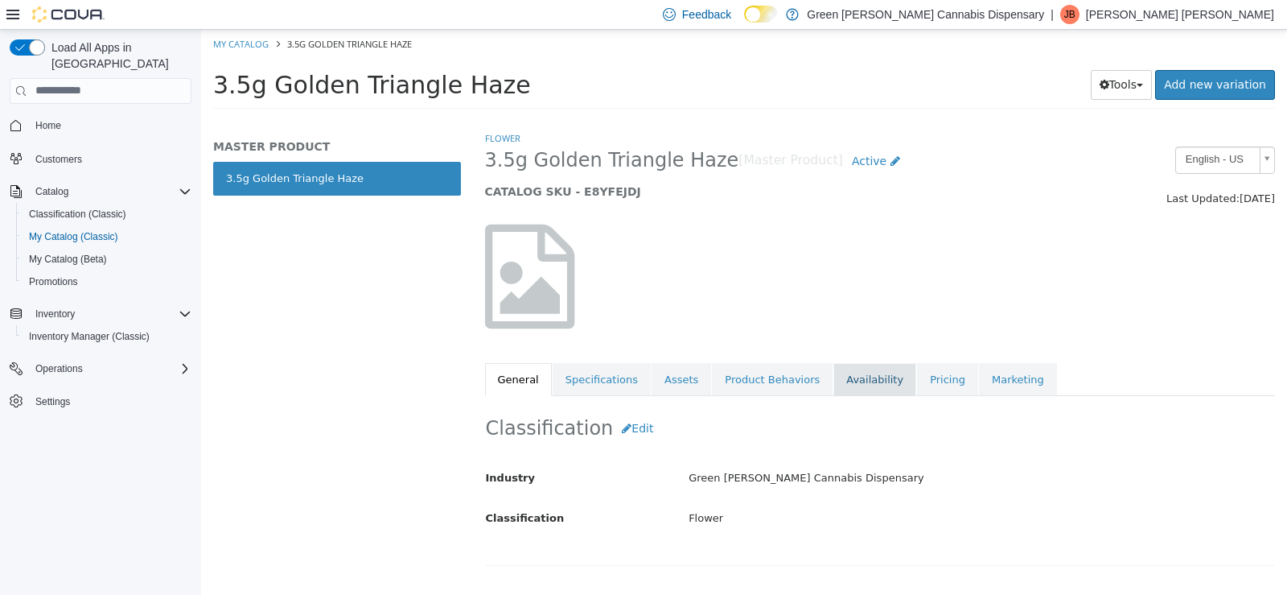
click at [848, 382] on link "Availability" at bounding box center [875, 379] width 83 height 34
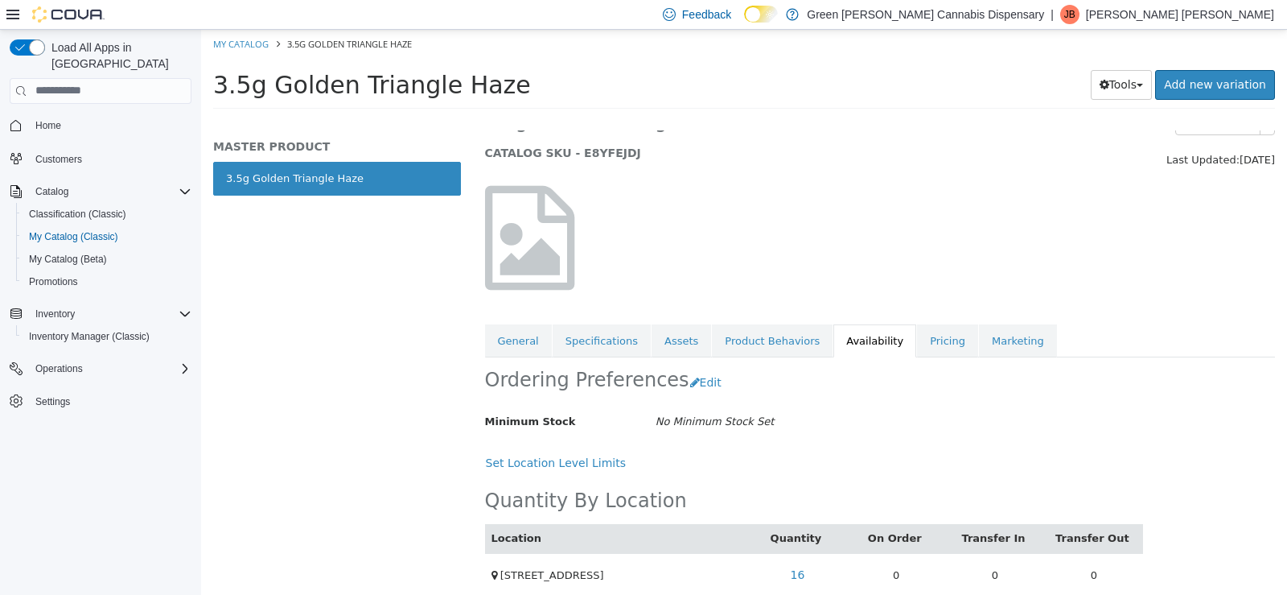
scroll to position [58, 0]
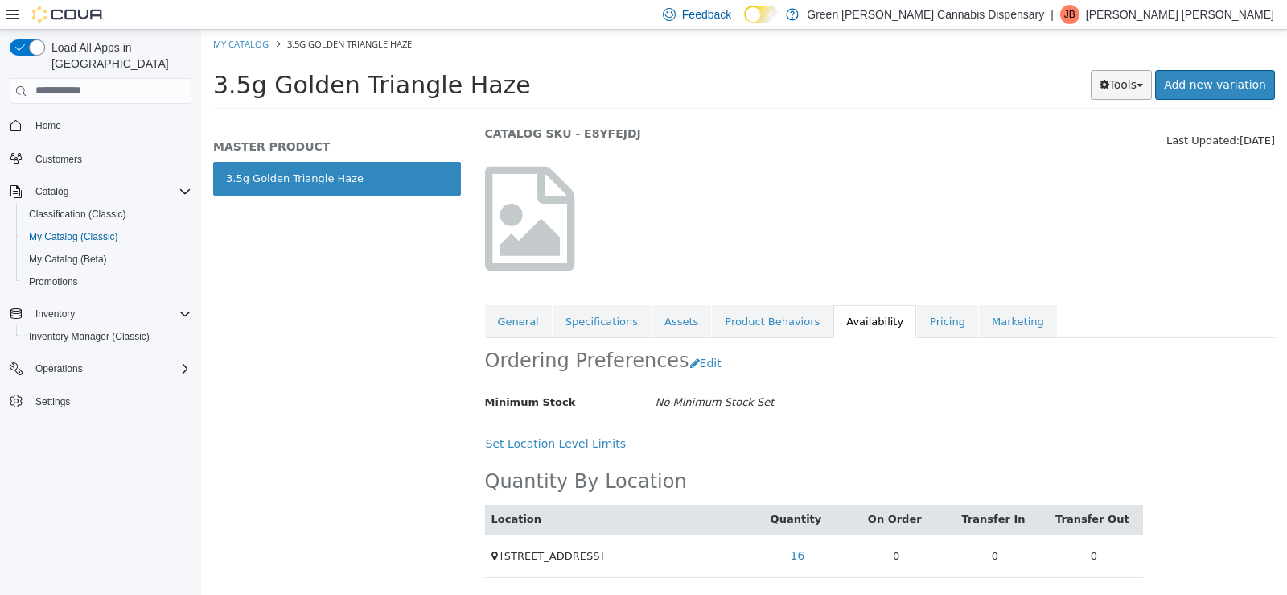
click at [1125, 91] on button "Tools" at bounding box center [1122, 84] width 62 height 30
click at [1084, 142] on link "Print Labels" at bounding box center [1087, 138] width 127 height 22
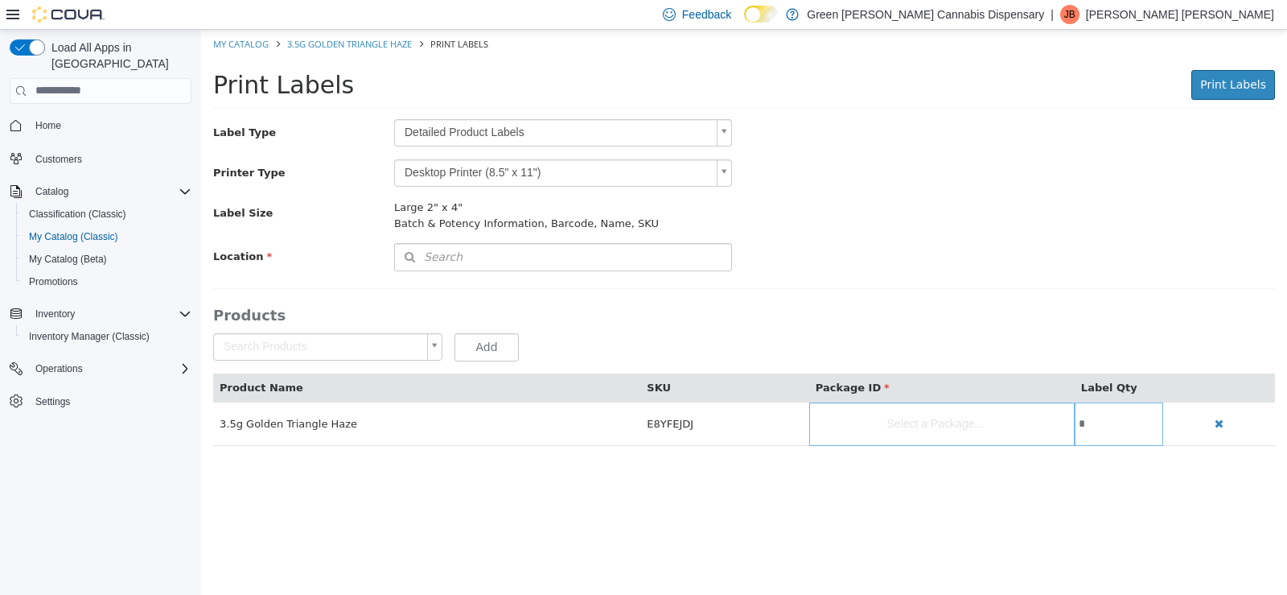
click at [729, 129] on body "Saving Bulk Changes... × My Catalog 3.5g Golden Triangle Haze Print Labels Prin…" at bounding box center [744, 245] width 1086 height 433
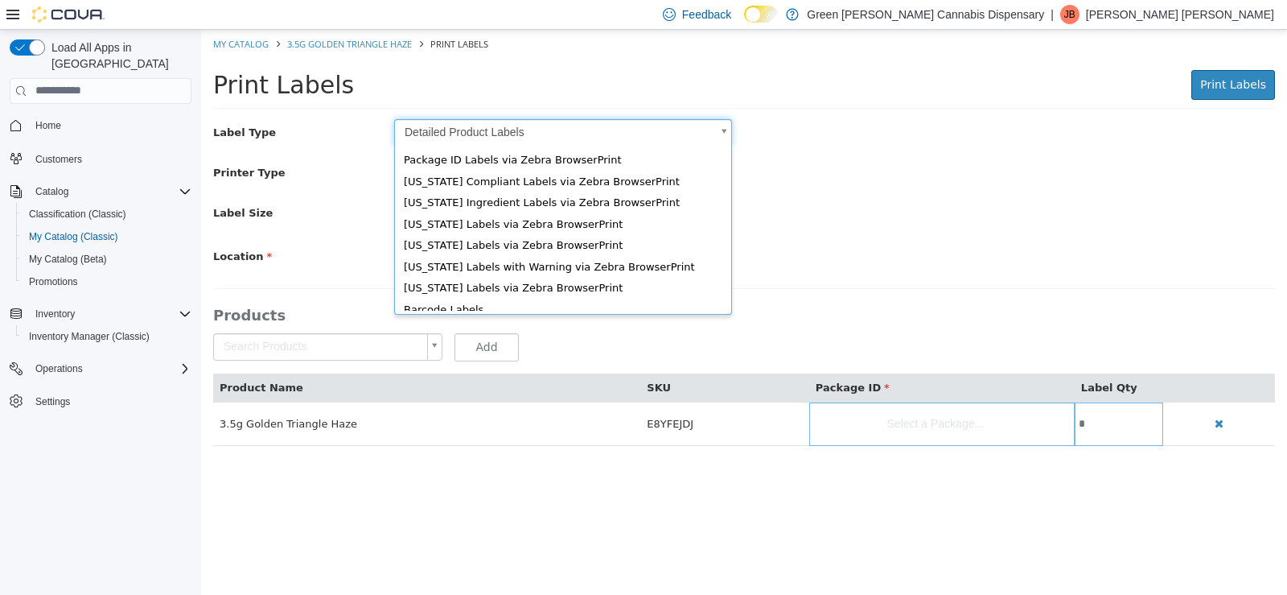
scroll to position [22, 0]
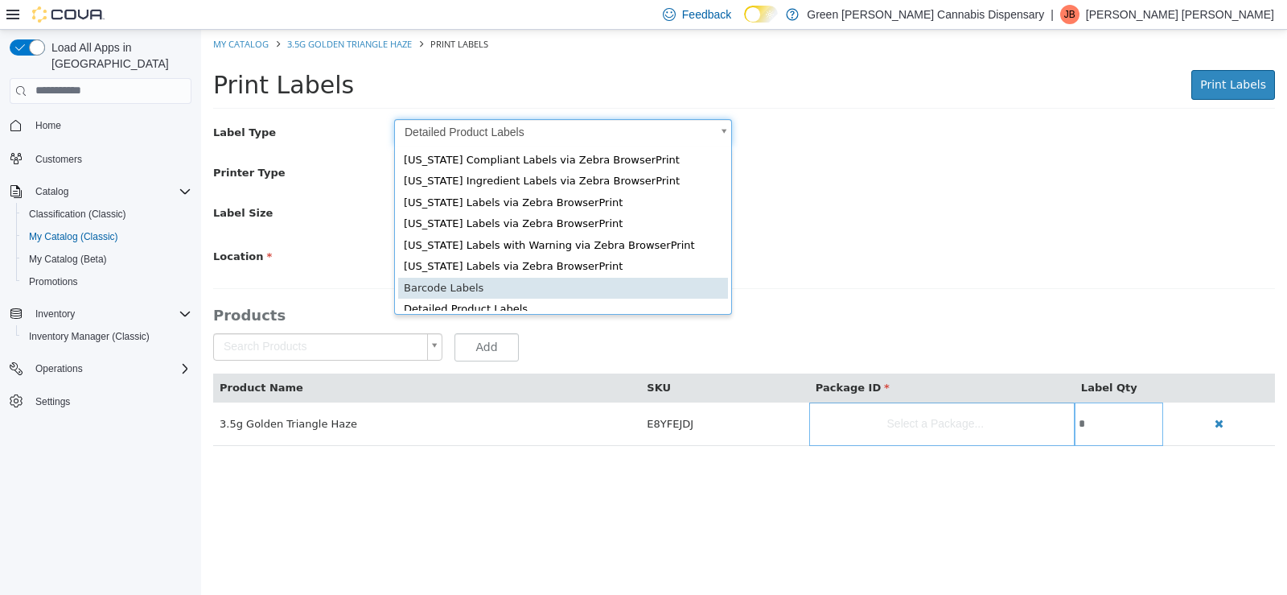
type input "*"
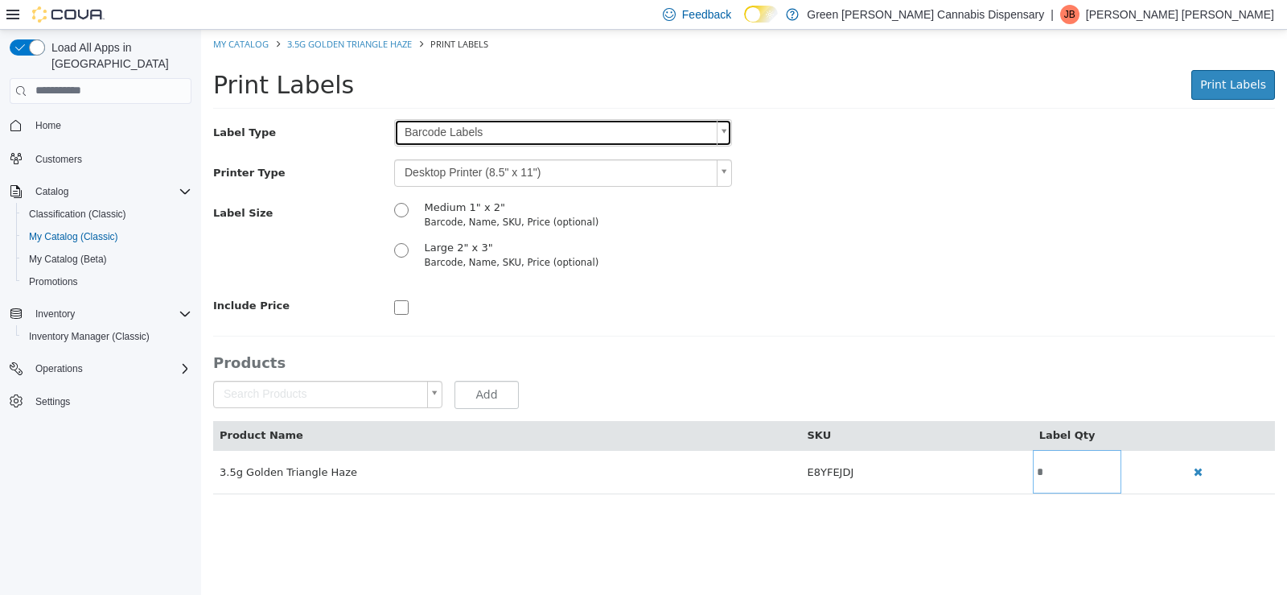
scroll to position [0, 0]
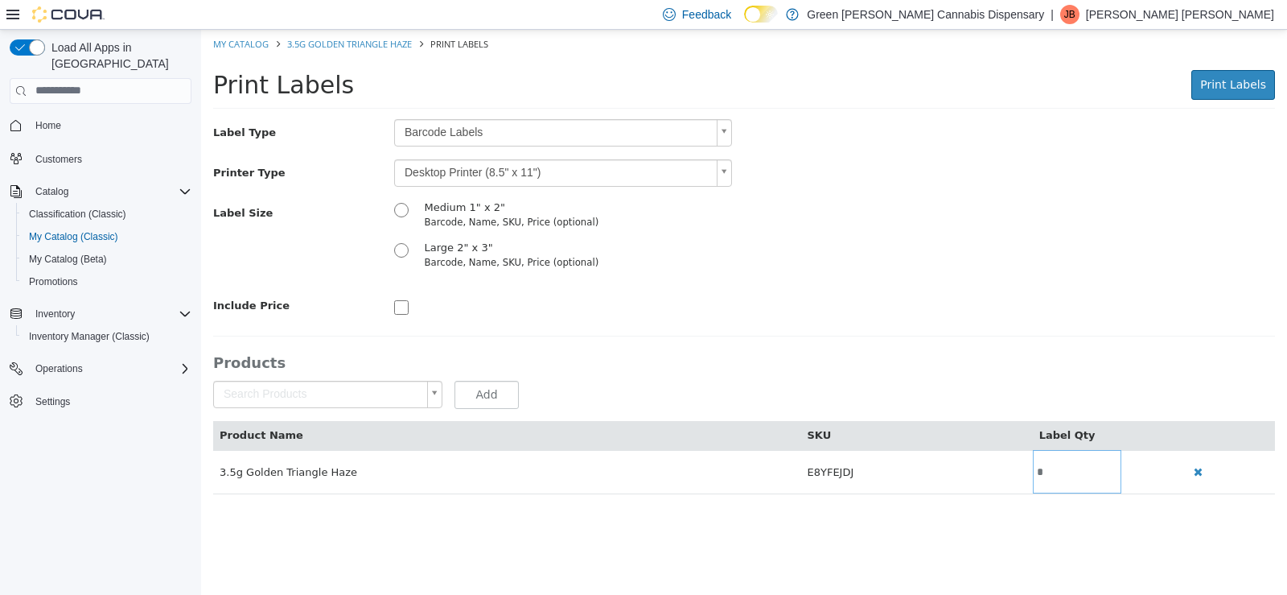
click at [721, 172] on body "Saving Bulk Changes... × My Catalog 3.5g Golden Triangle Haze Print Labels Prin…" at bounding box center [744, 269] width 1086 height 481
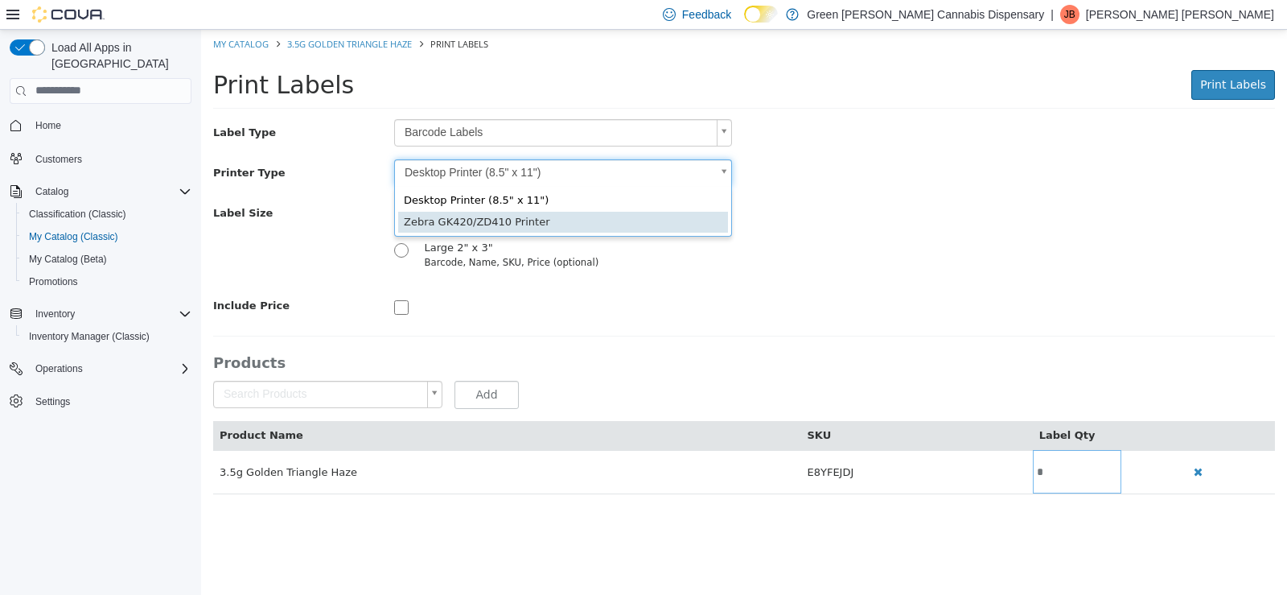
type input "*"
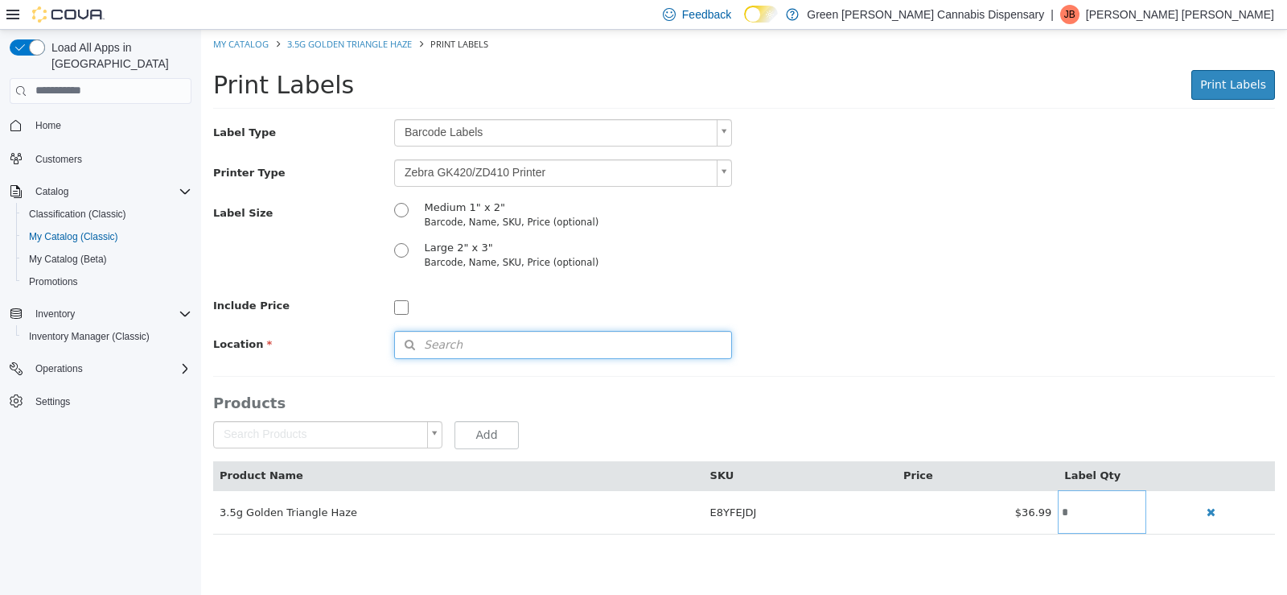
click at [451, 345] on span "Search" at bounding box center [429, 344] width 68 height 17
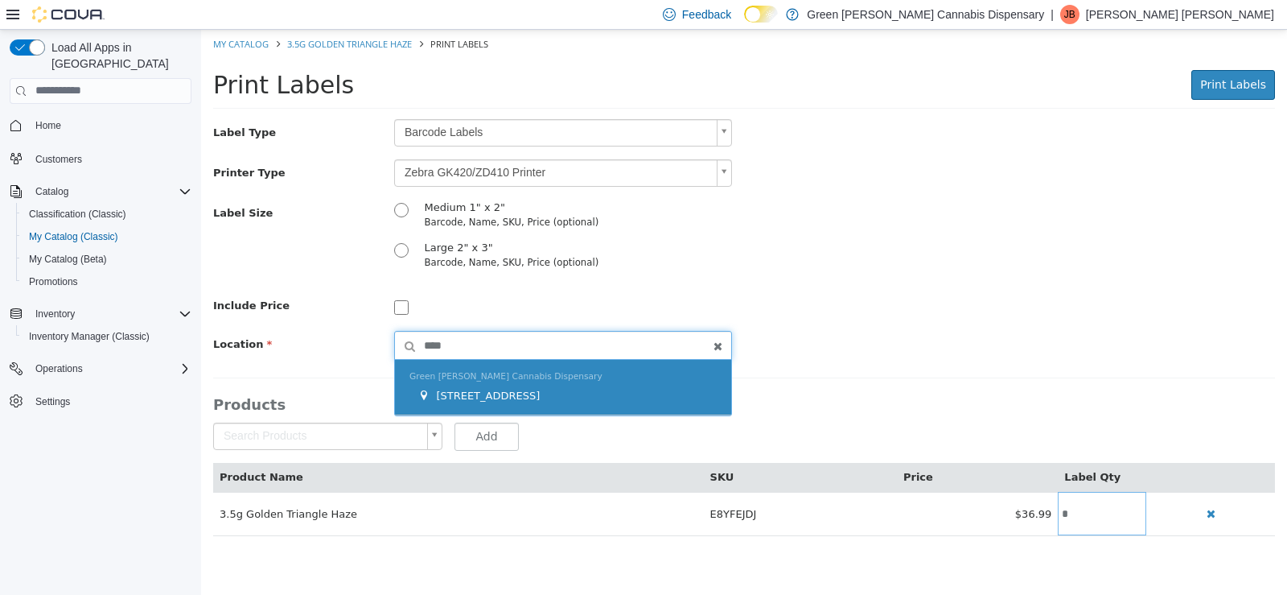
type input "****"
click at [529, 389] on span "1409 Battleground Drive" at bounding box center [488, 395] width 104 height 12
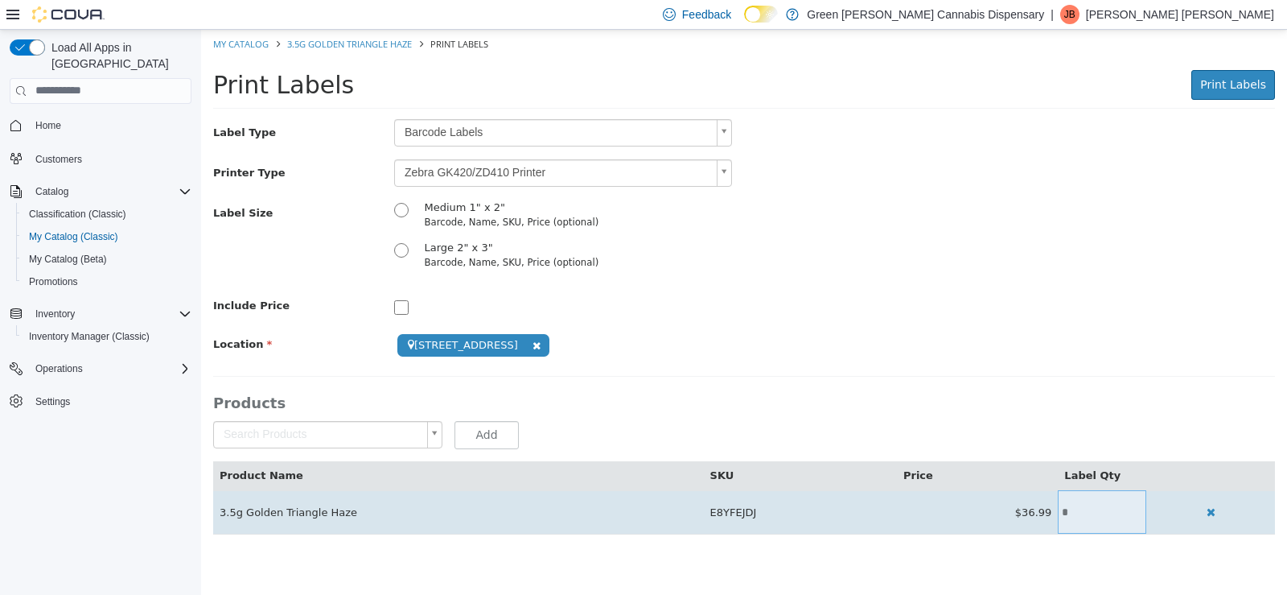
click at [1084, 511] on input "*" at bounding box center [1102, 511] width 89 height 12
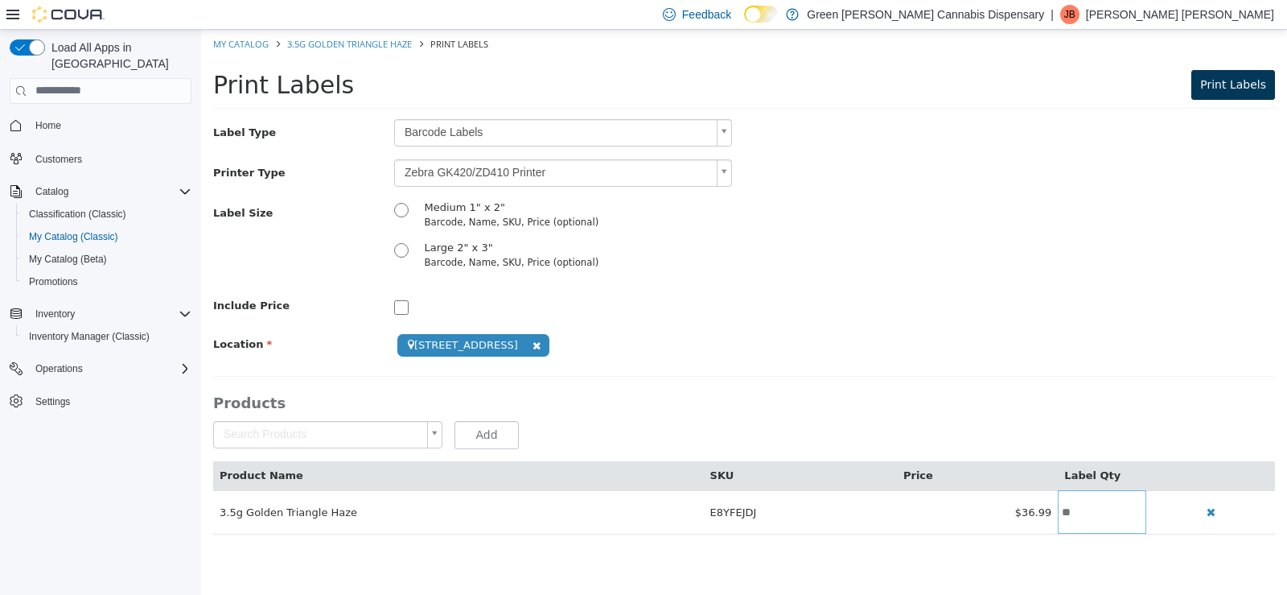
type input "**"
click at [1253, 85] on span "Print Labels" at bounding box center [1234, 83] width 66 height 13
click at [48, 119] on span "Home" at bounding box center [48, 125] width 26 height 13
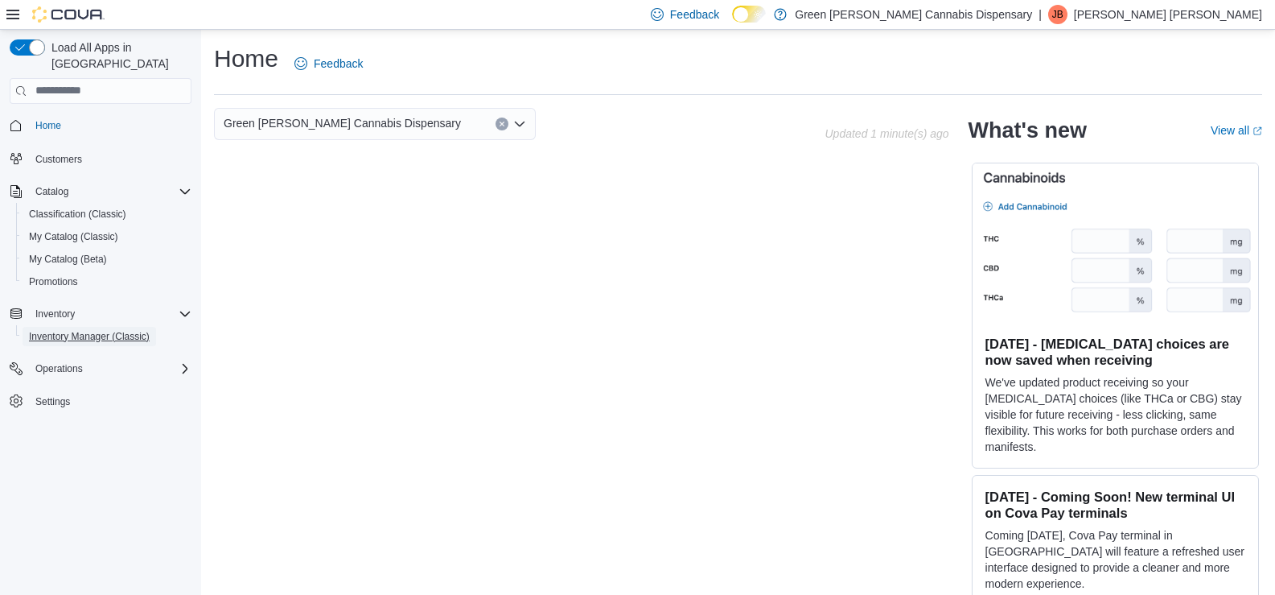
click at [82, 330] on span "Inventory Manager (Classic)" at bounding box center [89, 336] width 121 height 13
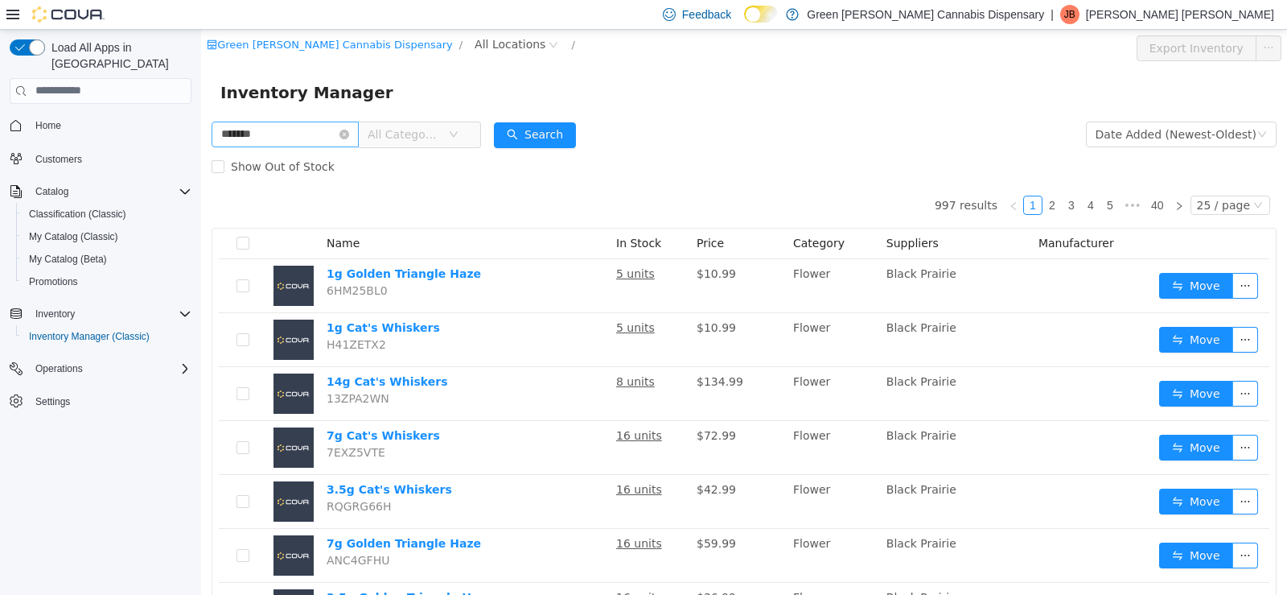
type input "*******"
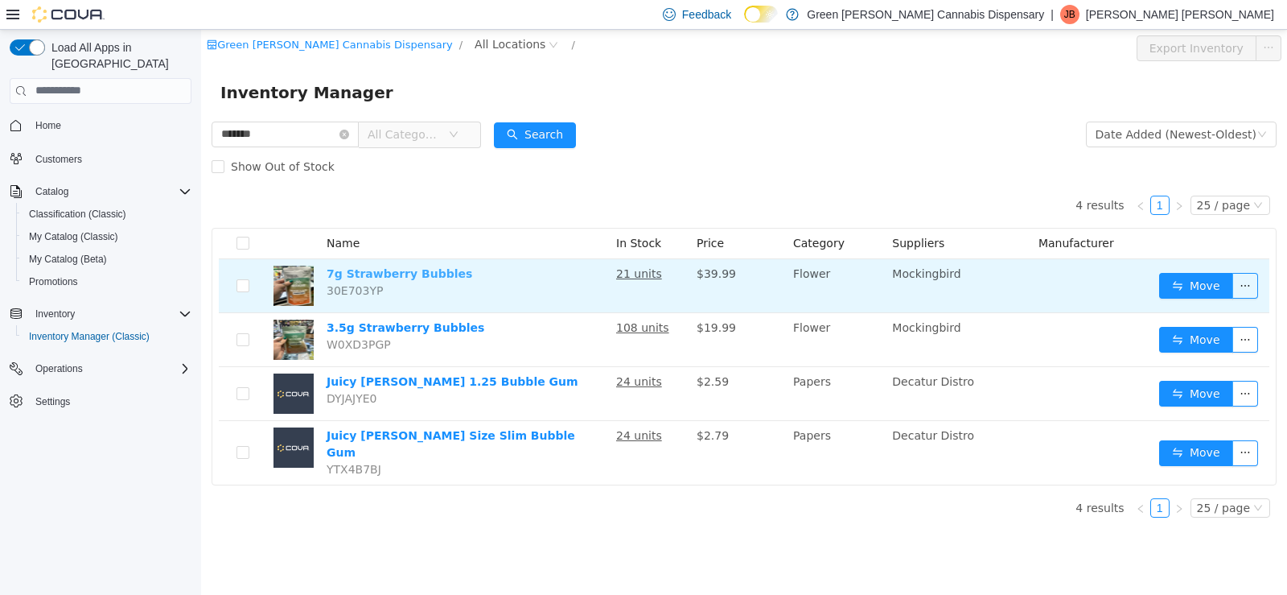
click at [406, 276] on link "7g Strawberry Bubbles" at bounding box center [400, 272] width 146 height 13
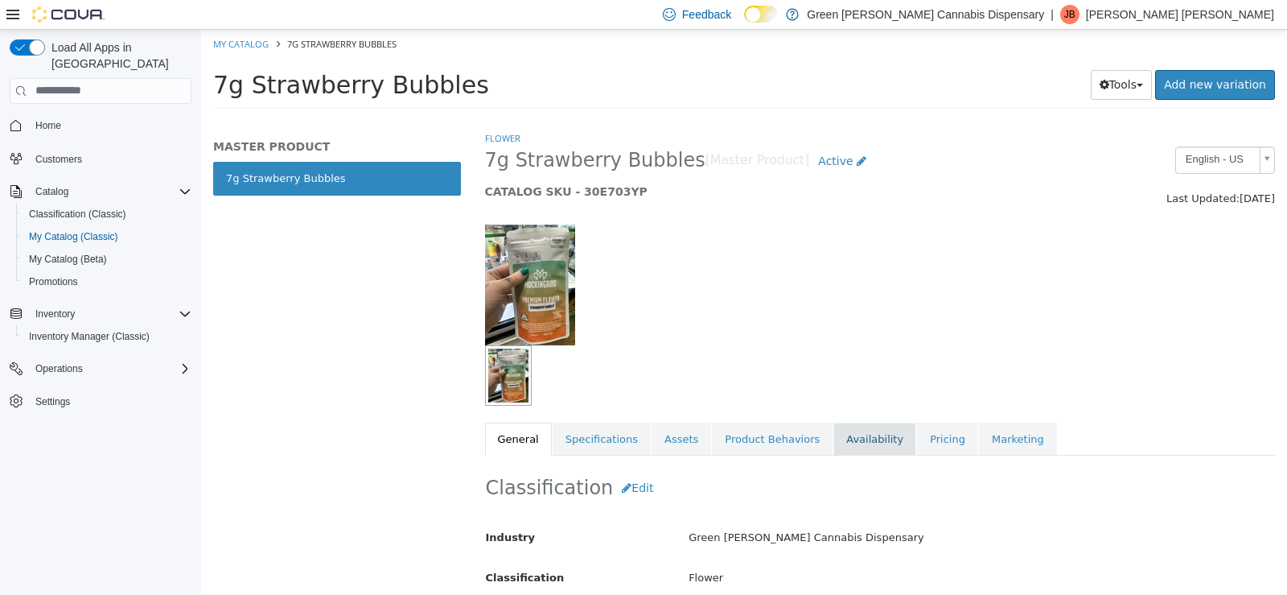
click at [844, 432] on link "Availability" at bounding box center [875, 439] width 83 height 34
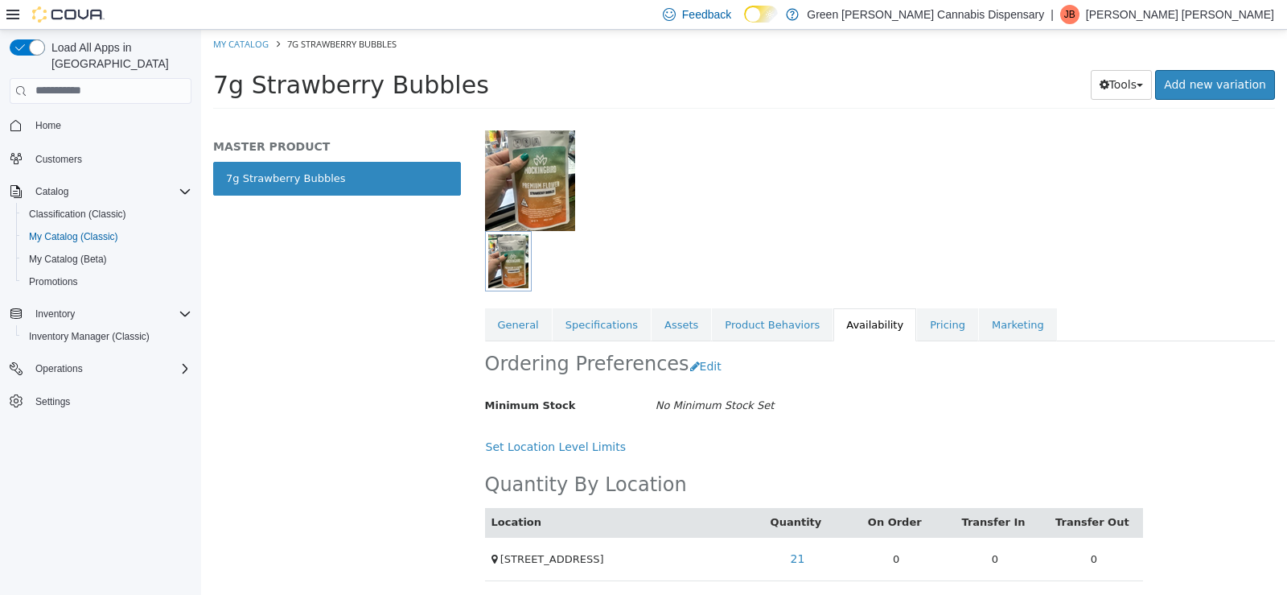
scroll to position [117, 0]
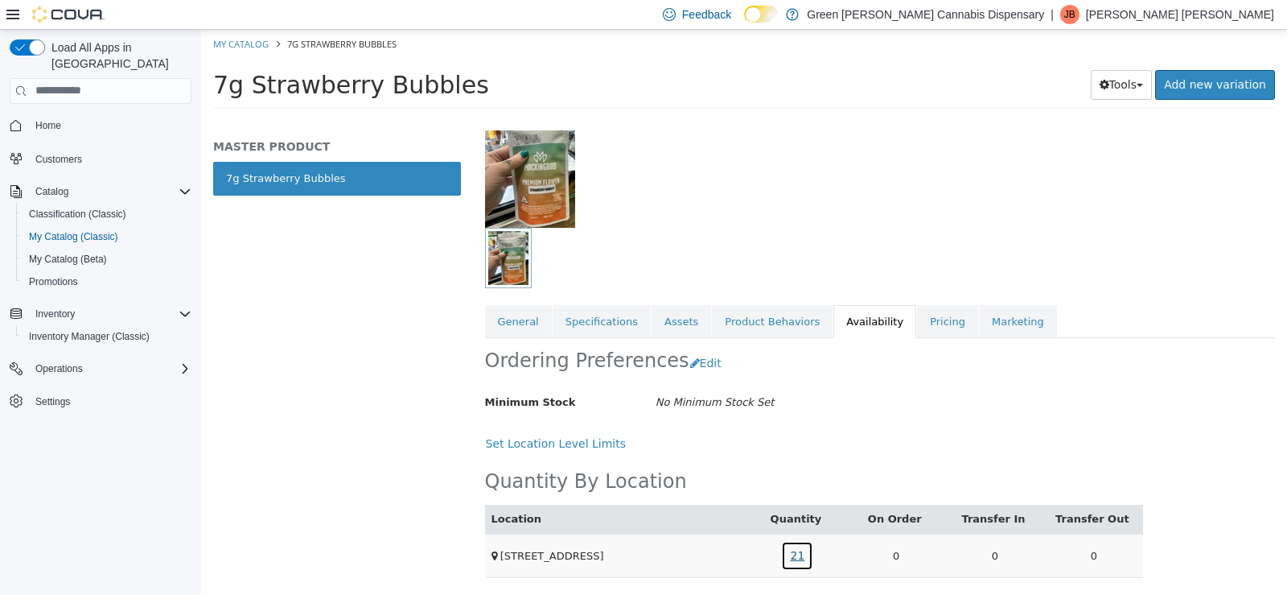
click at [791, 559] on link "21" at bounding box center [797, 555] width 32 height 30
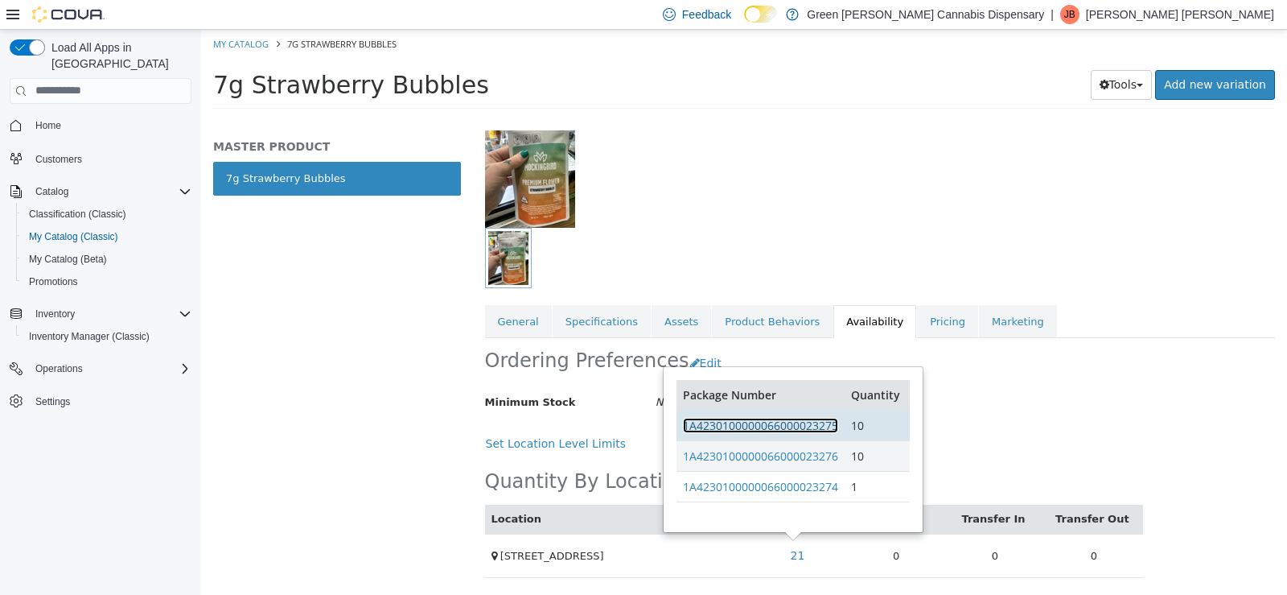
click at [806, 430] on link "1A4230100000066000023275" at bounding box center [760, 424] width 155 height 15
click at [830, 226] on div at bounding box center [880, 158] width 815 height 138
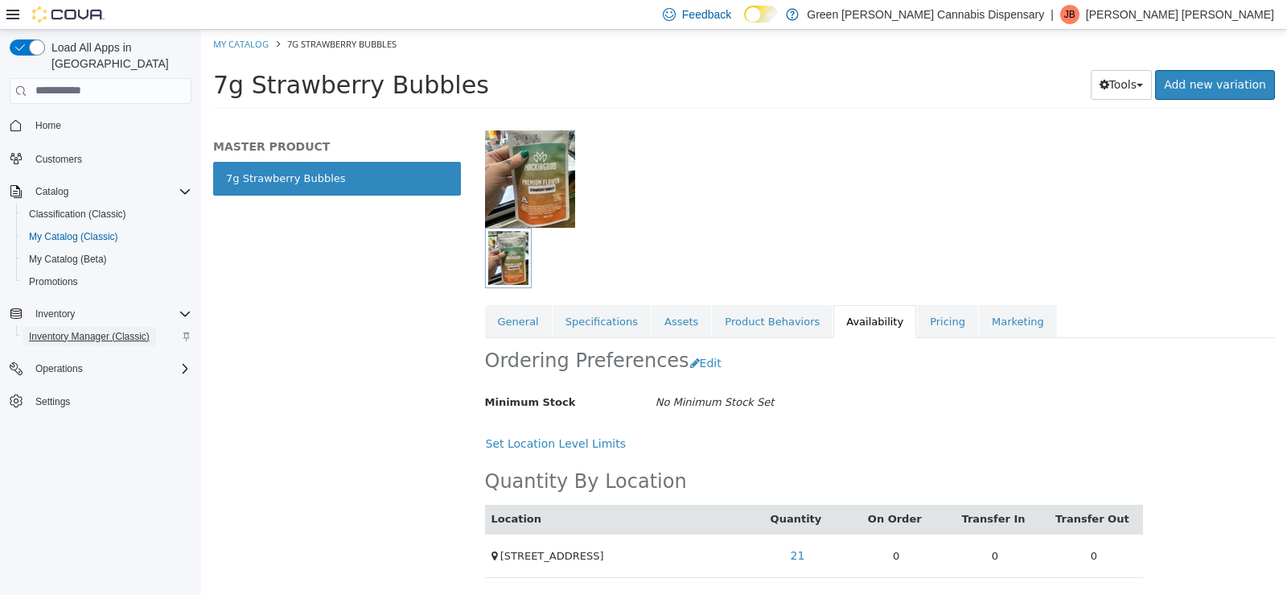
click at [72, 330] on span "Inventory Manager (Classic)" at bounding box center [89, 336] width 121 height 13
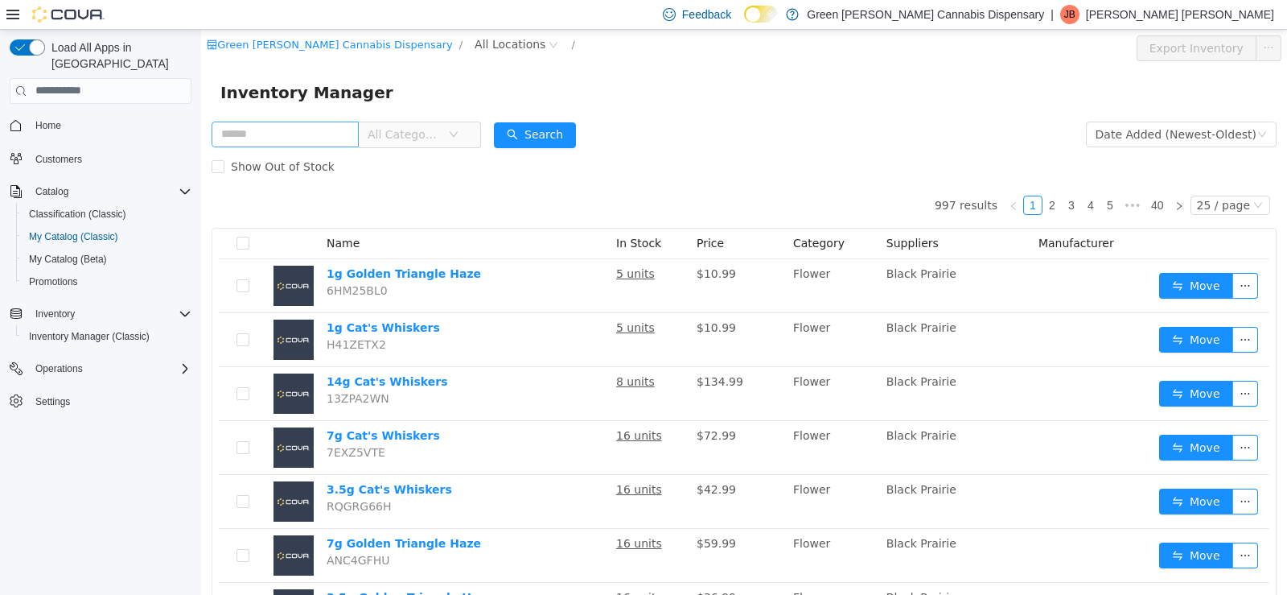
click at [257, 134] on input "text" at bounding box center [285, 134] width 147 height 26
type input "*******"
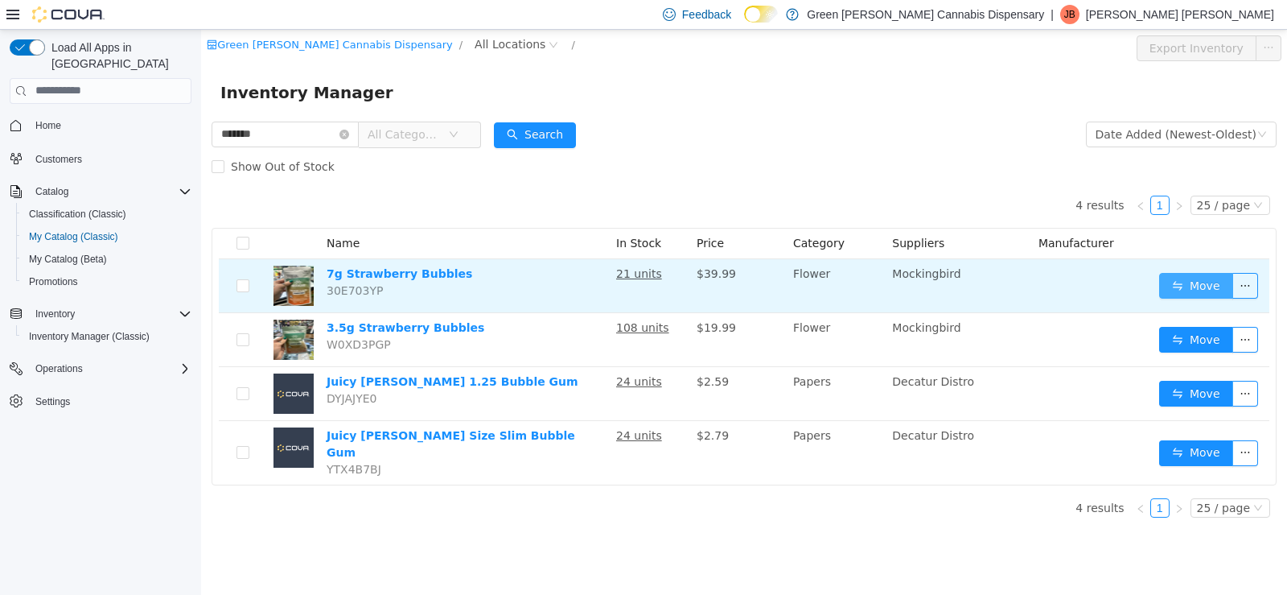
click at [1201, 286] on button "Move" at bounding box center [1196, 285] width 74 height 26
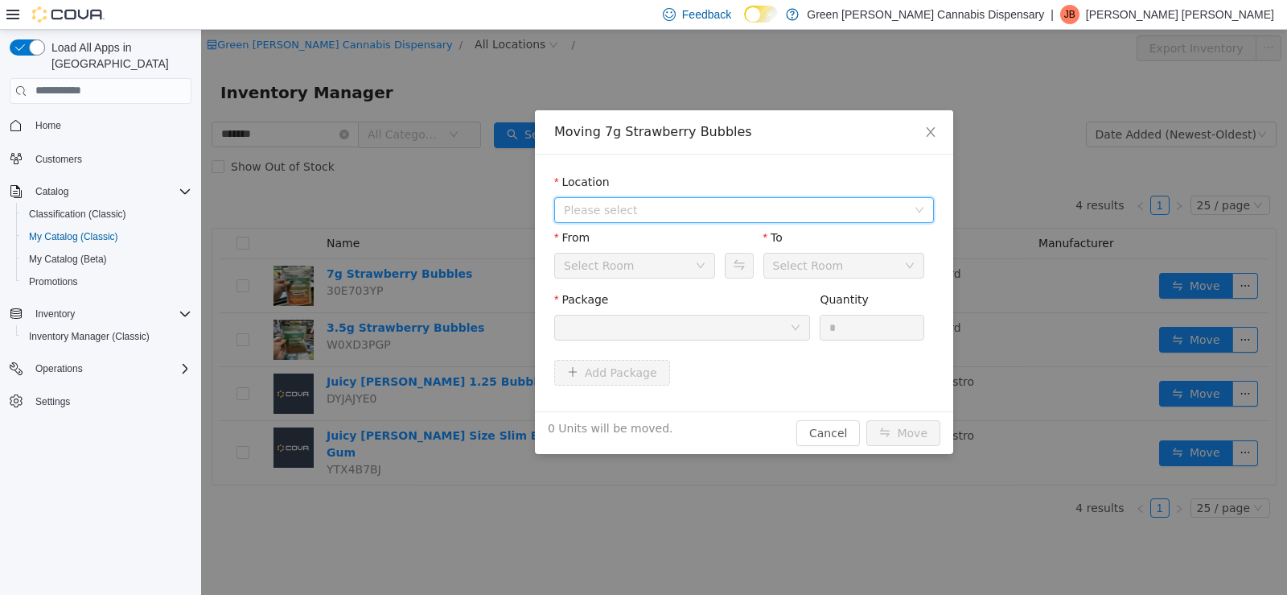
click at [584, 215] on span "Please select" at bounding box center [735, 209] width 343 height 16
click at [608, 273] on span "1409 Battleground Drive" at bounding box center [651, 267] width 112 height 13
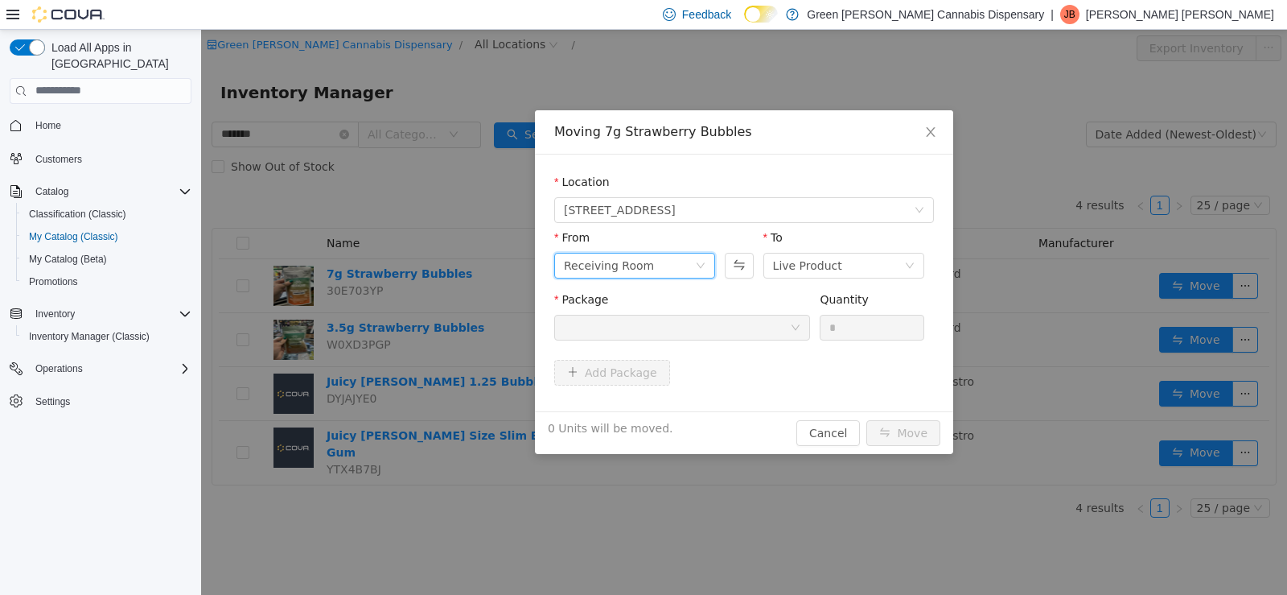
click at [702, 266] on icon "icon: down" at bounding box center [701, 265] width 8 height 6
click at [620, 351] on li "Back Stock" at bounding box center [634, 349] width 161 height 26
click at [738, 320] on div at bounding box center [677, 327] width 226 height 24
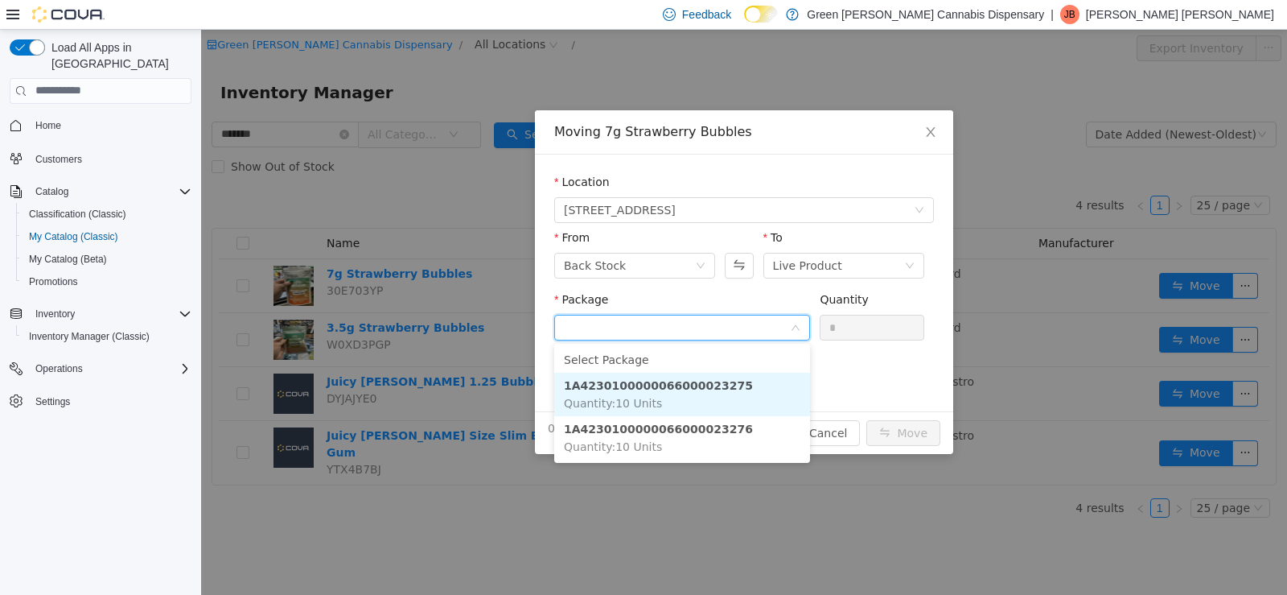
click at [700, 385] on strong "1A4230100000066000023275" at bounding box center [658, 384] width 189 height 13
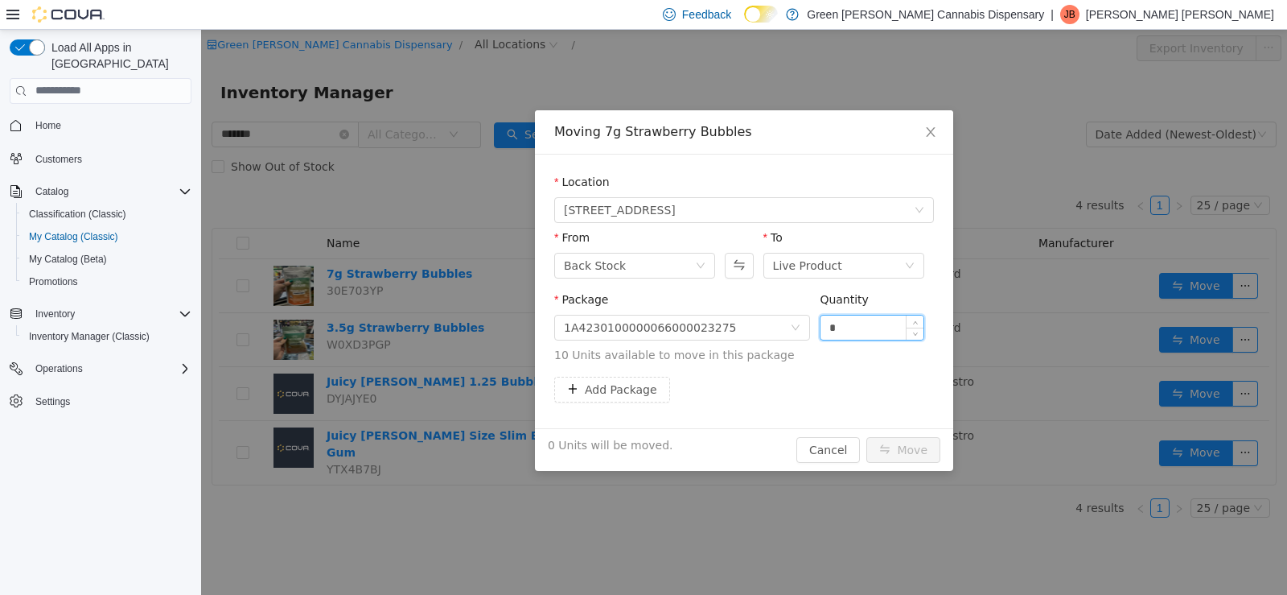
click at [850, 329] on input "*" at bounding box center [872, 327] width 103 height 24
type input "**"
click at [912, 447] on button "Move" at bounding box center [904, 449] width 74 height 26
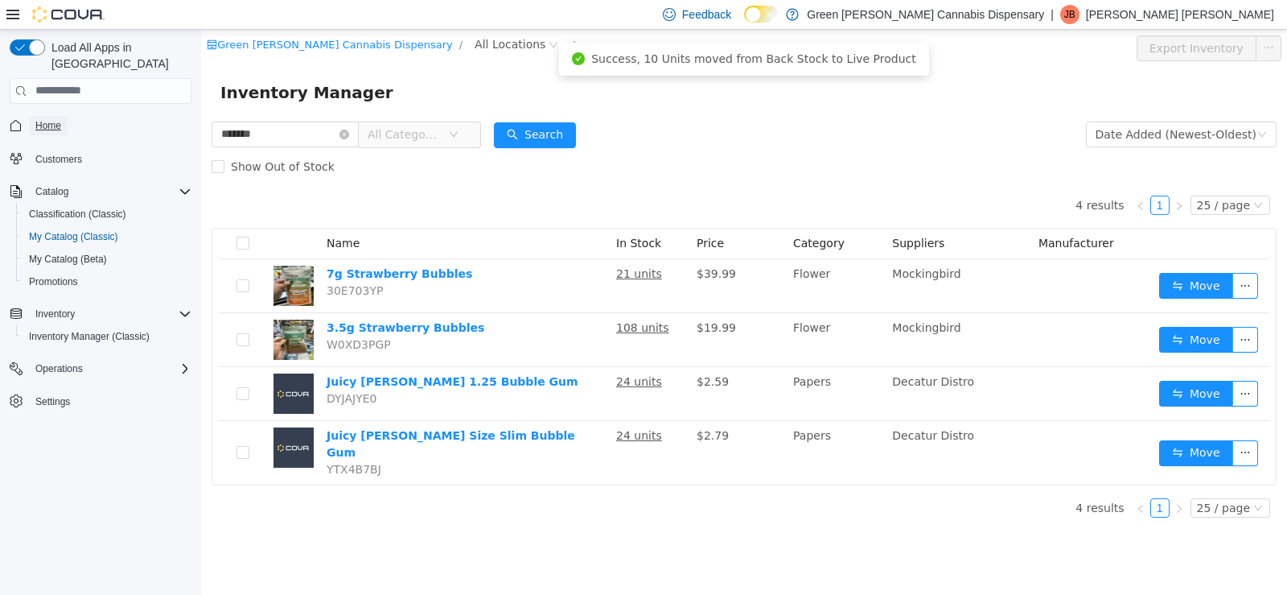
click at [55, 119] on span "Home" at bounding box center [48, 125] width 26 height 13
